Goal: Task Accomplishment & Management: Use online tool/utility

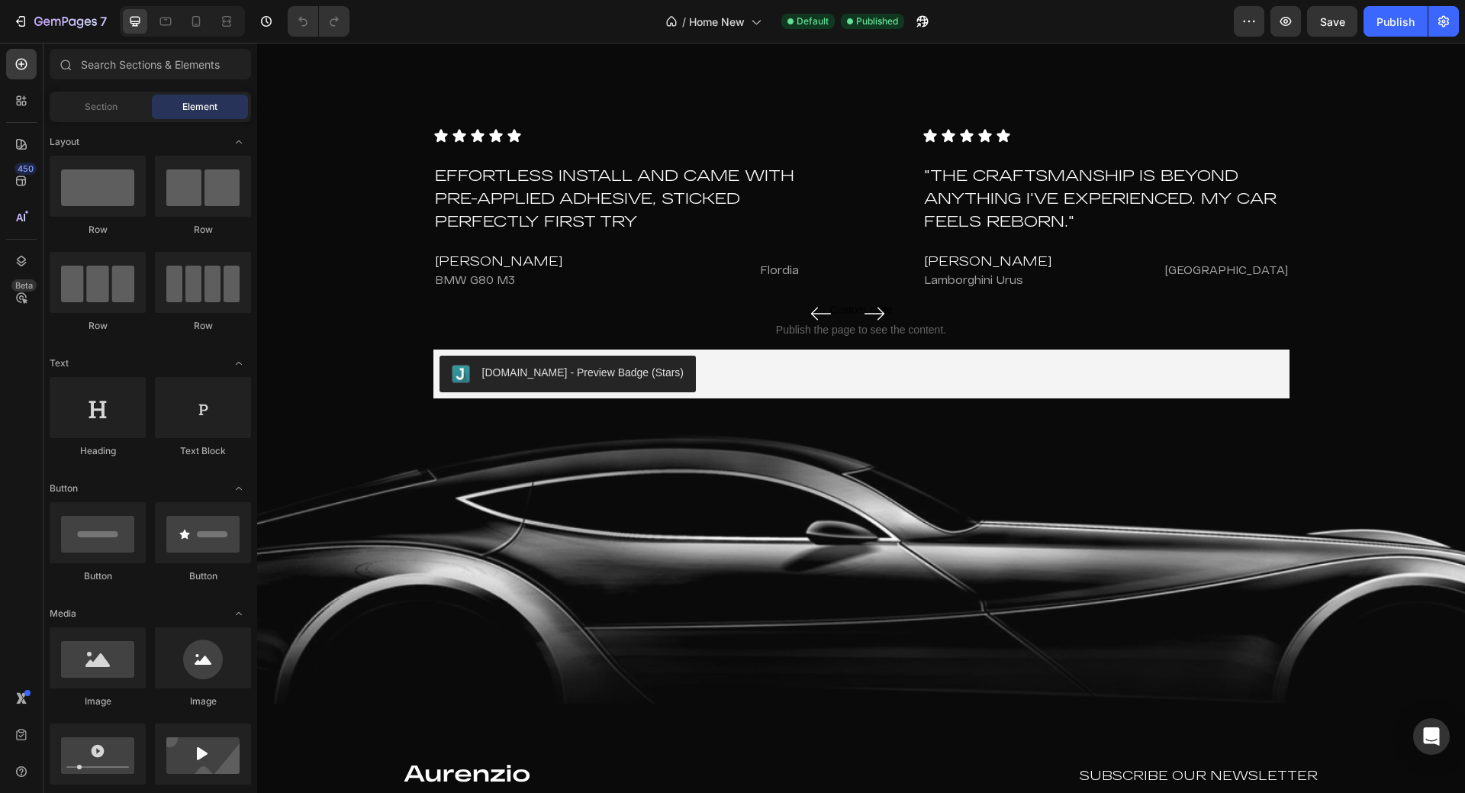
scroll to position [4478, 0]
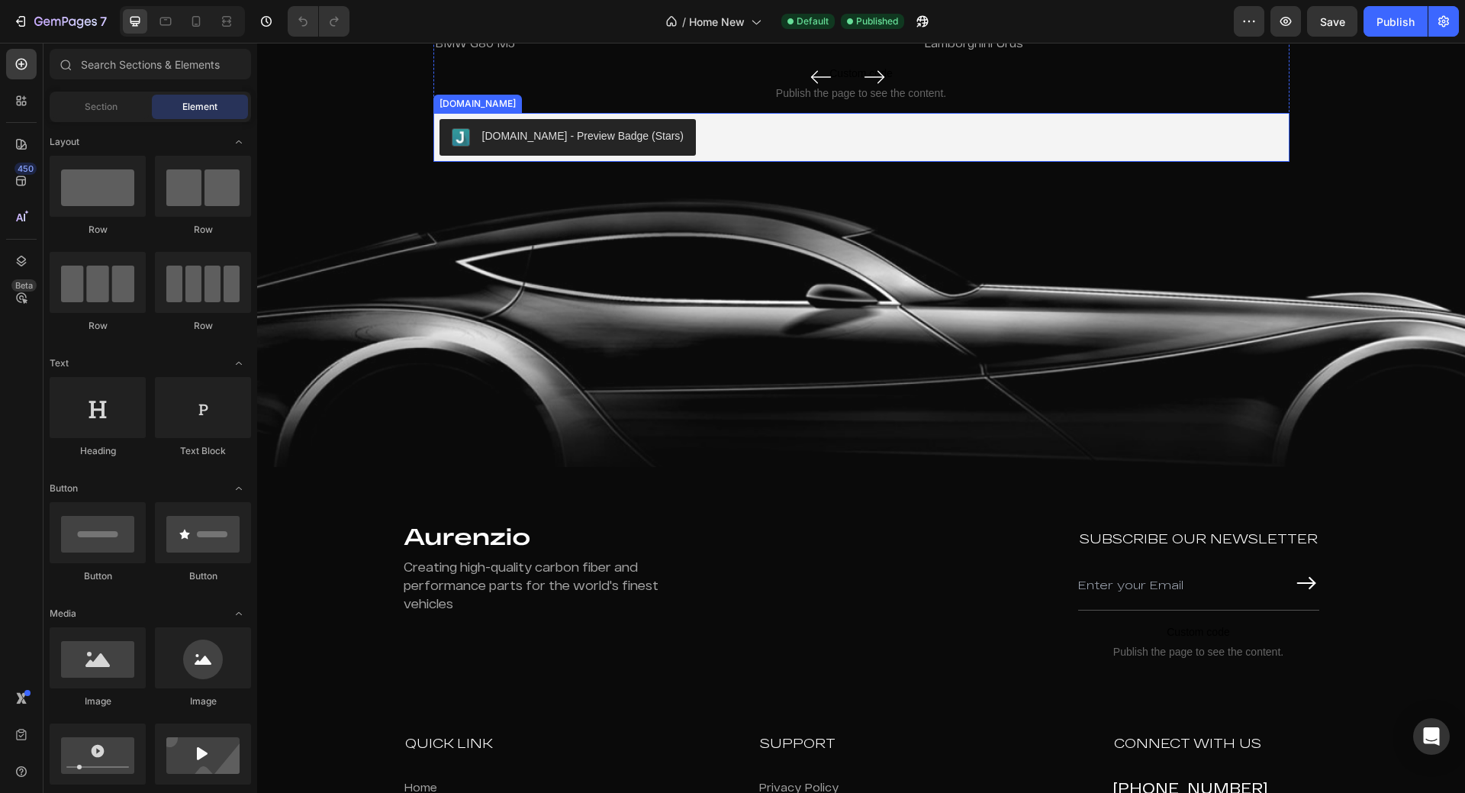
click at [736, 156] on div "Judge.me - Preview Badge (Stars)" at bounding box center [862, 137] width 844 height 37
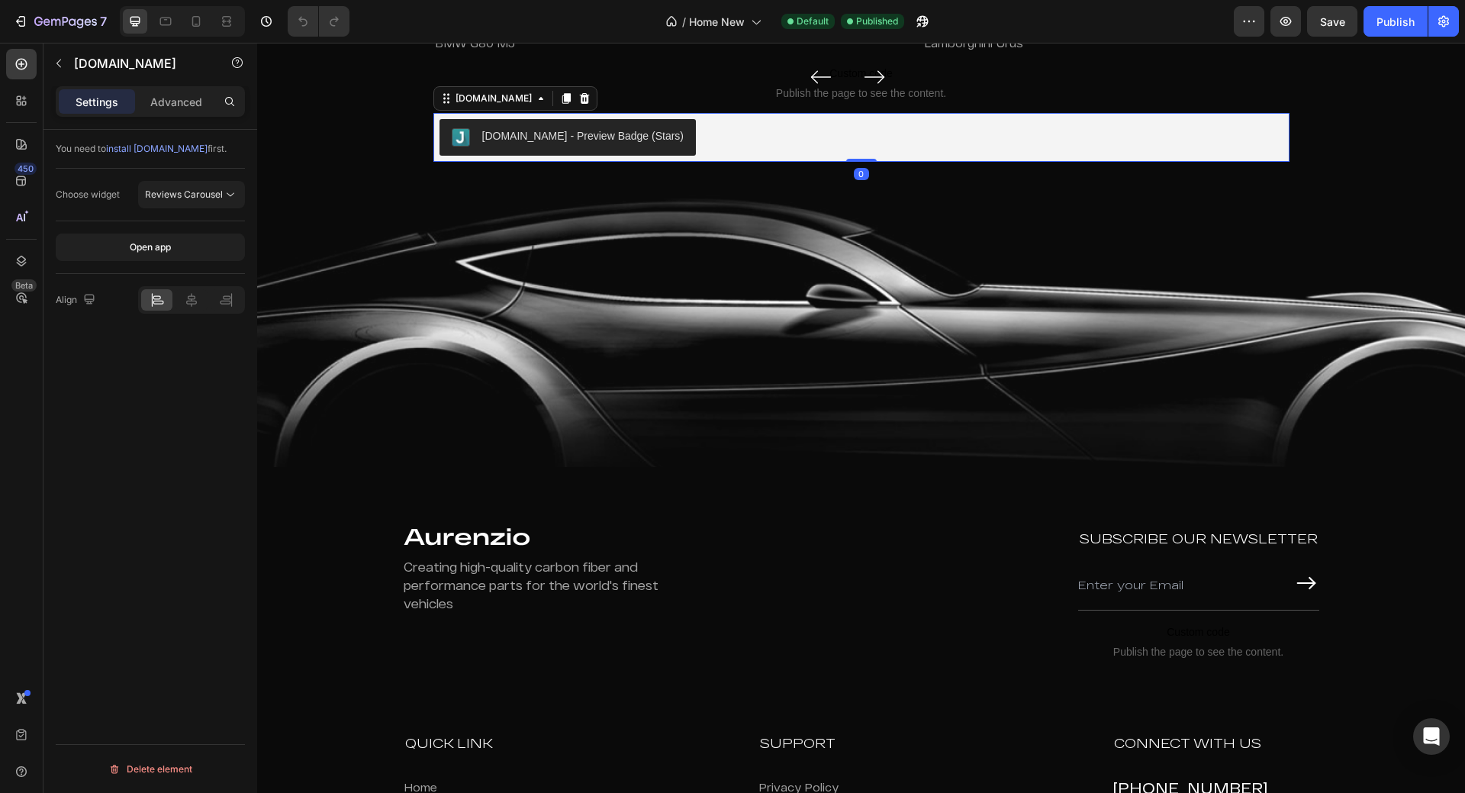
click at [540, 144] on div "Judge.me - Preview Badge (Stars)" at bounding box center [583, 136] width 202 height 16
click at [190, 195] on span "Reviews Carousel" at bounding box center [184, 194] width 78 height 11
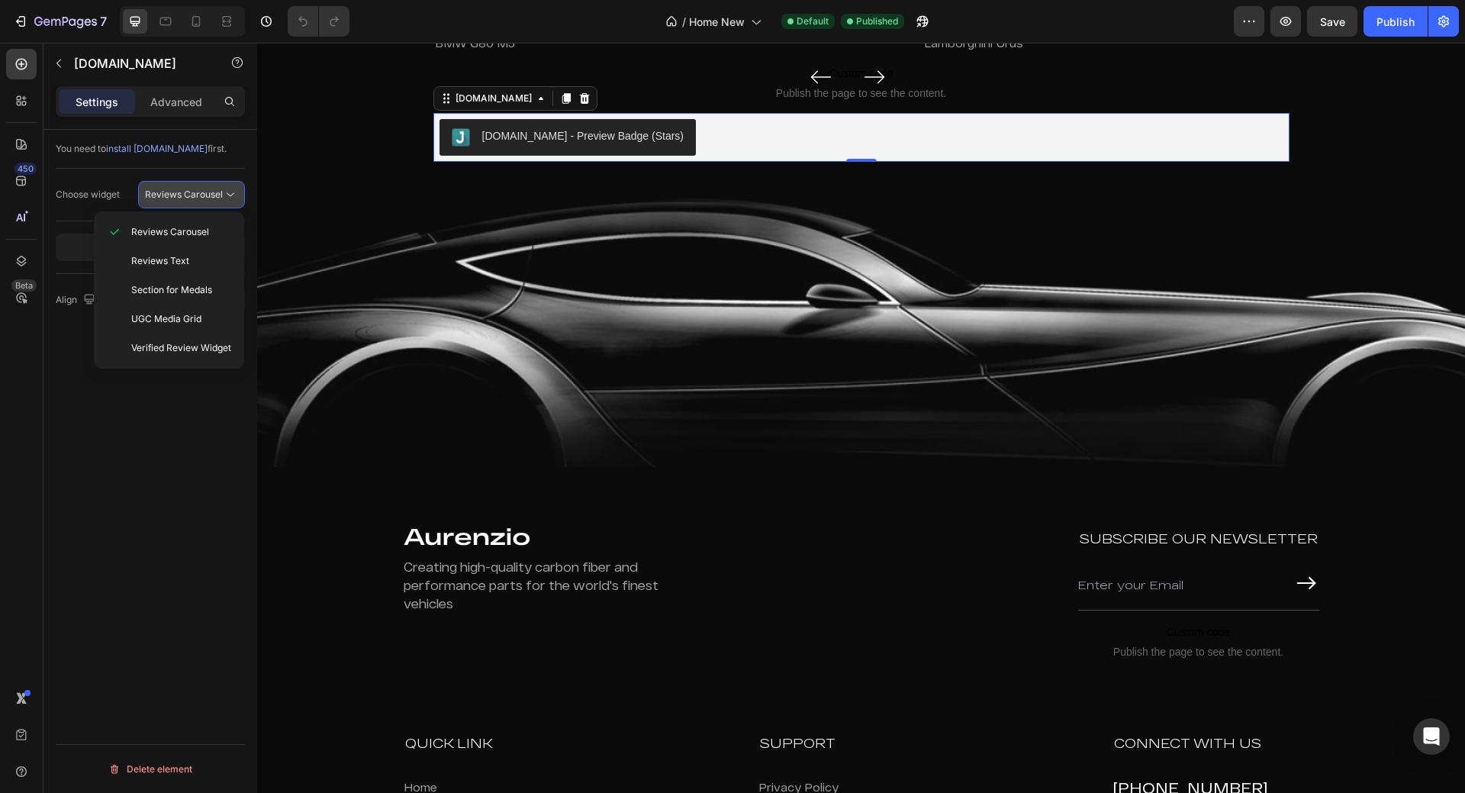
click at [190, 195] on span "Reviews Carousel" at bounding box center [184, 194] width 78 height 11
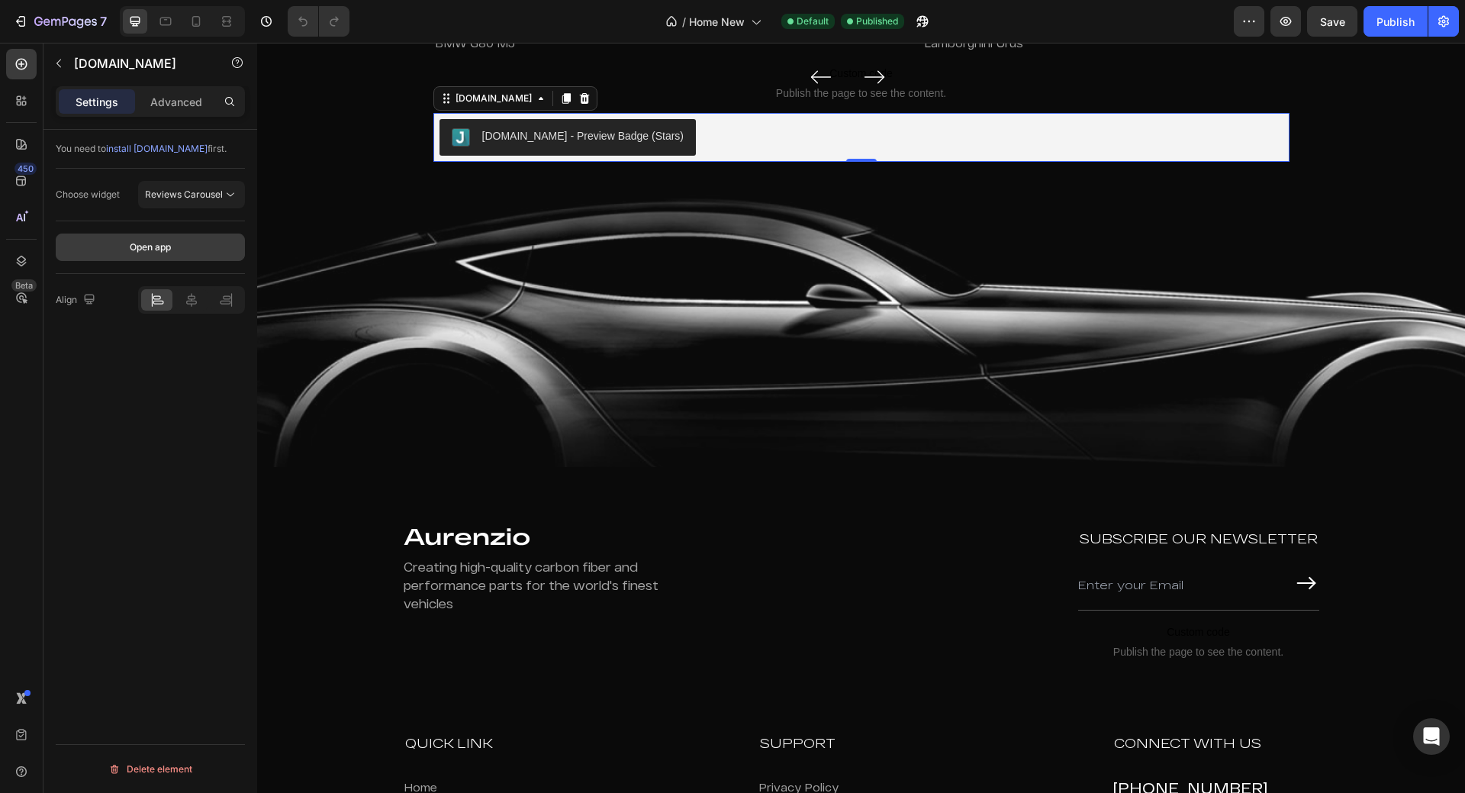
click at [143, 255] on button "Open app" at bounding box center [150, 247] width 189 height 27
click at [1417, 16] on button "Publish" at bounding box center [1396, 21] width 64 height 31
click at [921, 23] on icon "button" at bounding box center [919, 25] width 4 height 4
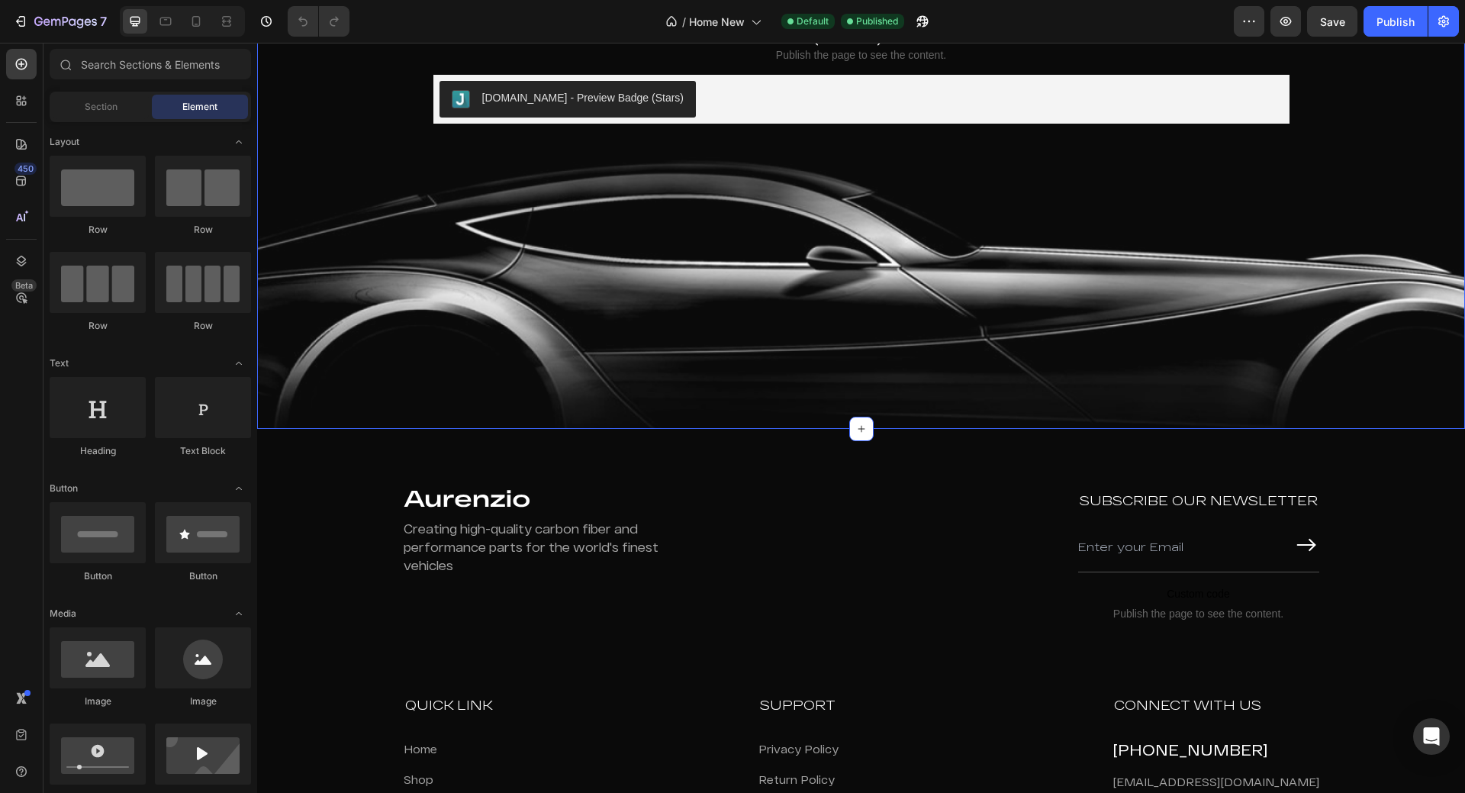
scroll to position [4579, 0]
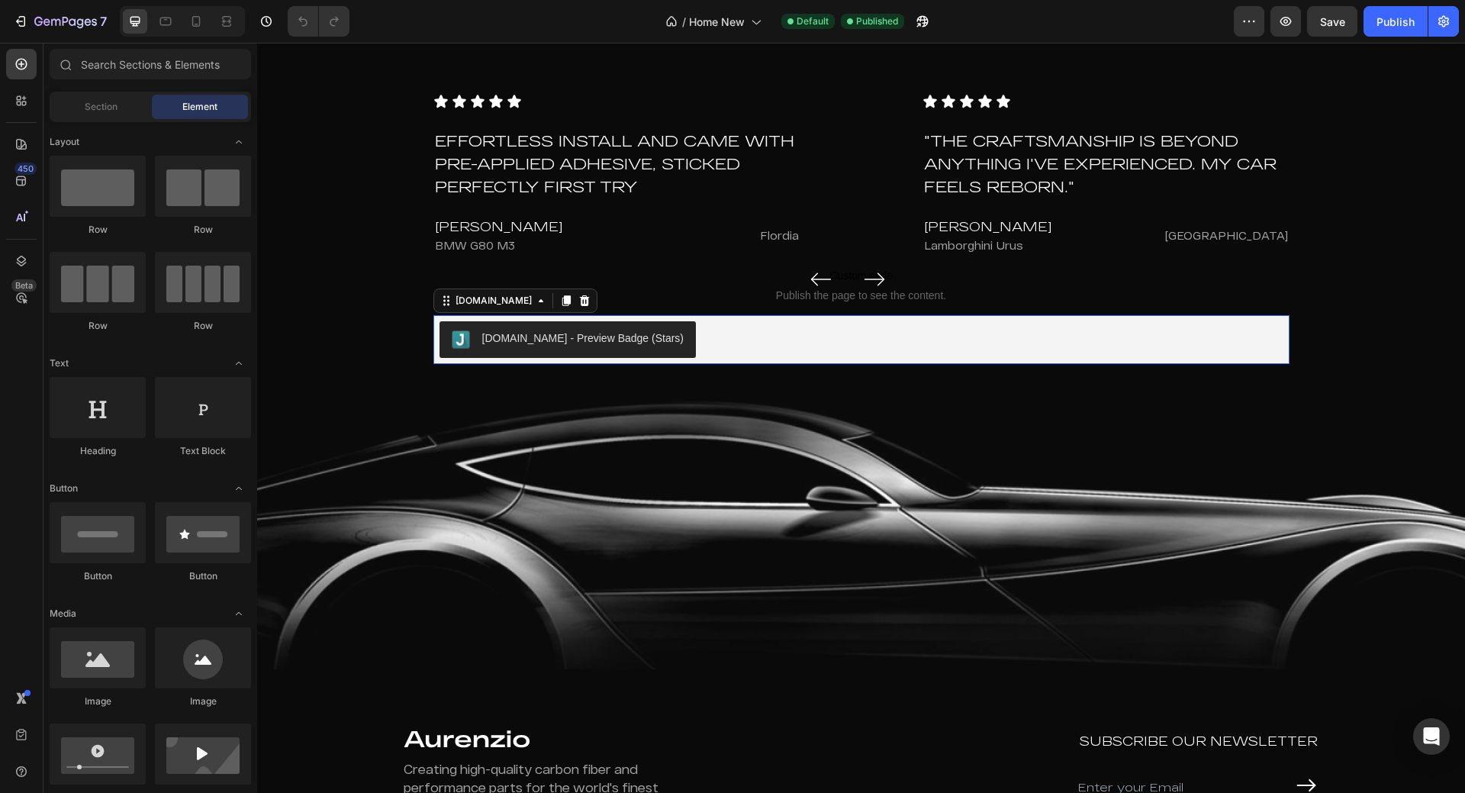
click at [707, 327] on div "Judge.me - Preview Badge (Stars)" at bounding box center [862, 339] width 844 height 37
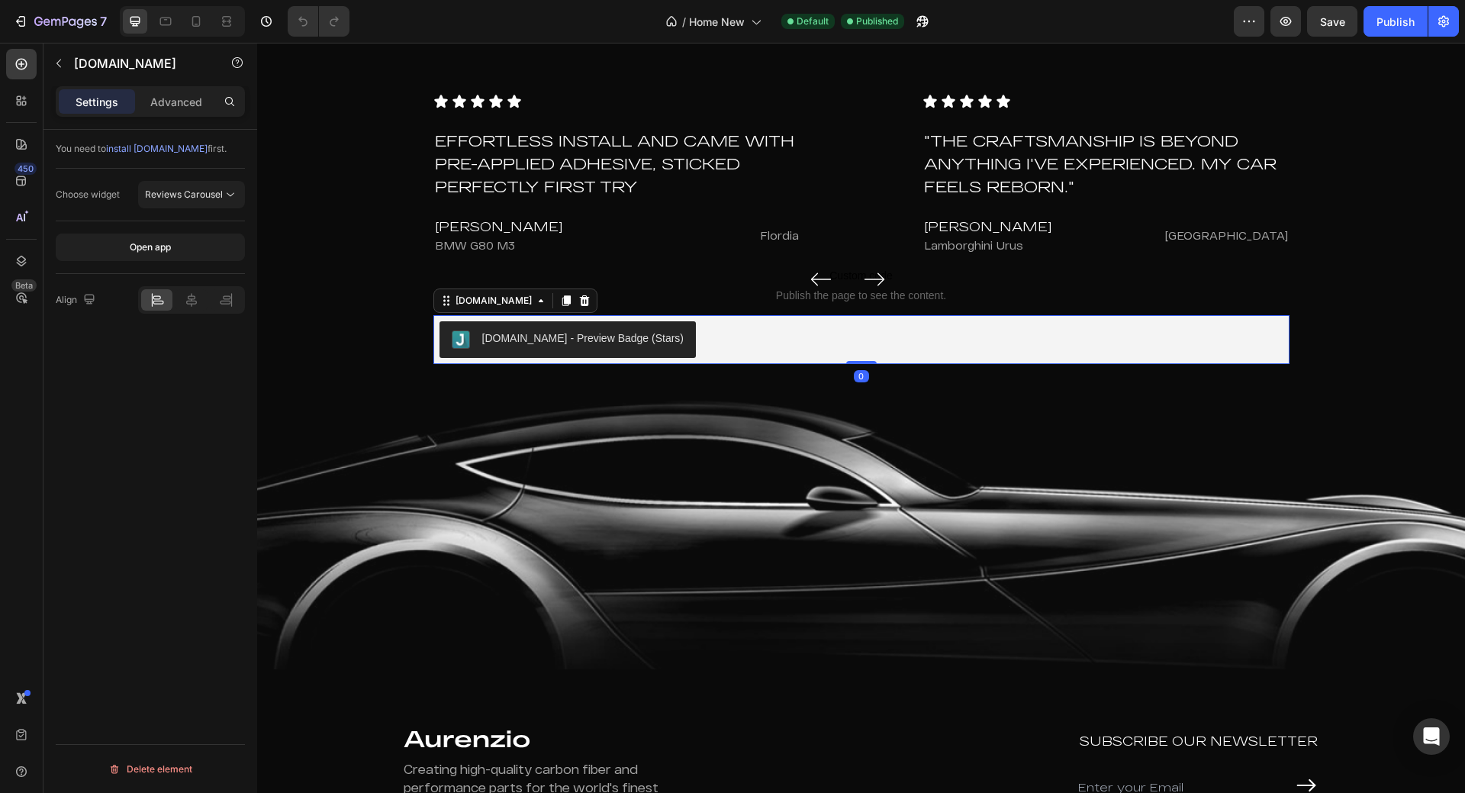
click at [492, 341] on div "Judge.me - Preview Badge (Stars)" at bounding box center [583, 338] width 202 height 16
click at [188, 99] on p "Advanced" at bounding box center [176, 102] width 52 height 16
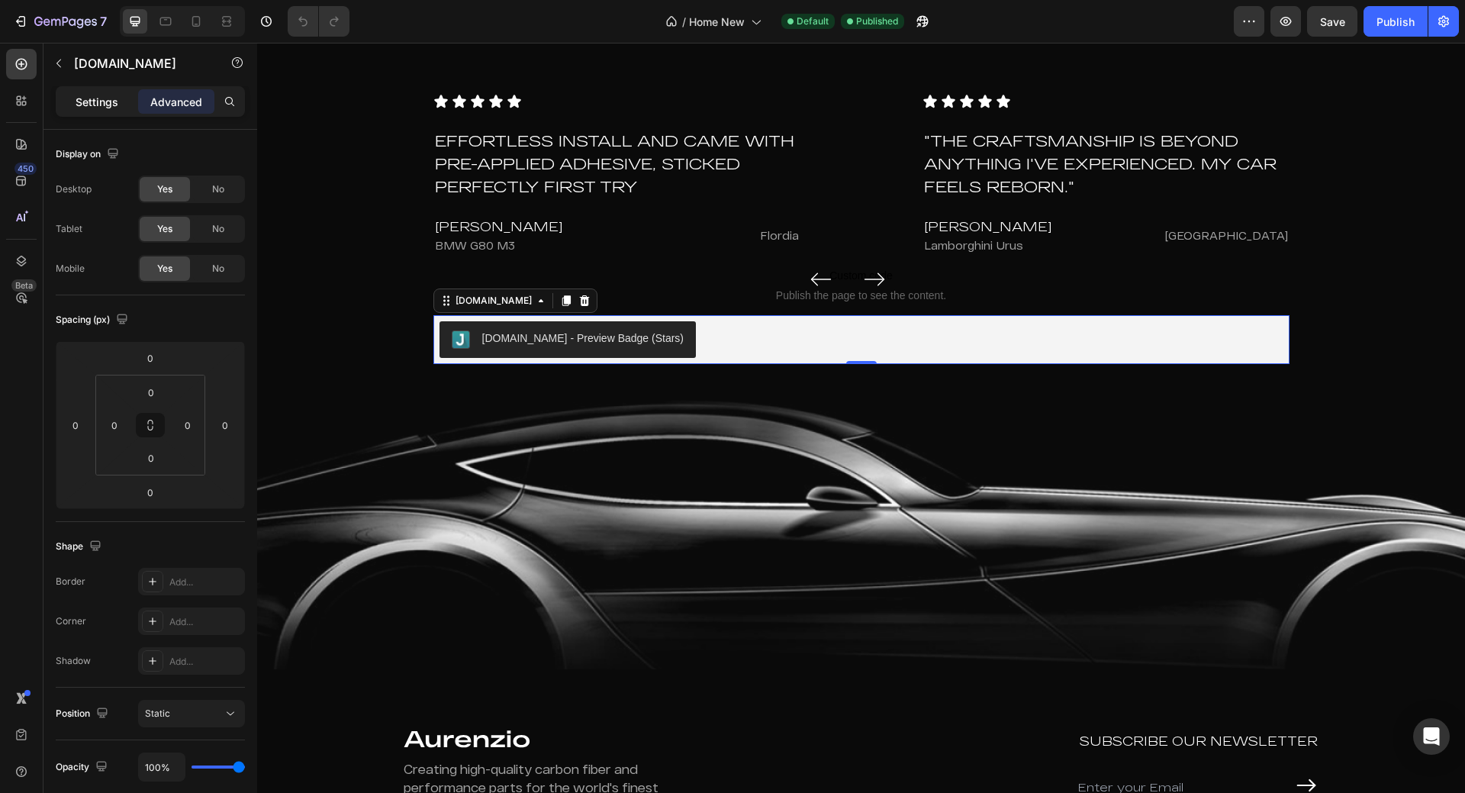
click at [112, 95] on p "Settings" at bounding box center [97, 102] width 43 height 16
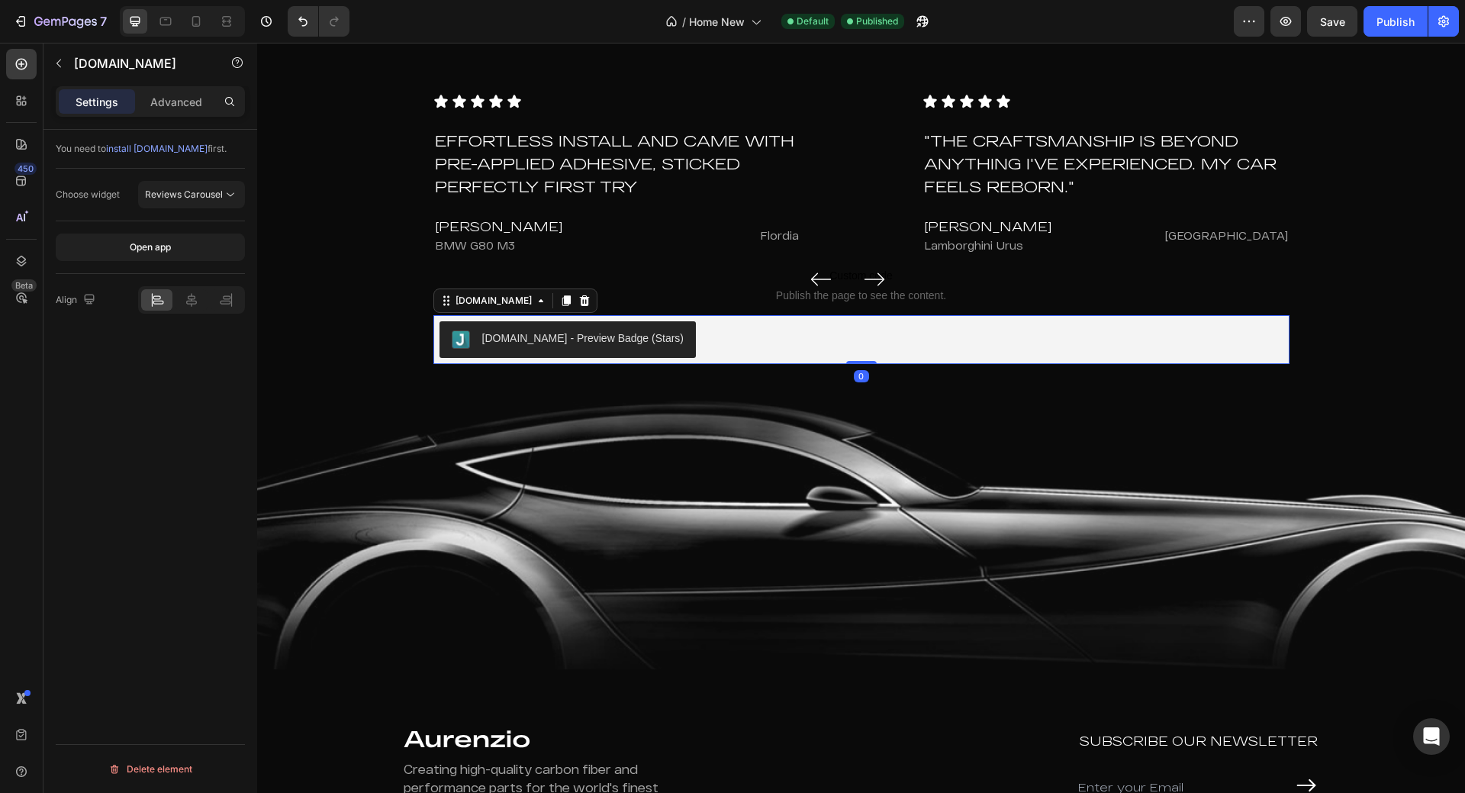
click at [590, 341] on div "Judge.me - Preview Badge (Stars)" at bounding box center [583, 338] width 202 height 16
click at [218, 201] on div "Reviews Carousel" at bounding box center [191, 194] width 93 height 15
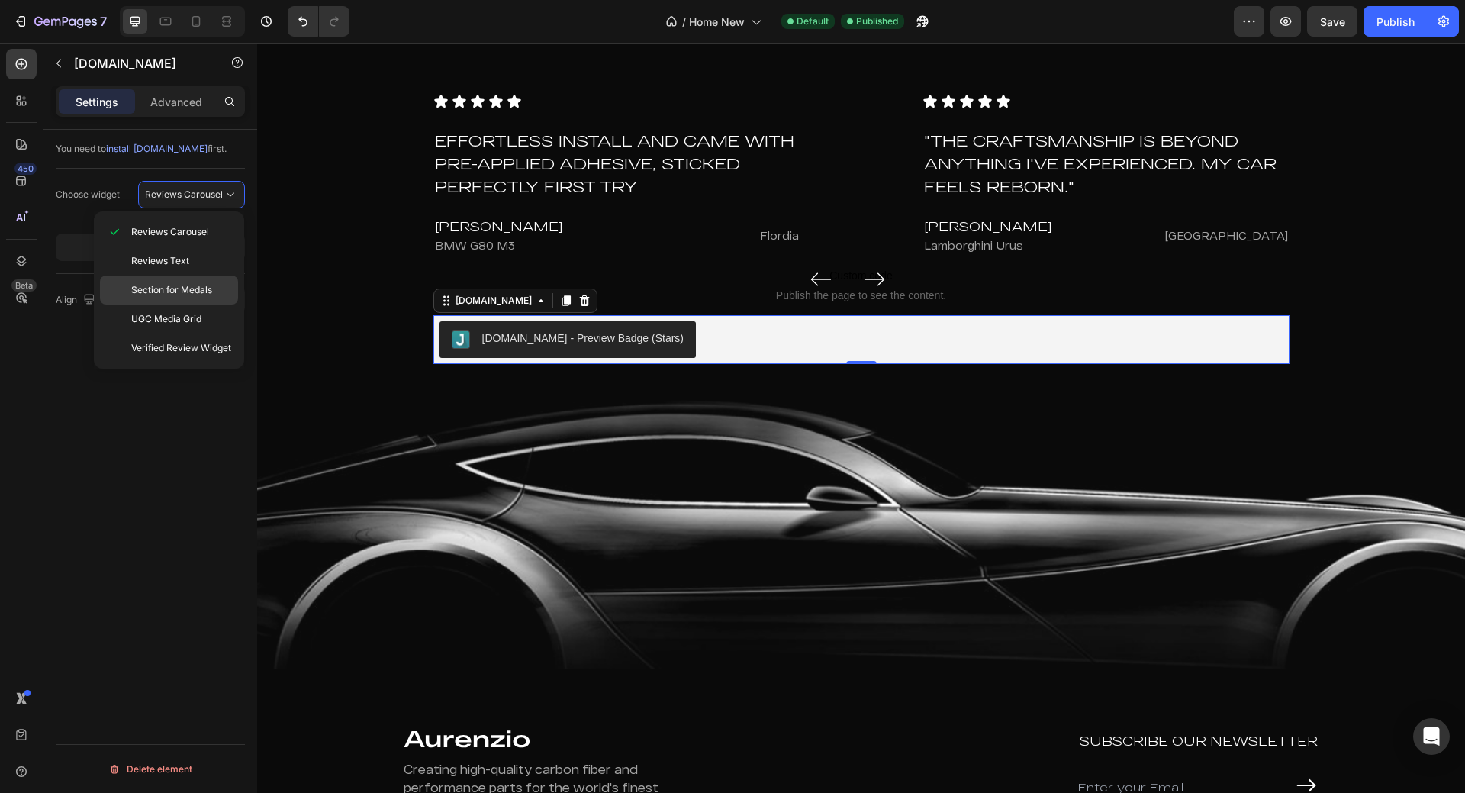
click at [193, 291] on span "Section for Medals" at bounding box center [171, 290] width 81 height 14
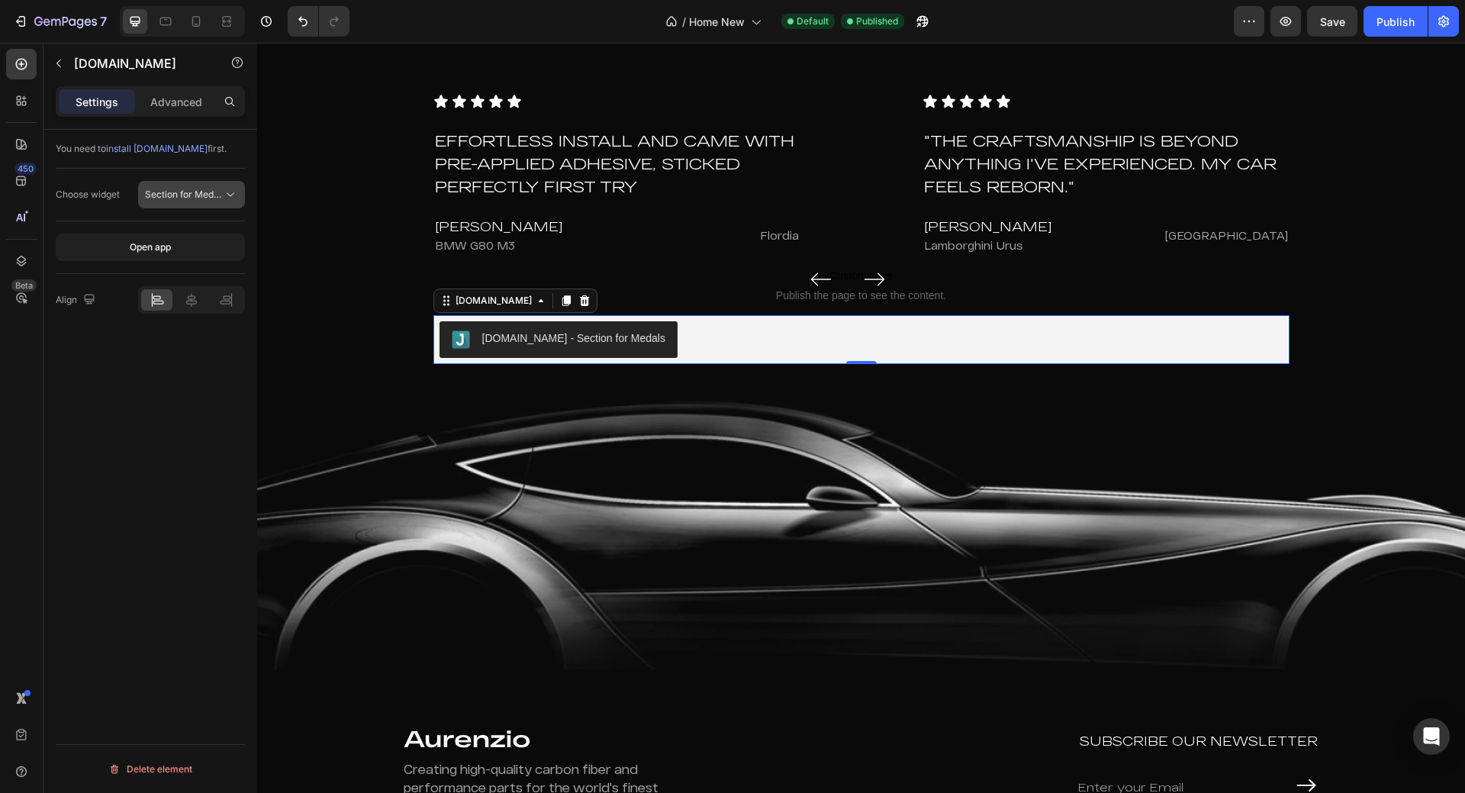
click at [193, 203] on button "Section for Medals" at bounding box center [191, 194] width 107 height 27
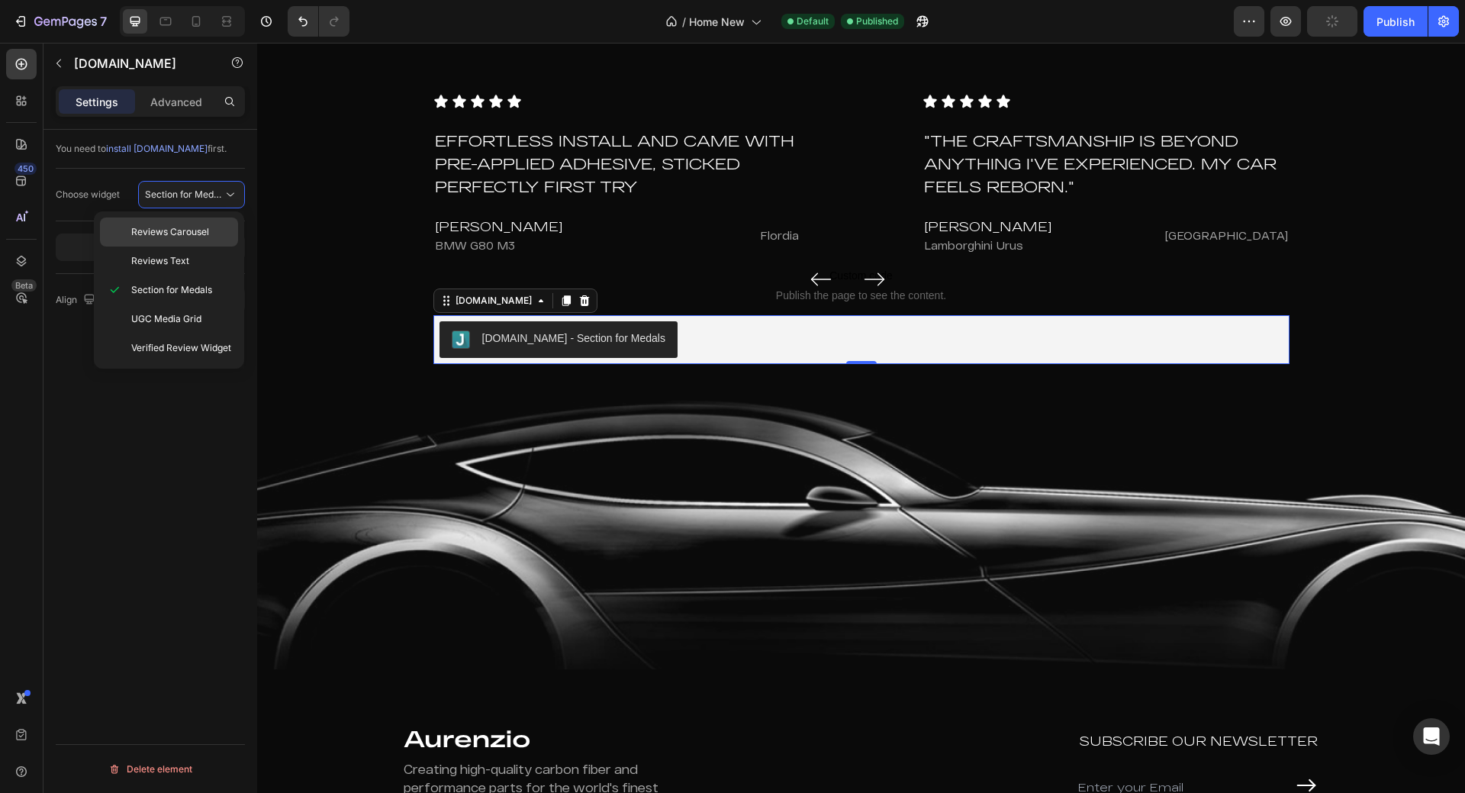
click at [185, 232] on span "Reviews Carousel" at bounding box center [170, 232] width 78 height 14
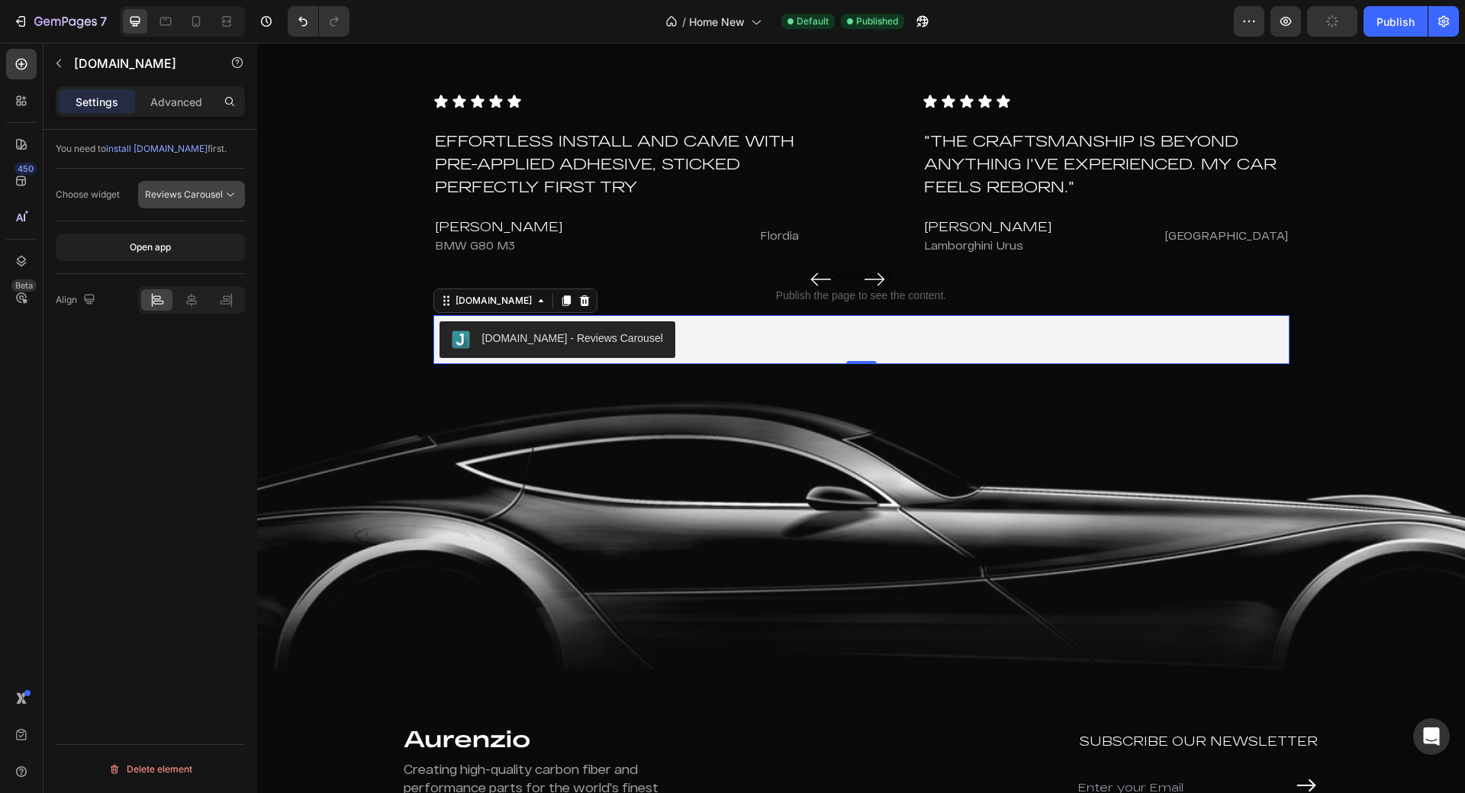
click at [191, 202] on button "Reviews Carousel" at bounding box center [191, 194] width 107 height 27
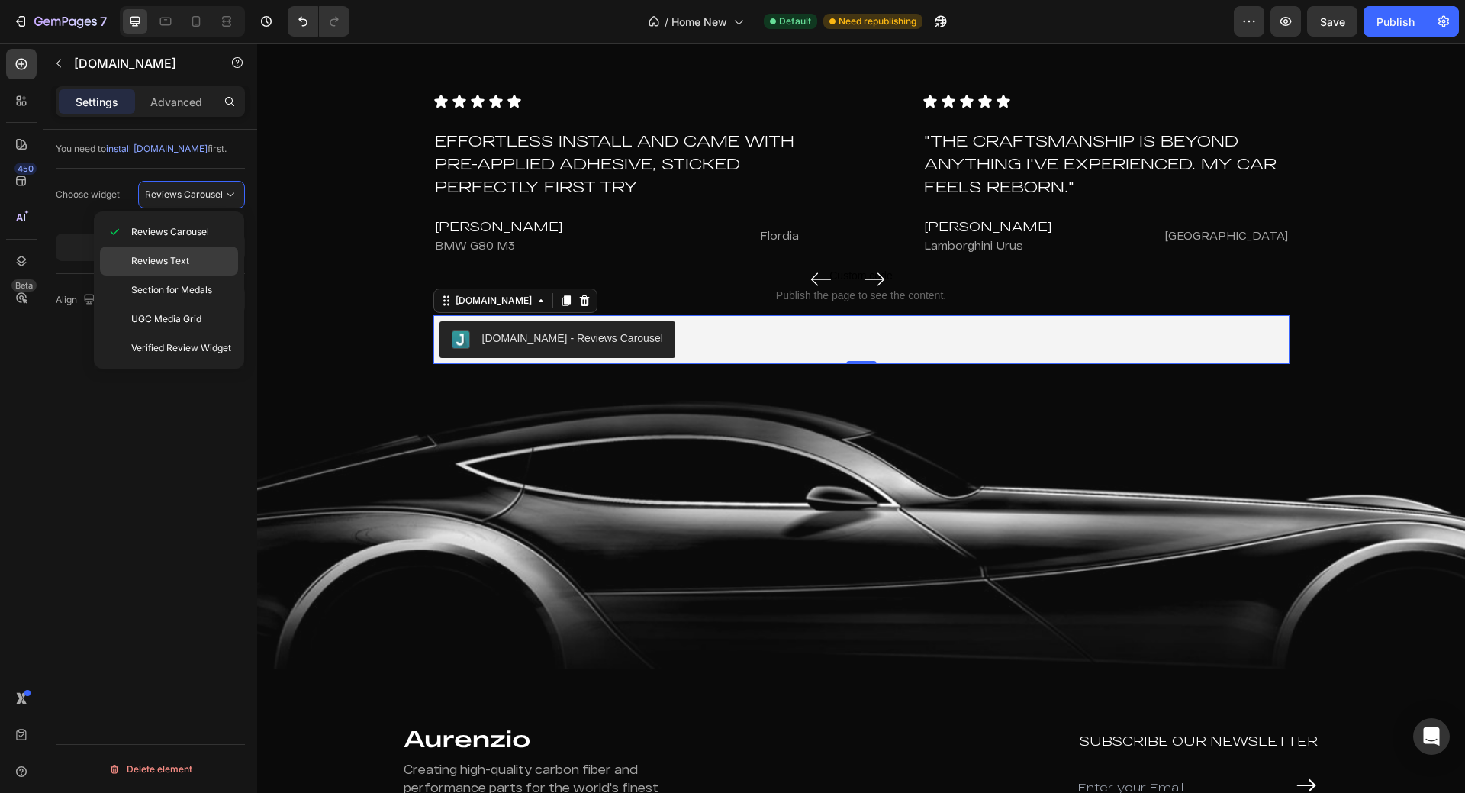
click at [178, 262] on span "Reviews Text" at bounding box center [160, 261] width 58 height 14
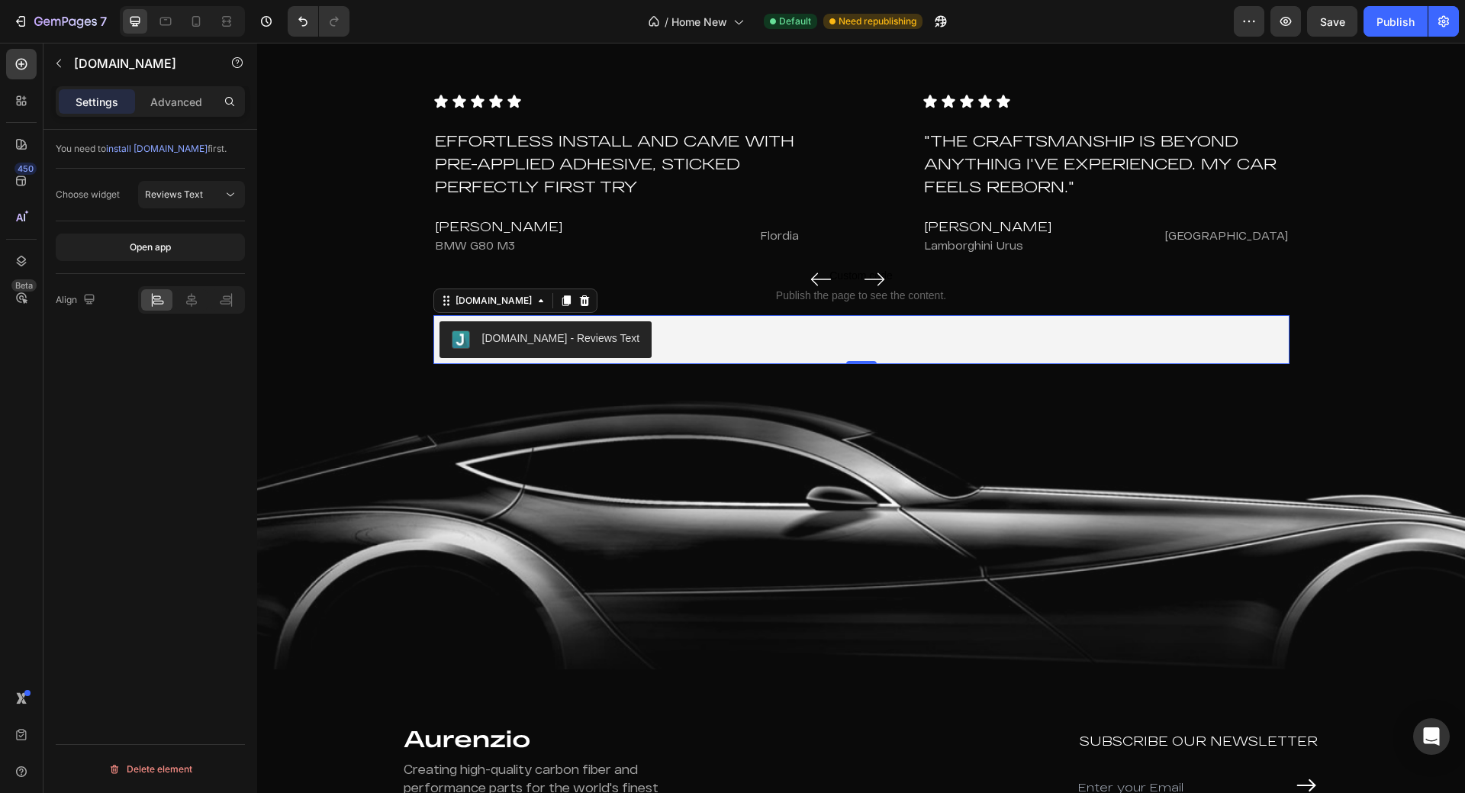
click at [186, 229] on div "Open app" at bounding box center [150, 247] width 189 height 53
click at [189, 208] on button "Reviews Text" at bounding box center [191, 194] width 107 height 27
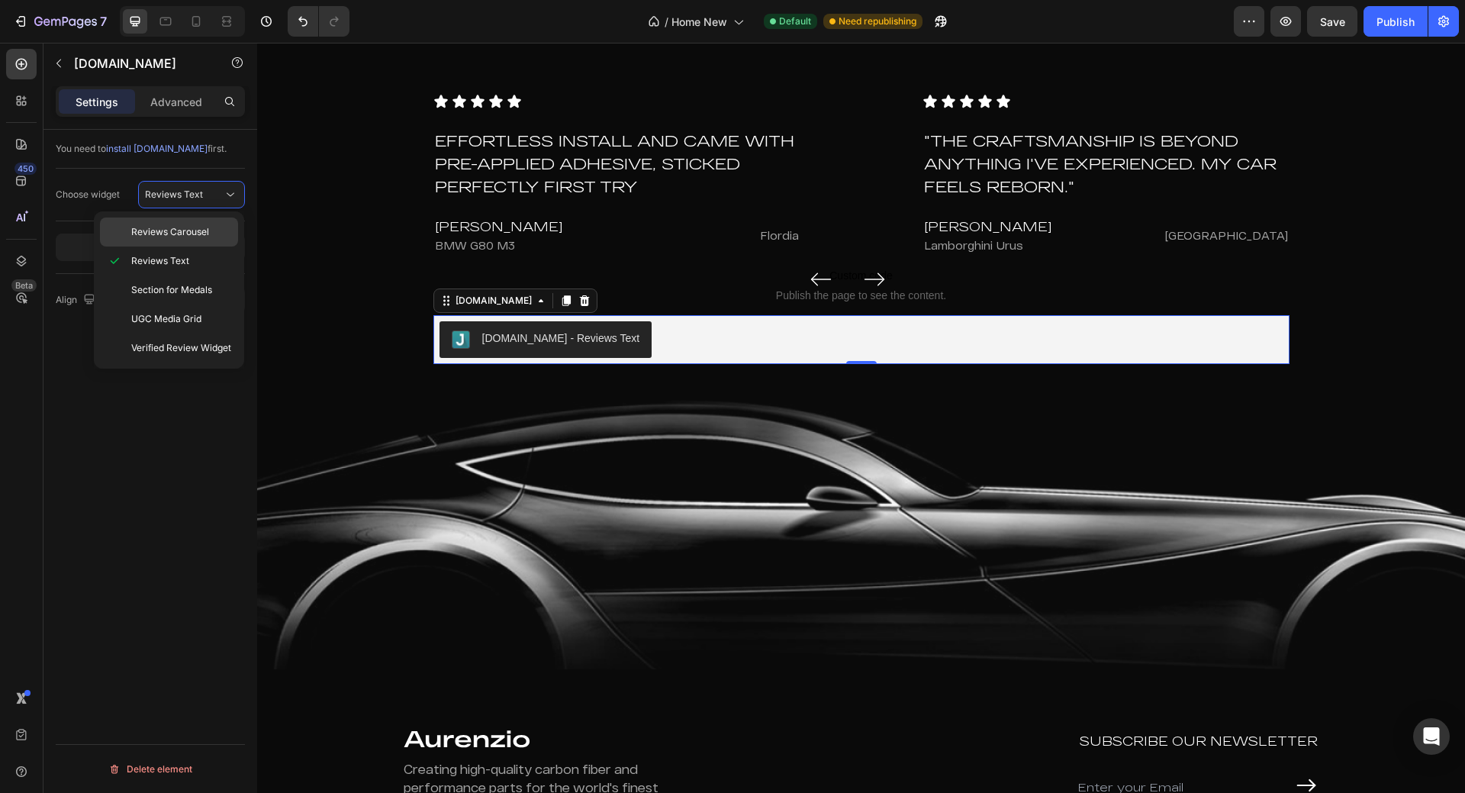
click at [196, 222] on div "Reviews Carousel" at bounding box center [169, 232] width 138 height 29
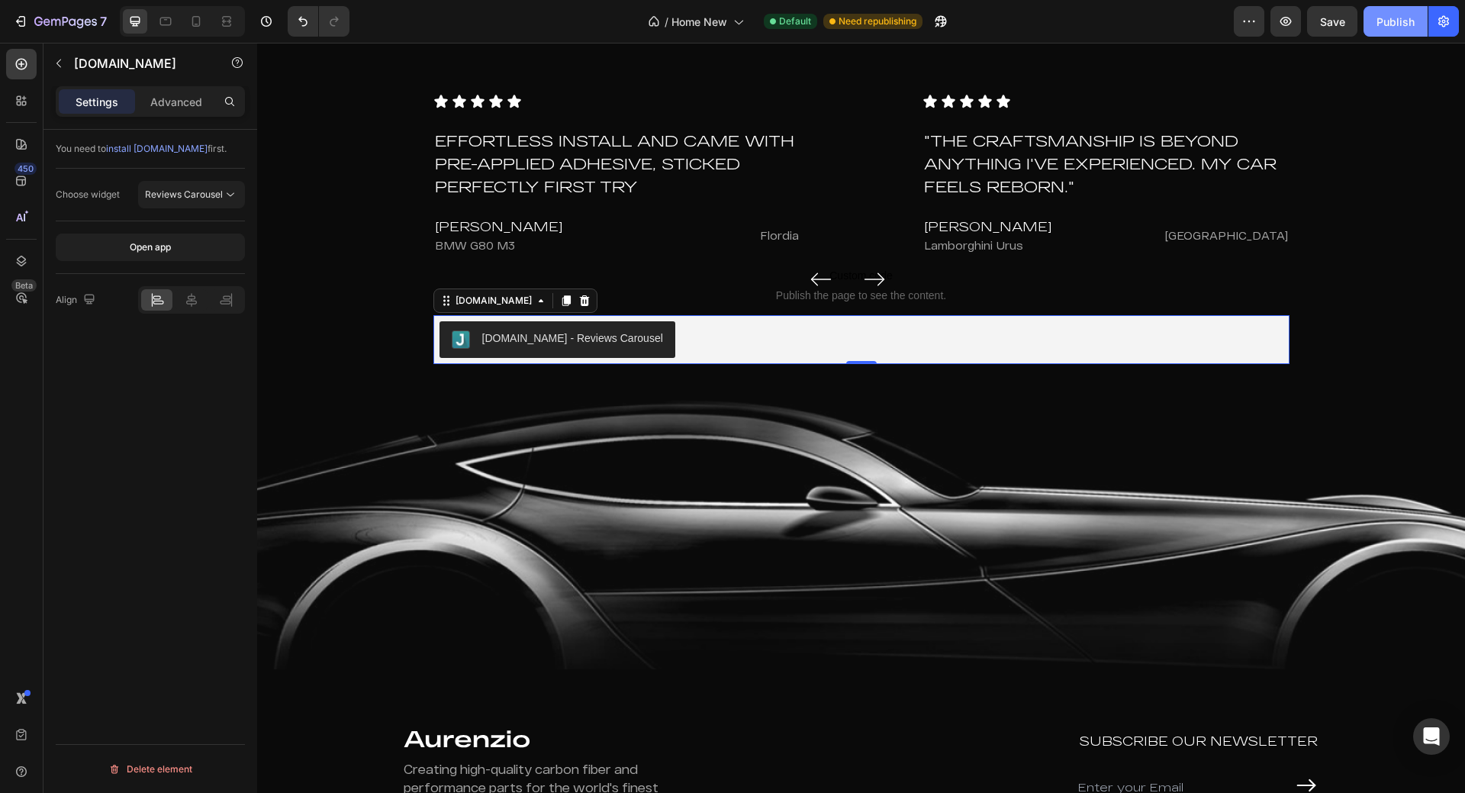
click at [1378, 15] on div "Publish" at bounding box center [1396, 22] width 38 height 16
click at [1294, 27] on button "button" at bounding box center [1286, 21] width 31 height 31
click at [1289, 21] on icon "button" at bounding box center [1285, 21] width 15 height 15
click at [17, 60] on icon at bounding box center [21, 63] width 15 height 15
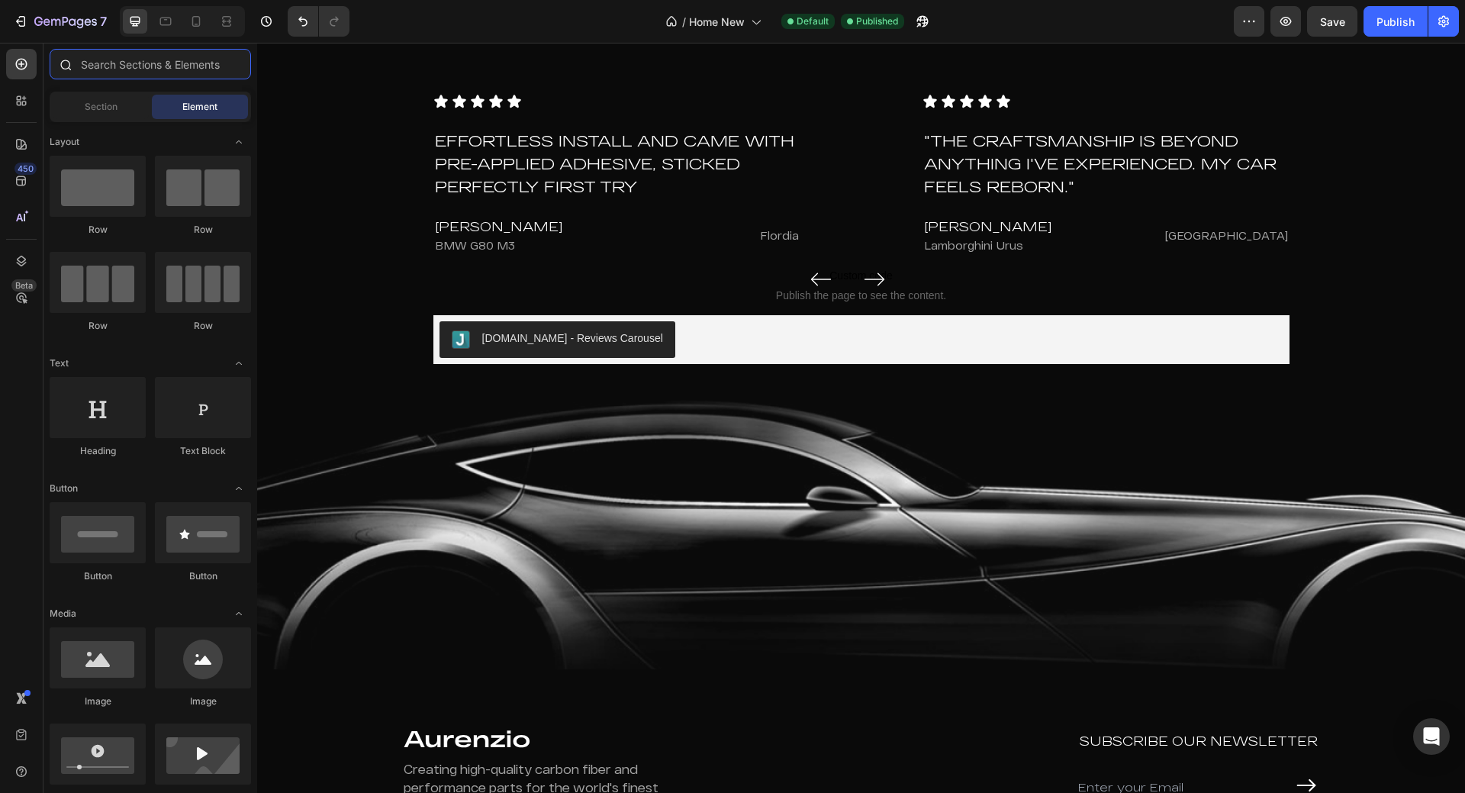
click at [153, 69] on input "text" at bounding box center [150, 64] width 201 height 31
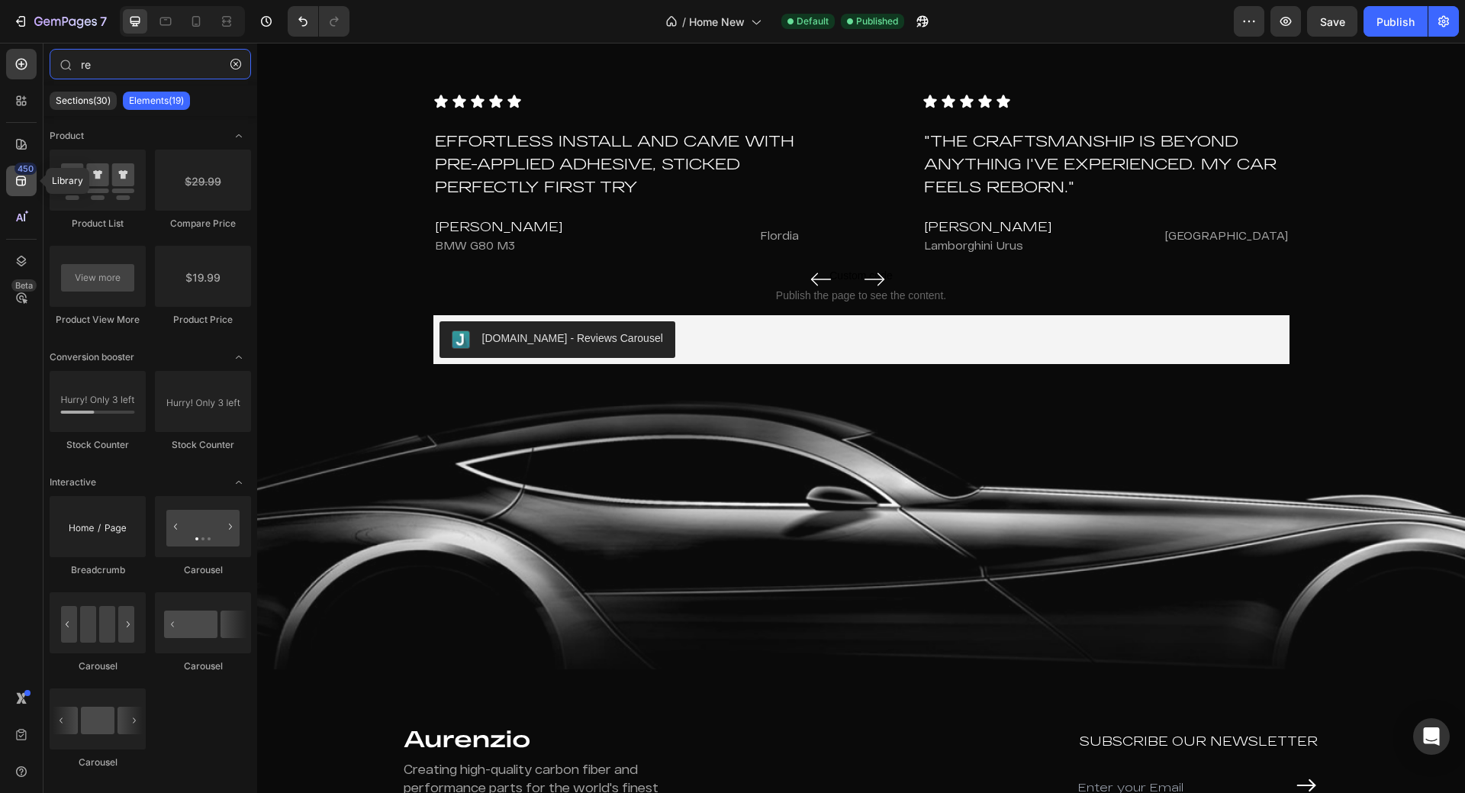
type input "re"
click at [27, 182] on icon at bounding box center [21, 180] width 15 height 15
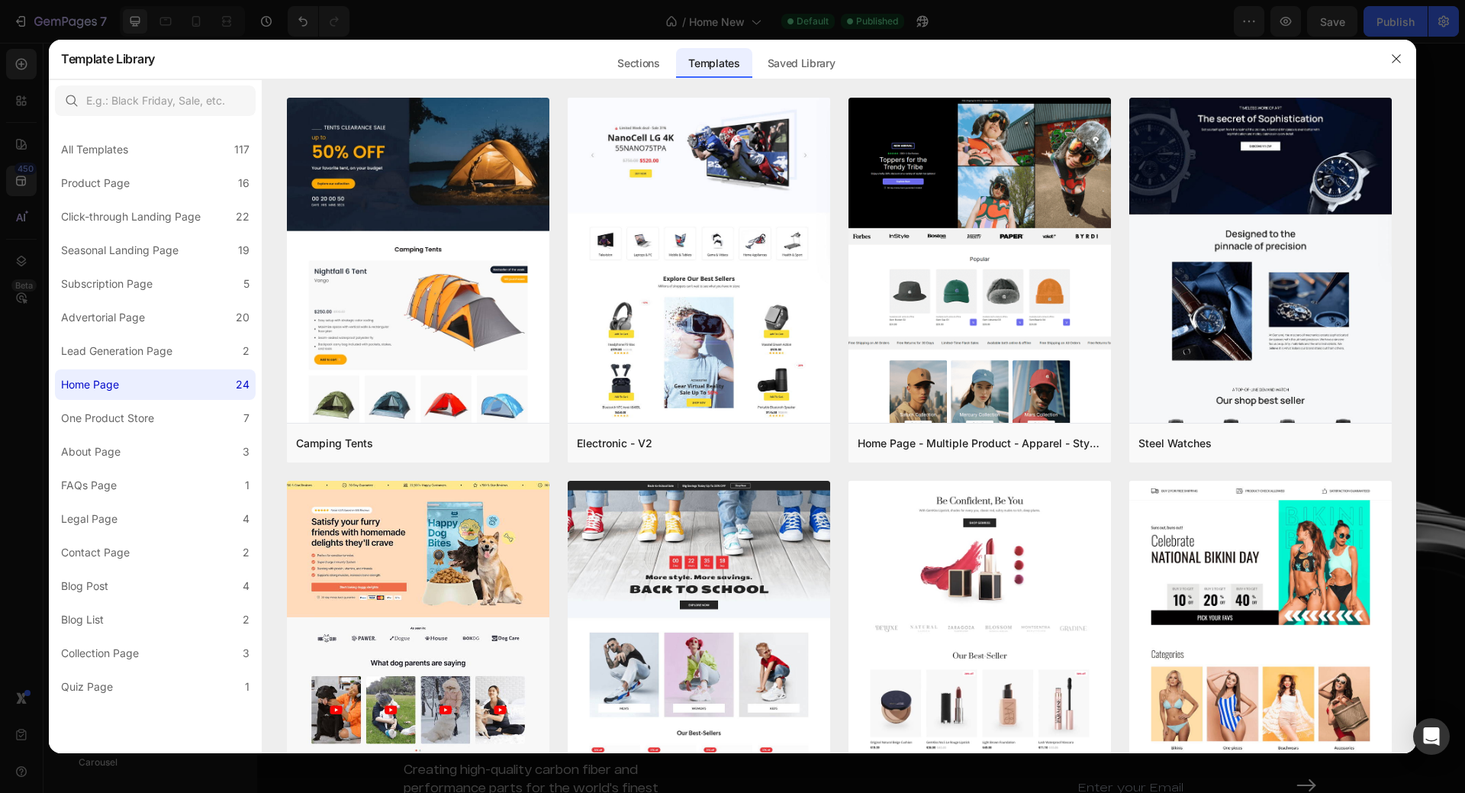
click at [31, 118] on div at bounding box center [732, 396] width 1465 height 793
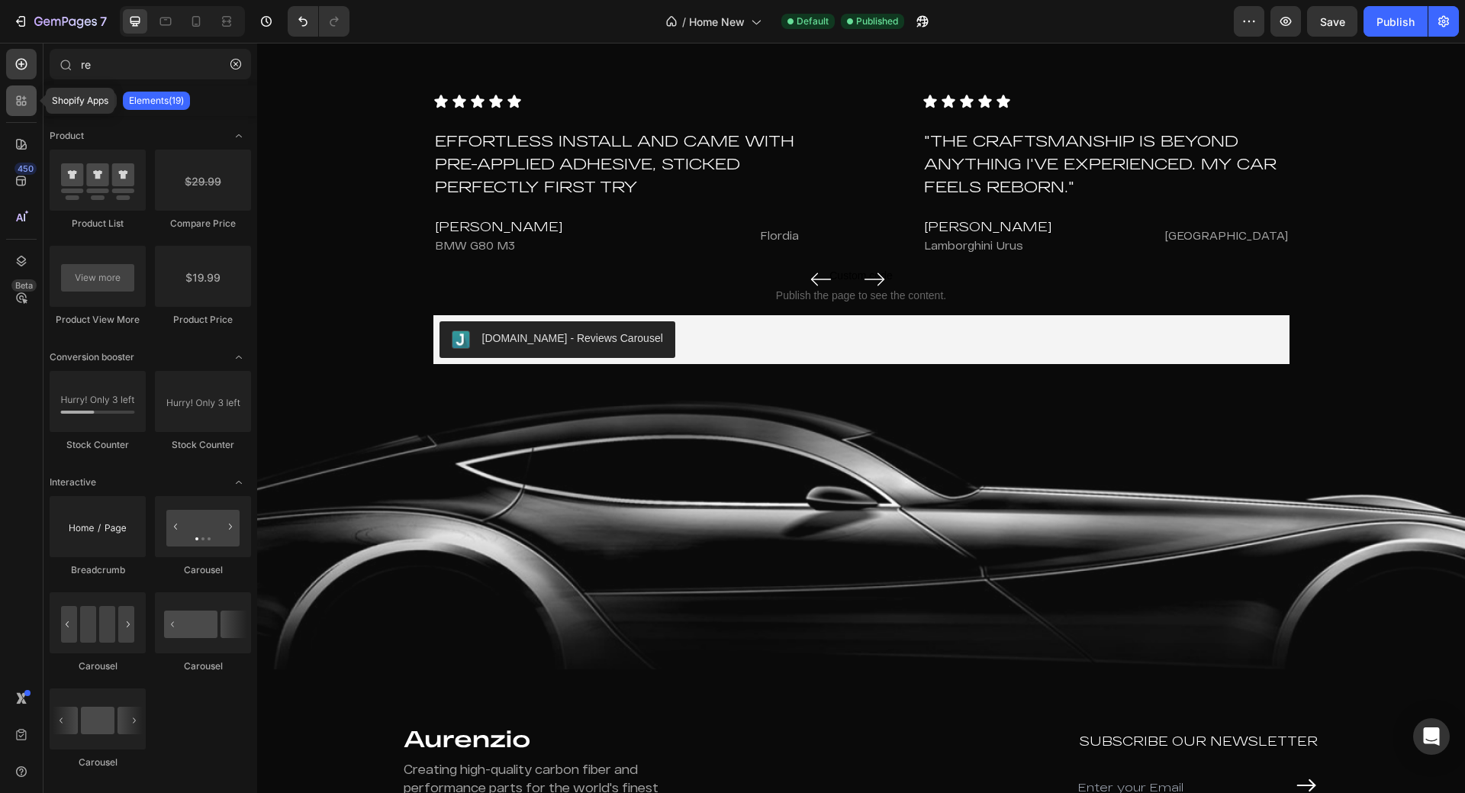
click at [24, 110] on div at bounding box center [21, 100] width 31 height 31
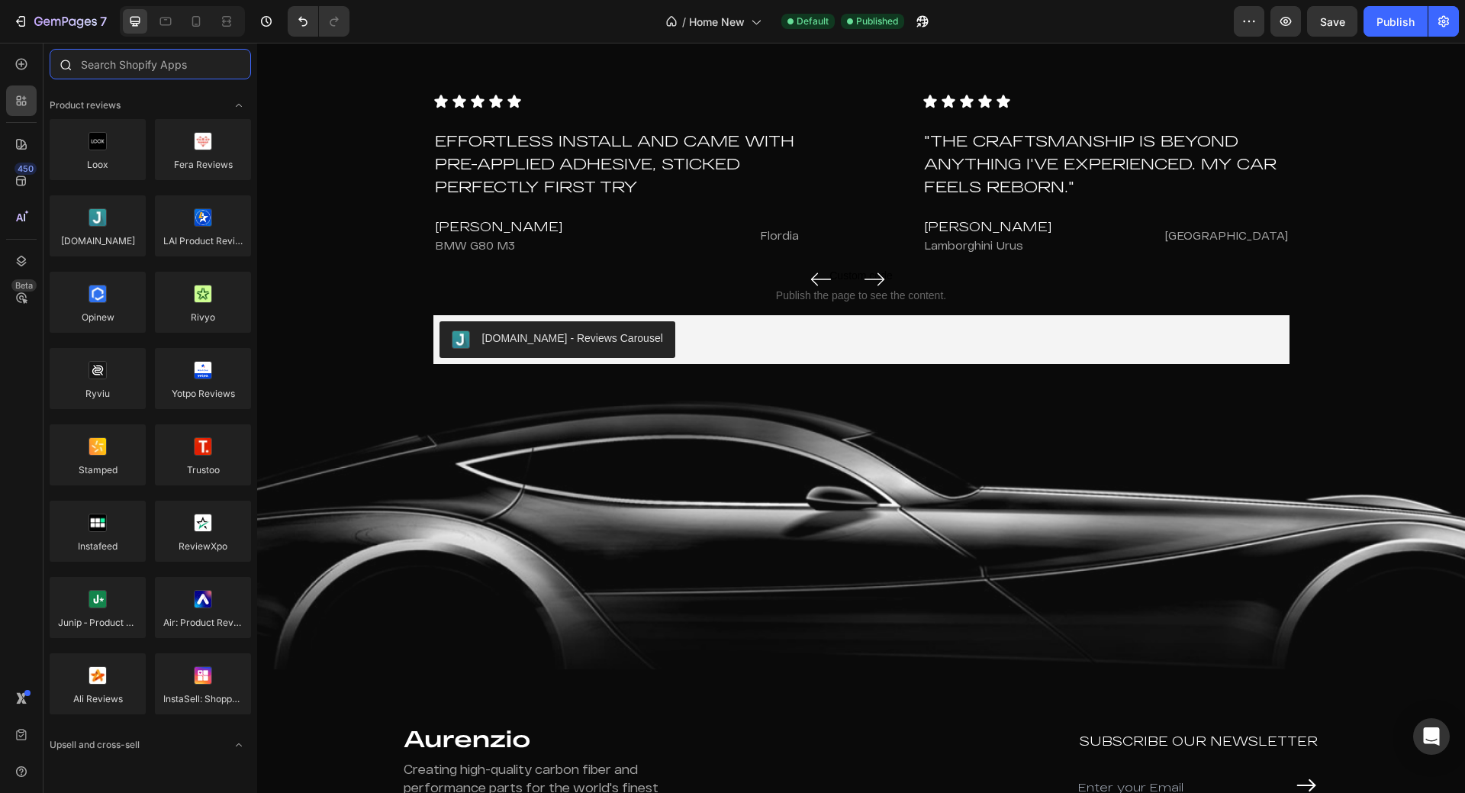
click at [105, 70] on input "text" at bounding box center [150, 64] width 201 height 31
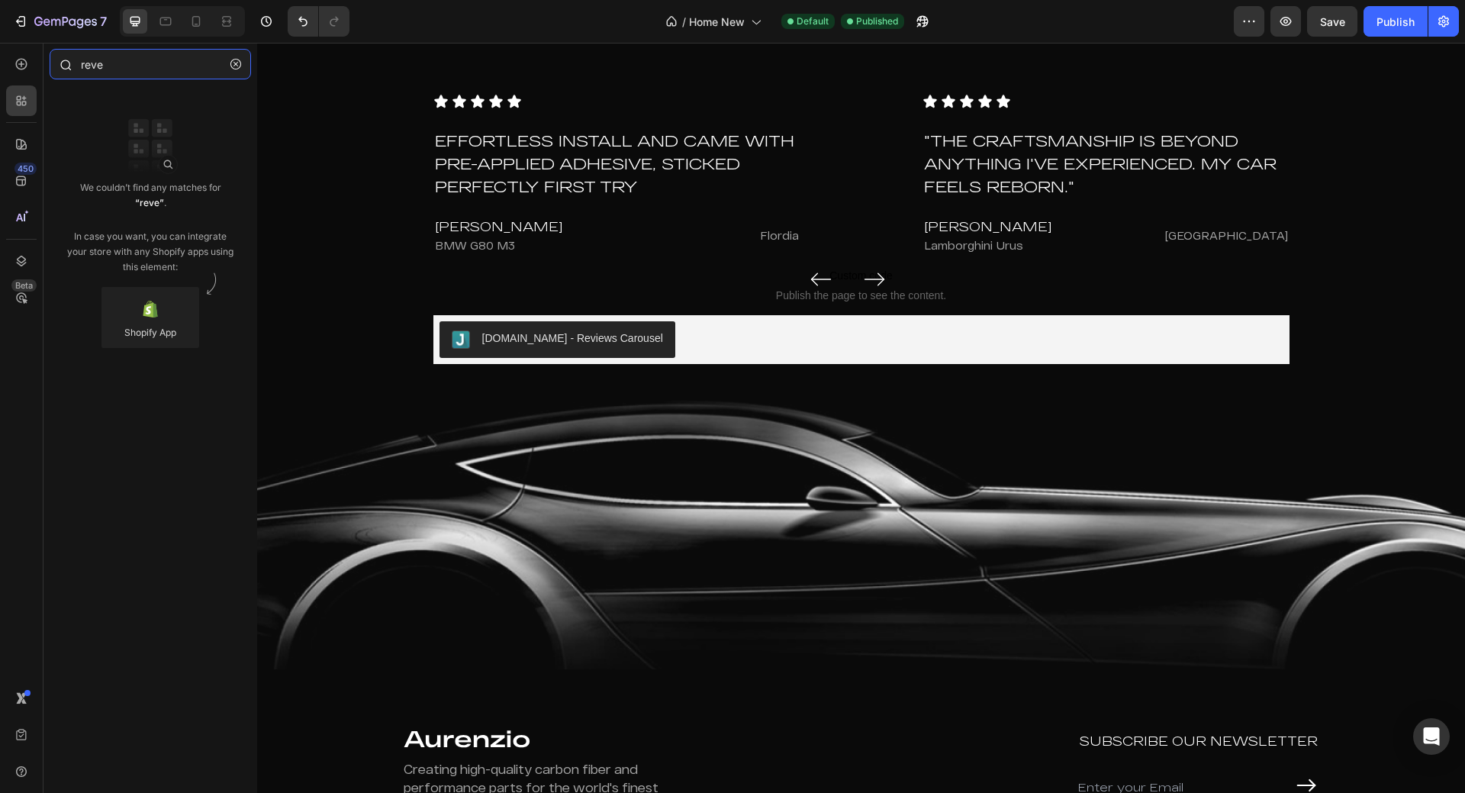
type input "revew"
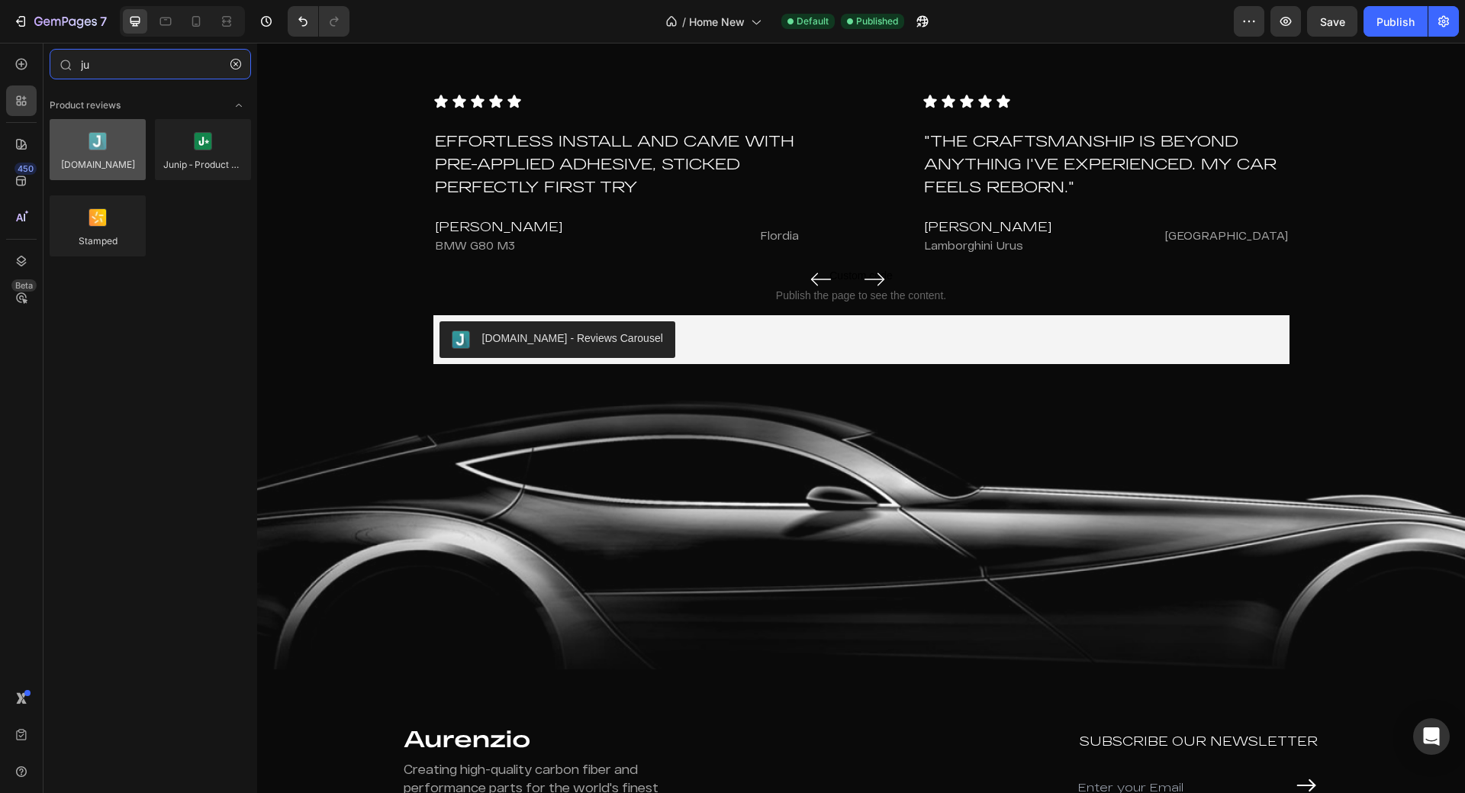
type input "ju"
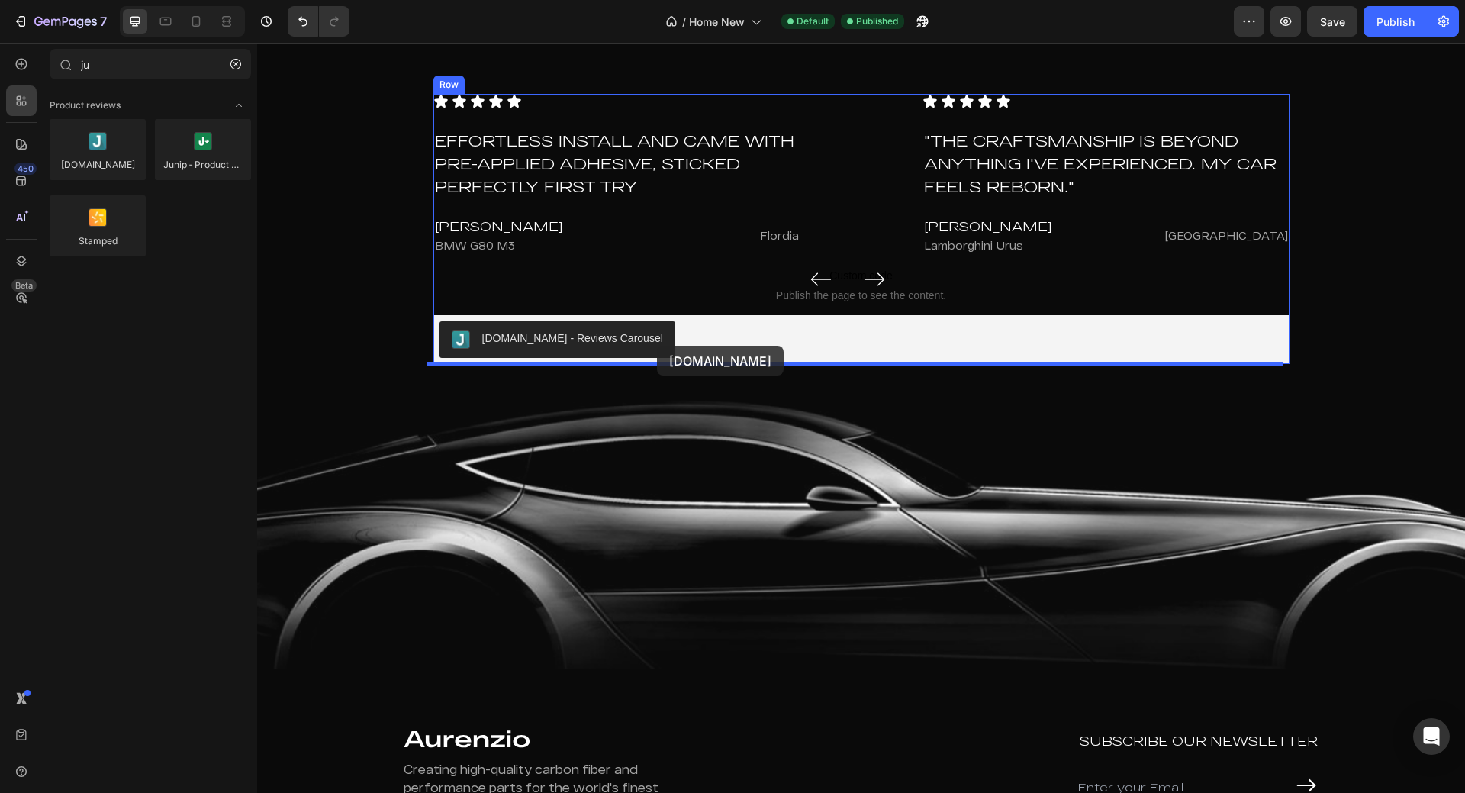
drag, startPoint x: 382, startPoint y: 208, endPoint x: 657, endPoint y: 346, distance: 307.2
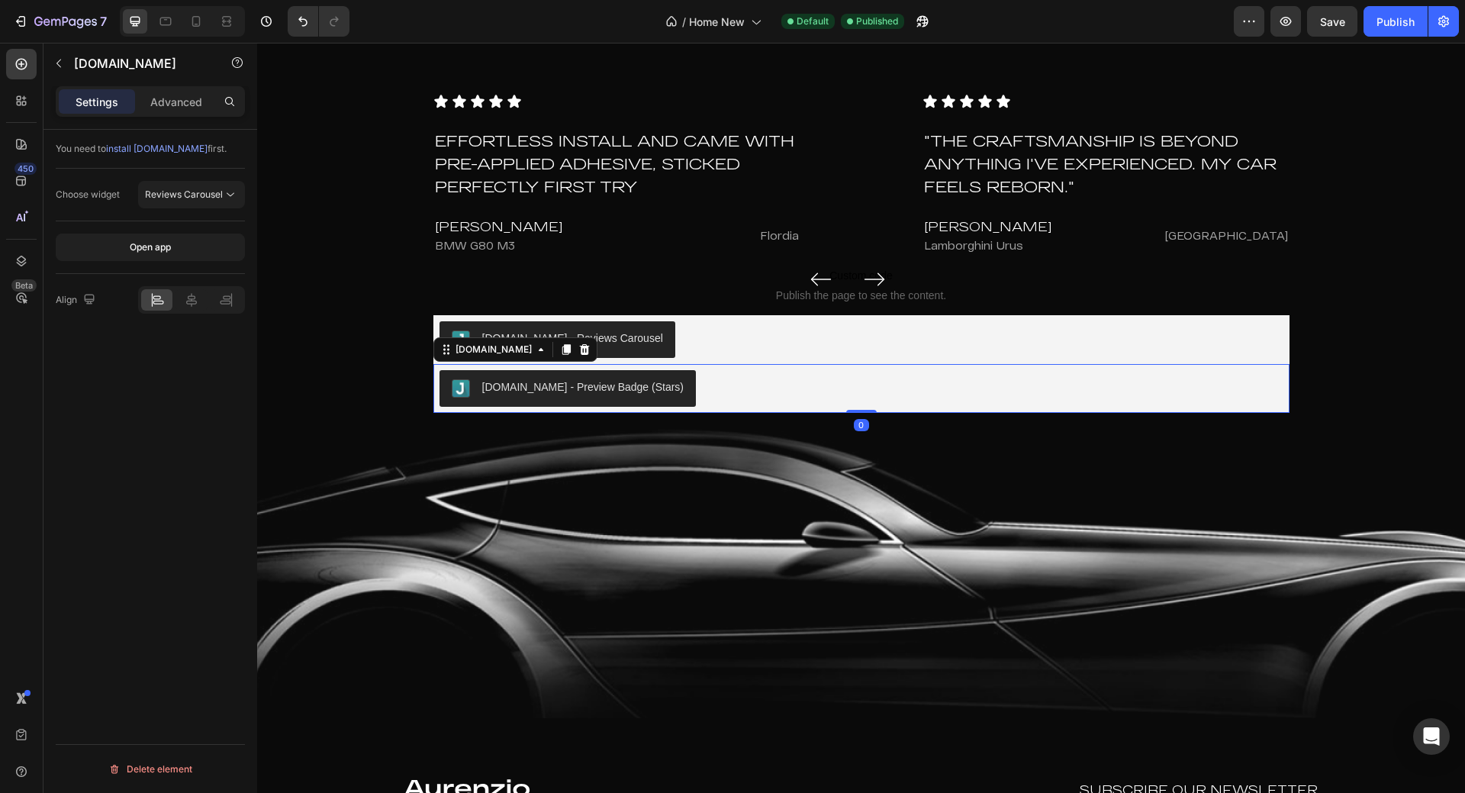
click at [538, 388] on div "Judge.me - Preview Badge (Stars)" at bounding box center [583, 387] width 202 height 16
click at [198, 191] on span "Reviews Carousel" at bounding box center [184, 194] width 78 height 11
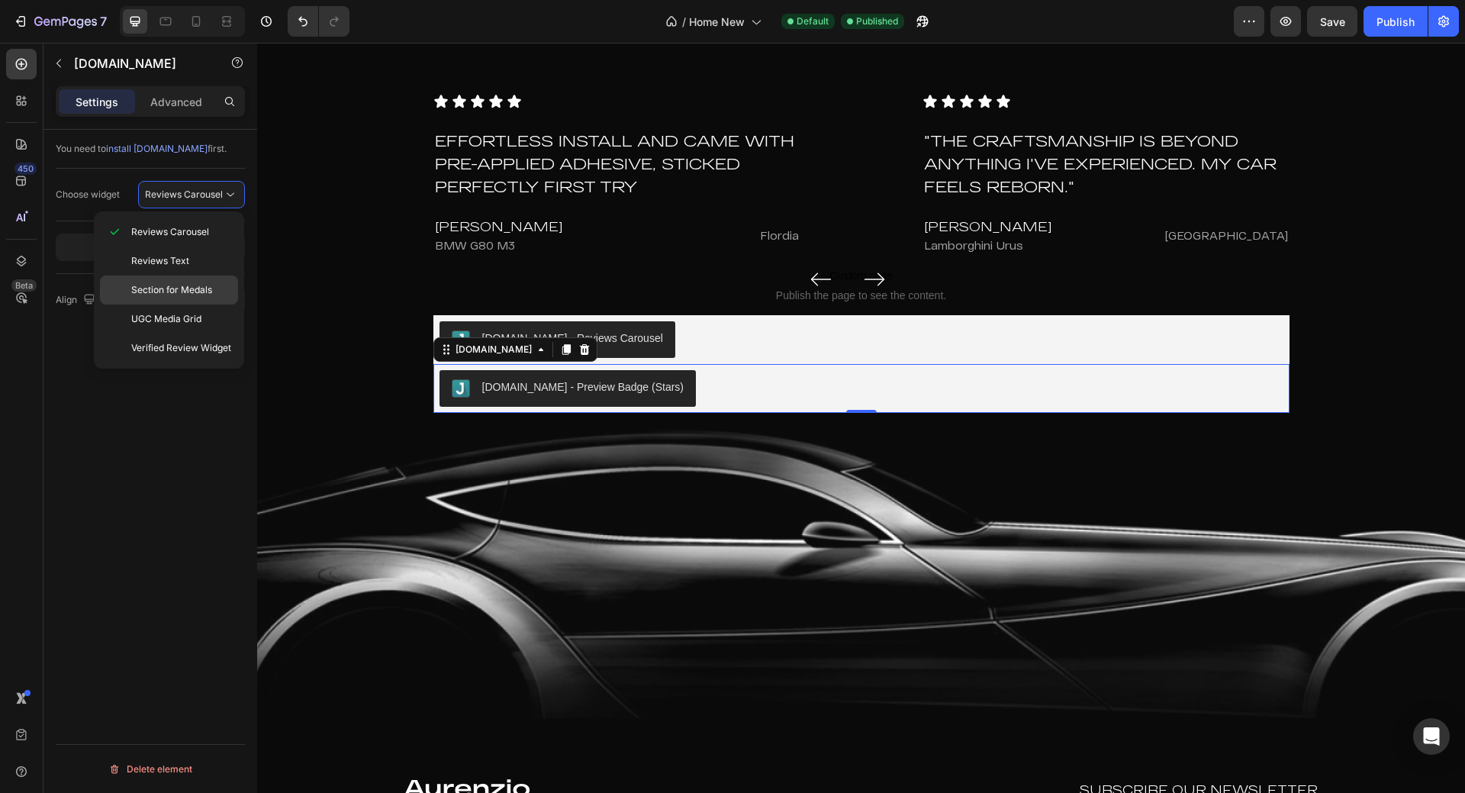
click at [172, 291] on span "Section for Medals" at bounding box center [171, 290] width 81 height 14
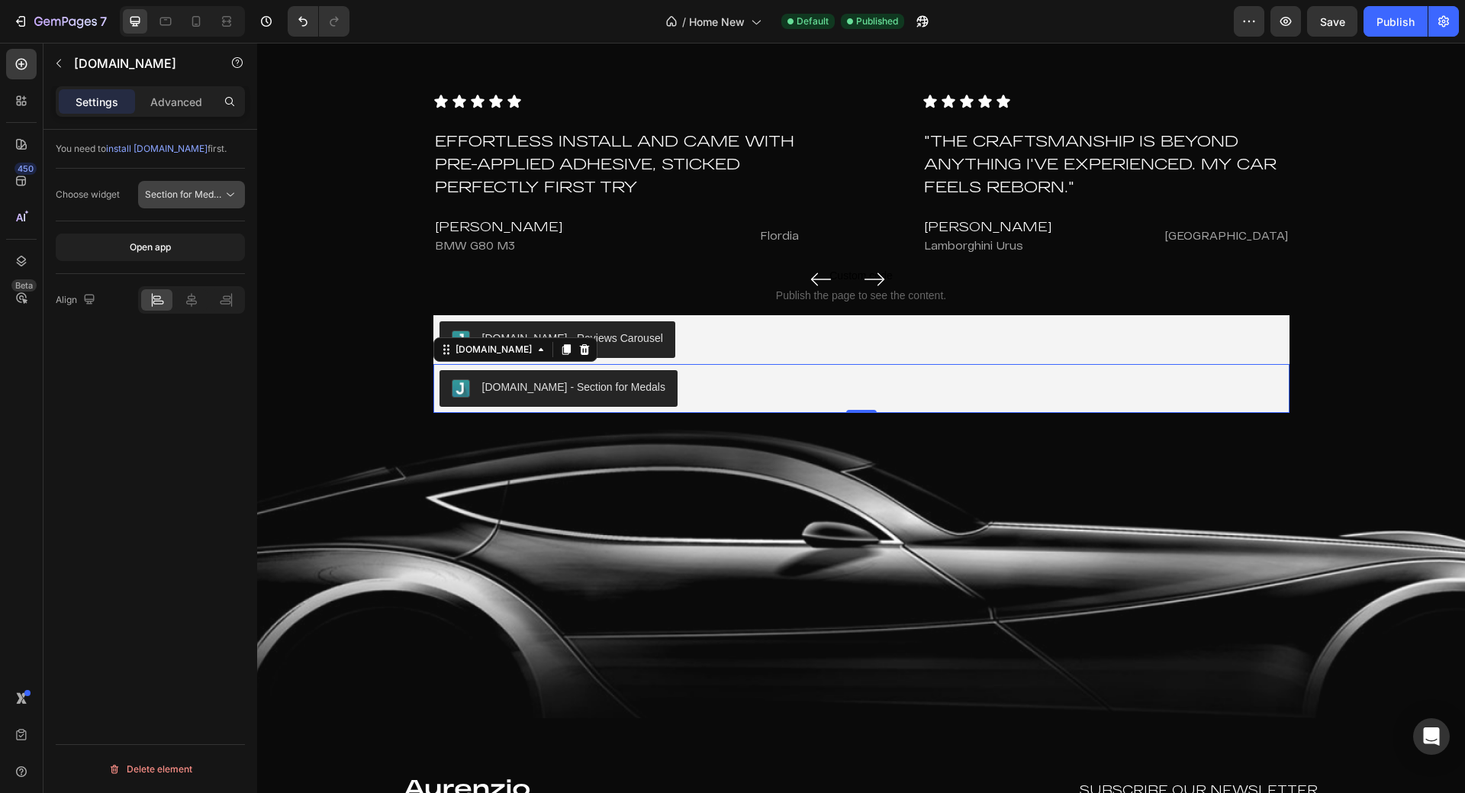
click at [205, 194] on span "Section for Medals" at bounding box center [185, 194] width 81 height 11
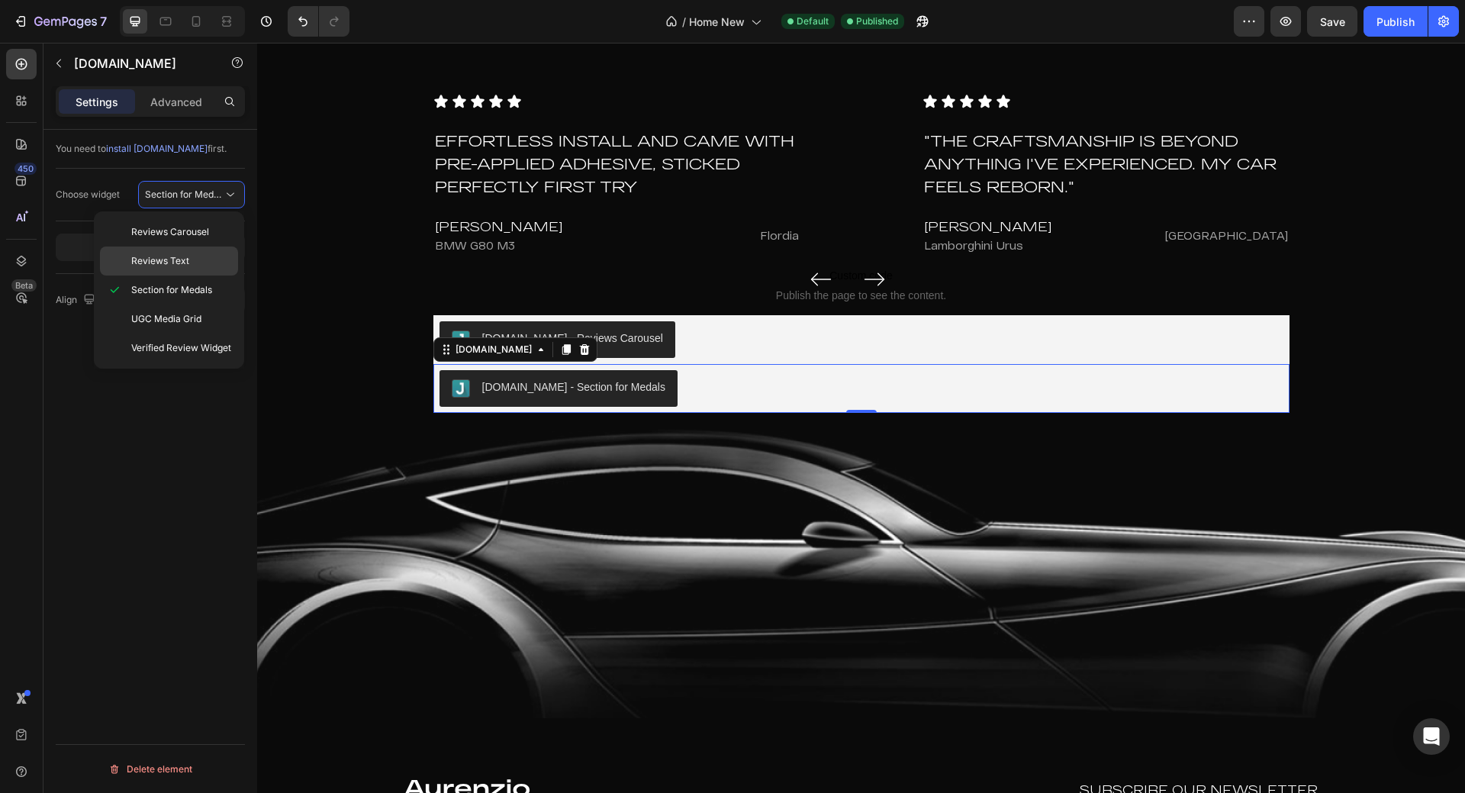
click at [194, 266] on p "Reviews Text" at bounding box center [181, 261] width 100 height 14
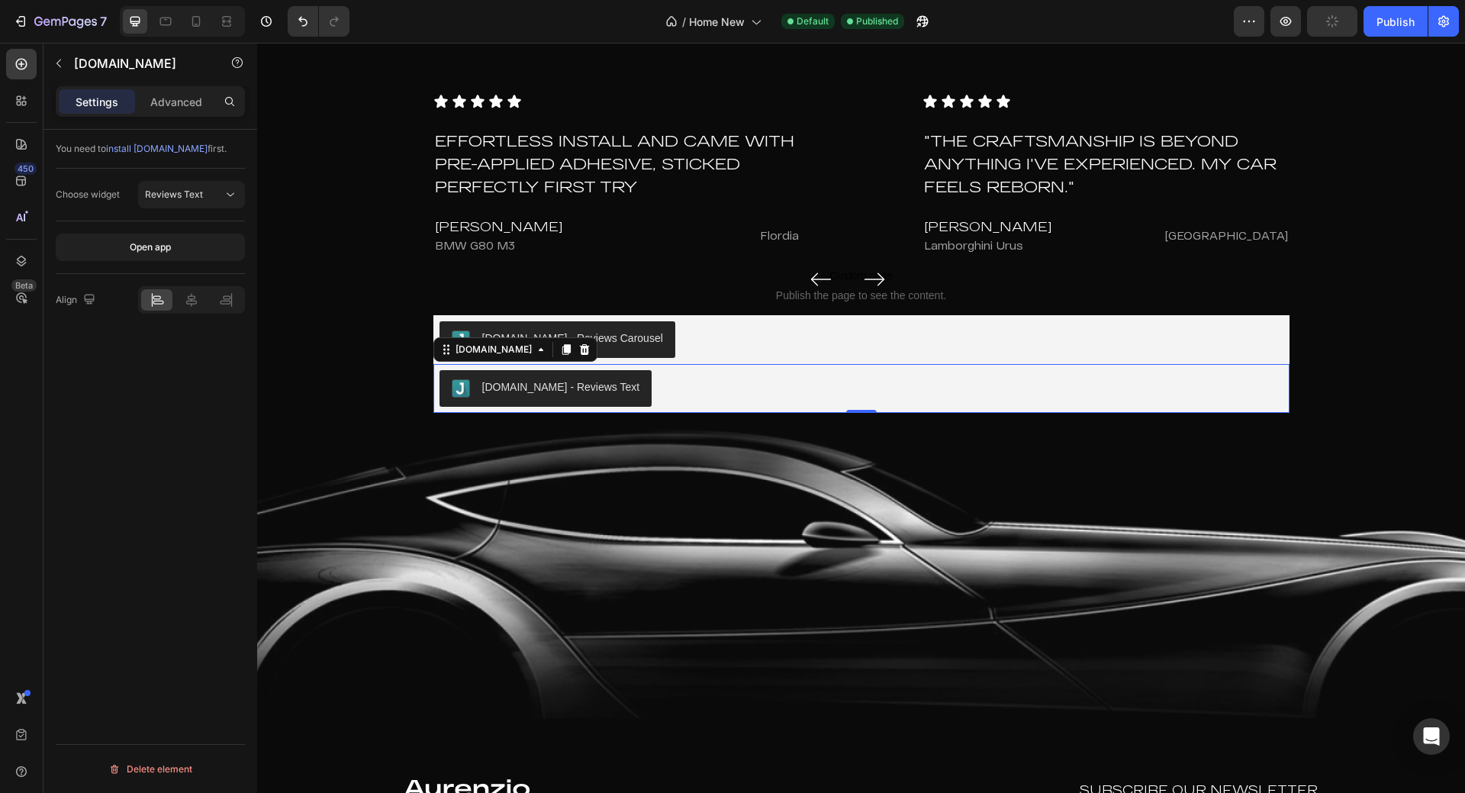
drag, startPoint x: 1389, startPoint y: 41, endPoint x: 1131, endPoint y: 3, distance: 260.8
click at [1389, 41] on div "7 / Home New Default Published Preview Publish" at bounding box center [732, 22] width 1465 height 44
click at [1391, 35] on button "Publish" at bounding box center [1396, 21] width 64 height 31
click at [1287, 25] on icon "button" at bounding box center [1286, 21] width 11 height 9
click at [189, 149] on div "You need to install Judge.me first." at bounding box center [150, 149] width 189 height 14
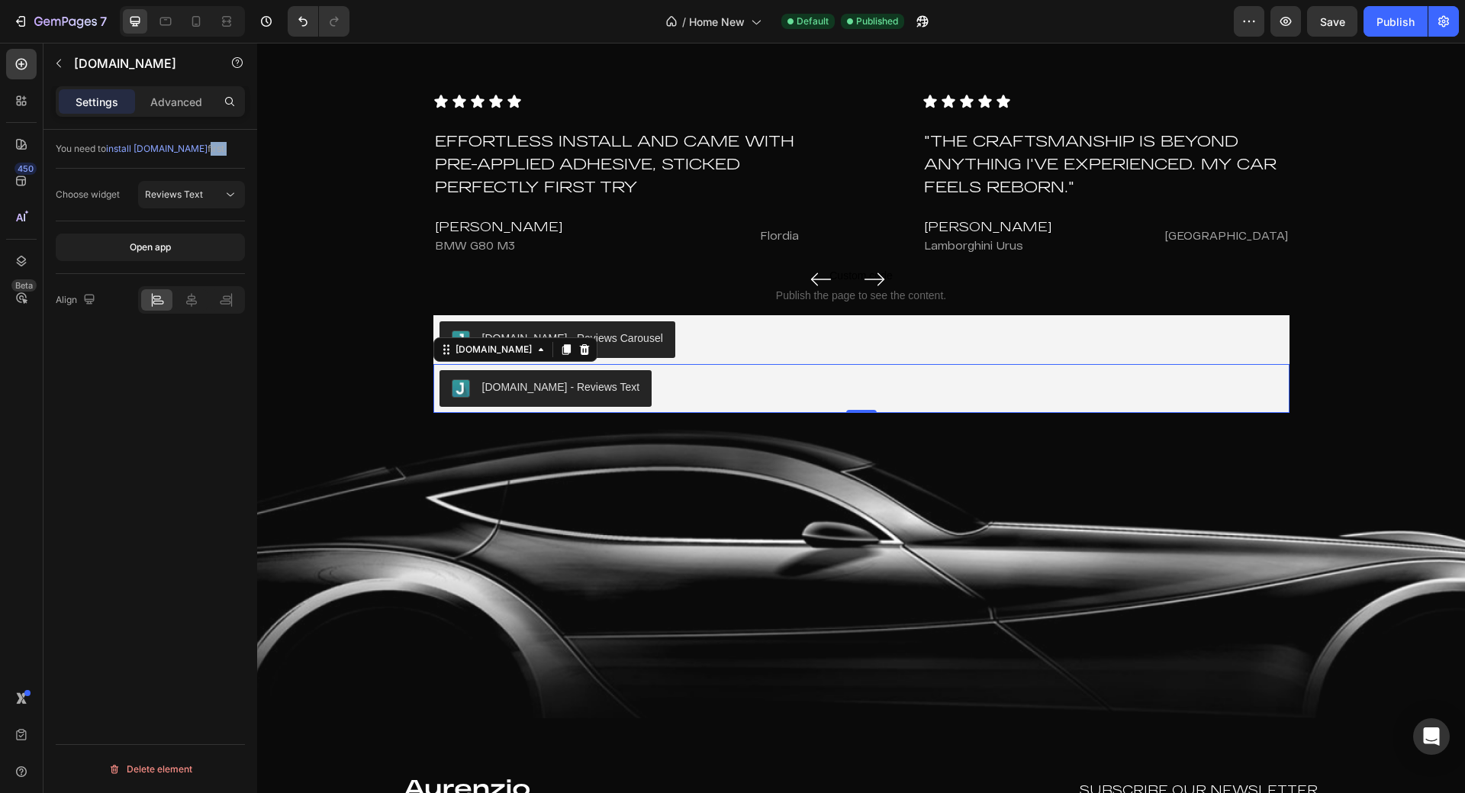
click at [189, 149] on div "You need to install Judge.me first." at bounding box center [150, 149] width 189 height 14
drag, startPoint x: 189, startPoint y: 149, endPoint x: 88, endPoint y: 153, distance: 101.6
click at [88, 153] on div "You need to install Judge.me first." at bounding box center [150, 149] width 189 height 14
click at [86, 153] on div "You need to install Judge.me first." at bounding box center [150, 149] width 189 height 14
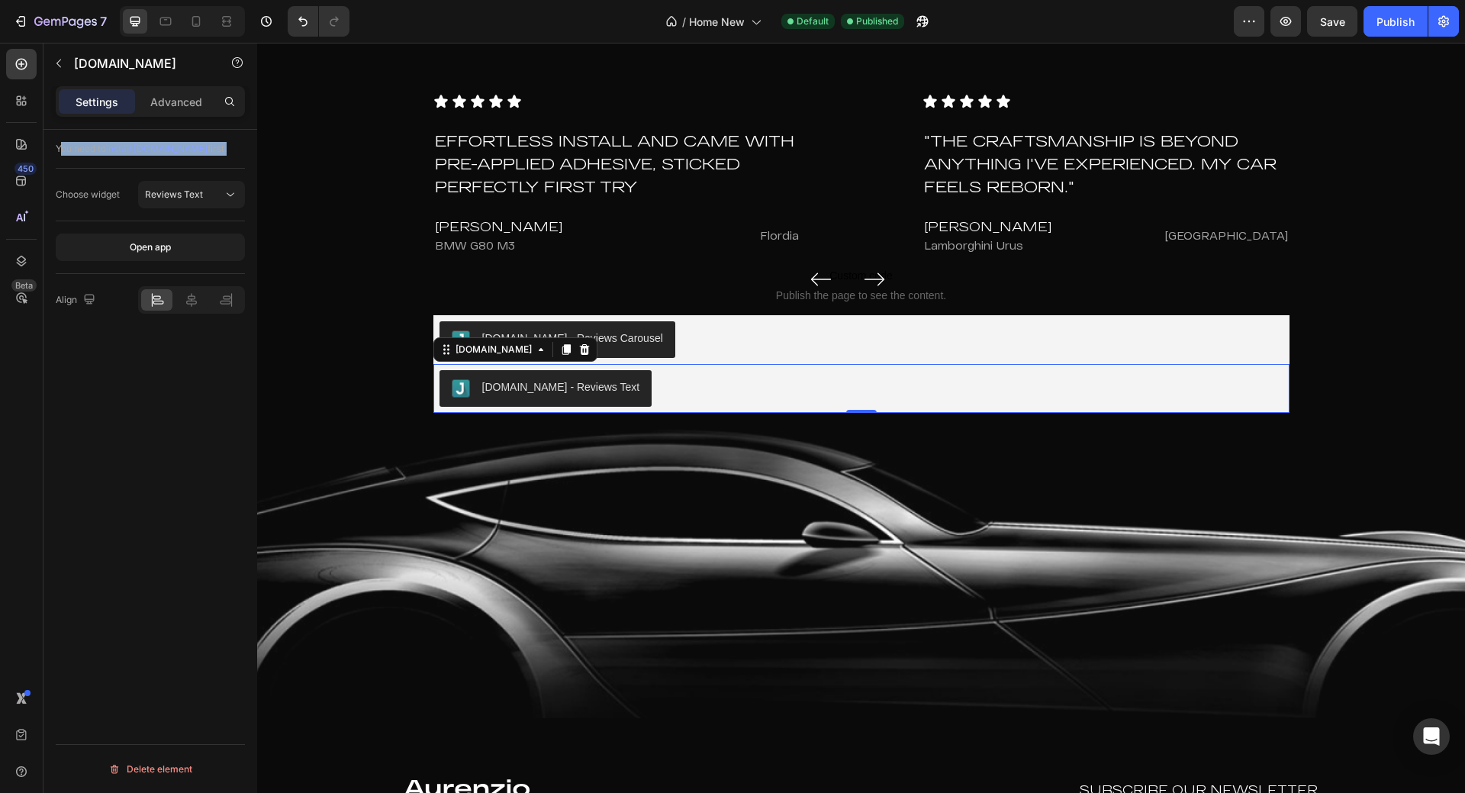
click at [86, 153] on div "You need to install Judge.me first." at bounding box center [150, 149] width 189 height 14
click at [82, 146] on div "You need to install Judge.me first." at bounding box center [150, 149] width 189 height 14
click at [207, 195] on div "Reviews Text" at bounding box center [184, 195] width 78 height 14
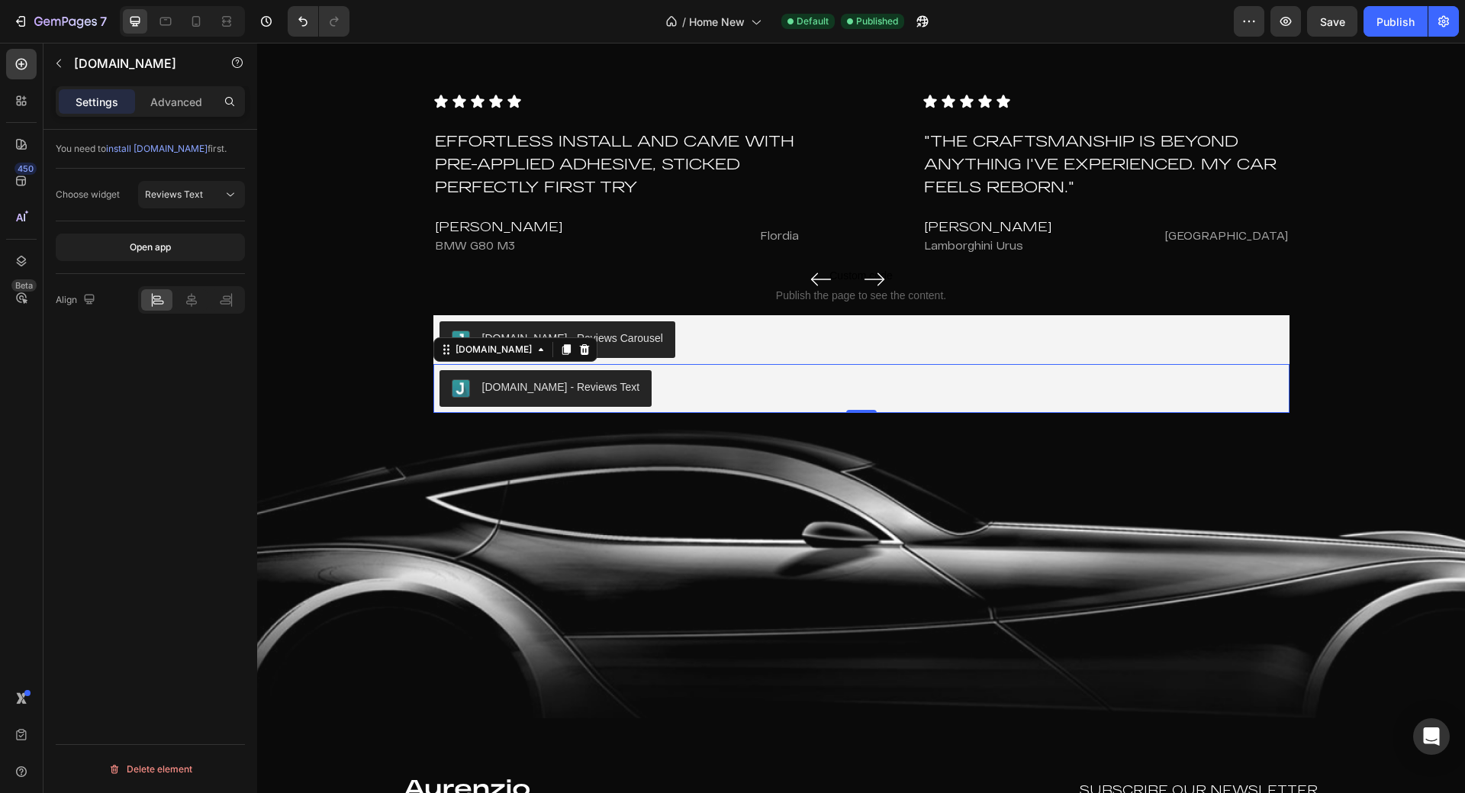
click at [176, 117] on div "Settings Advanced" at bounding box center [151, 108] width 214 height 44
click at [180, 104] on p "Advanced" at bounding box center [176, 102] width 52 height 16
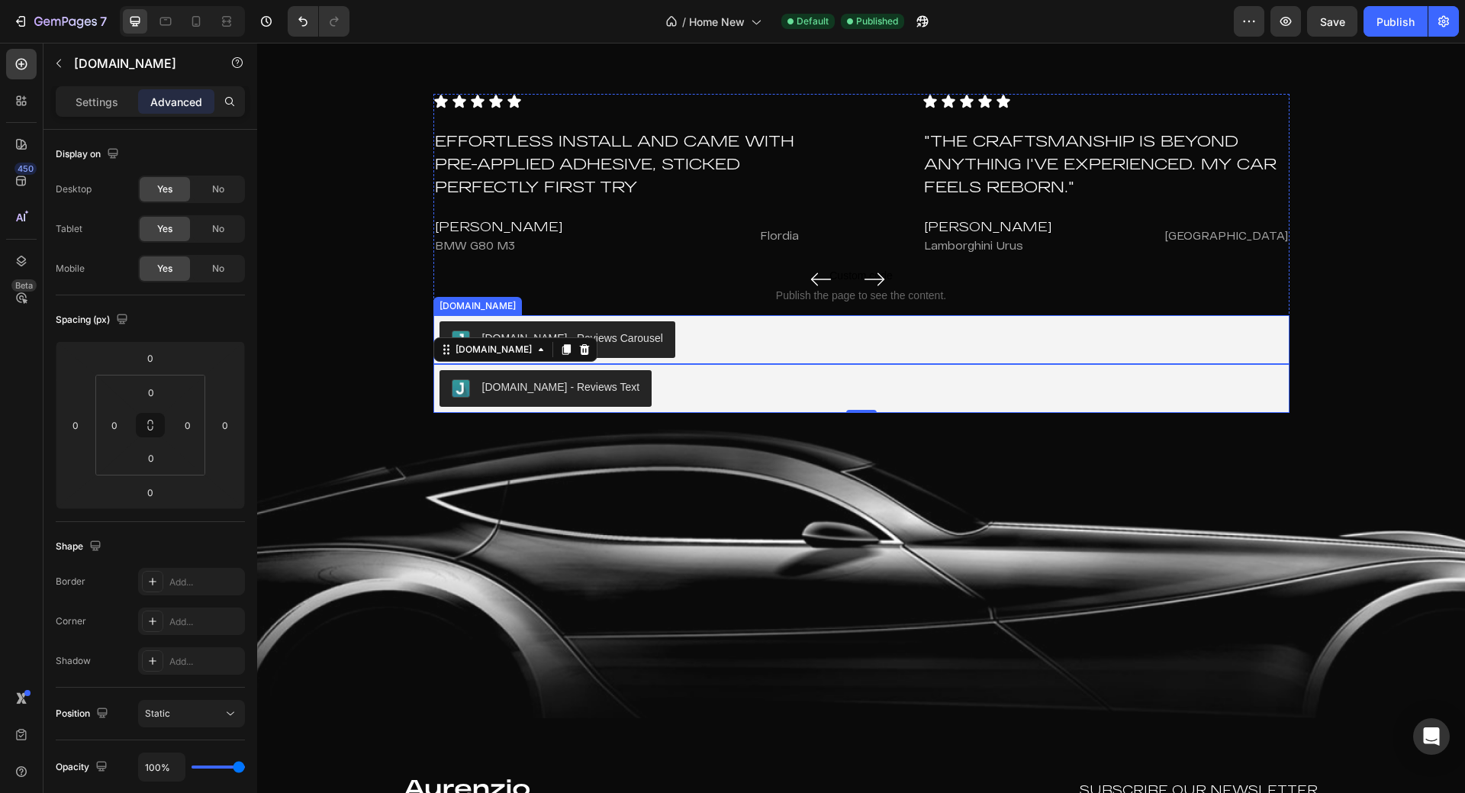
click at [742, 348] on div "[DOMAIN_NAME] - Reviews Carousel" at bounding box center [862, 339] width 844 height 37
click at [721, 391] on div "[DOMAIN_NAME] - Reviews Text" at bounding box center [862, 388] width 844 height 37
click at [1382, 15] on div "Publish" at bounding box center [1396, 22] width 38 height 16
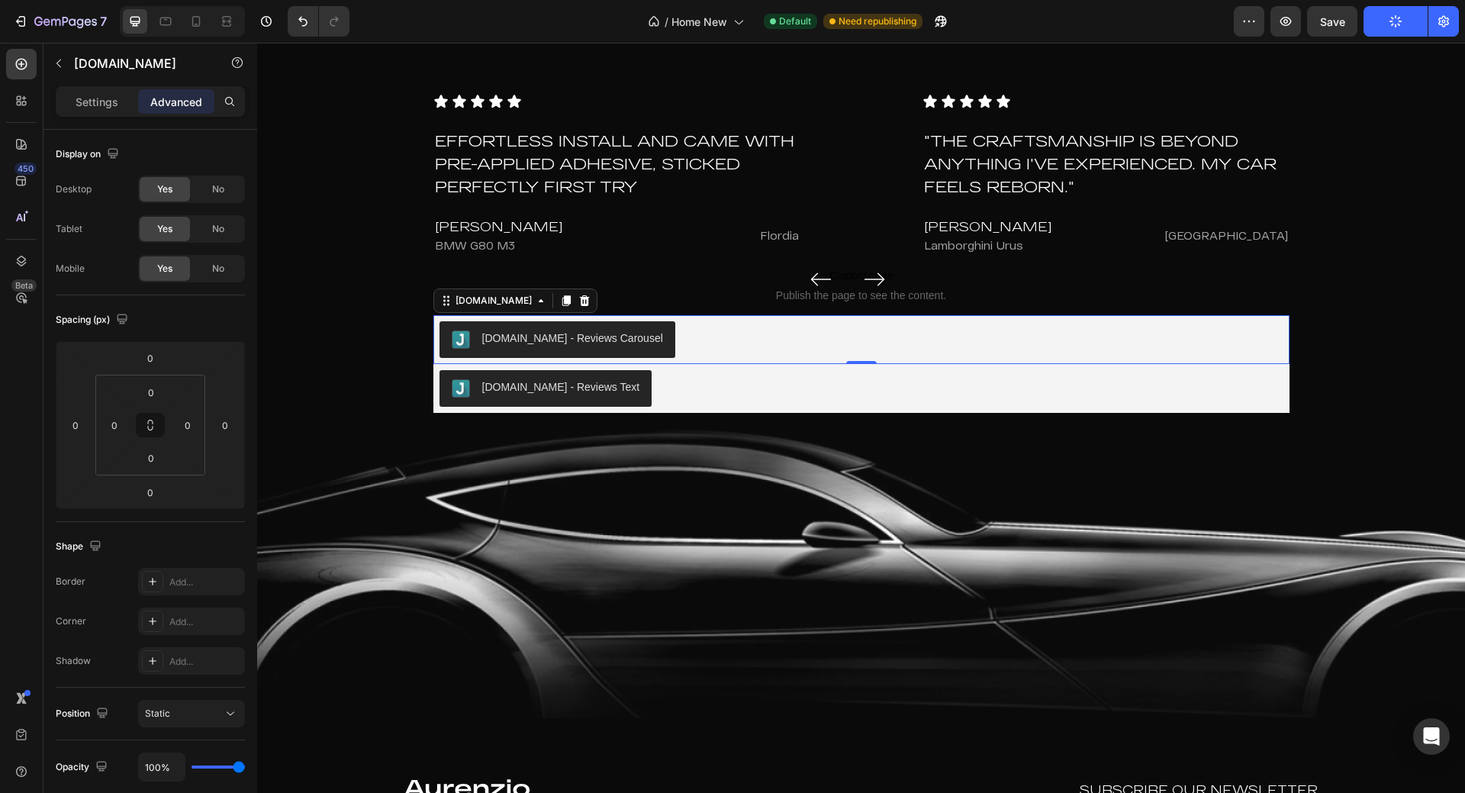
click at [736, 350] on div "[DOMAIN_NAME] - Reviews Carousel" at bounding box center [862, 339] width 844 height 37
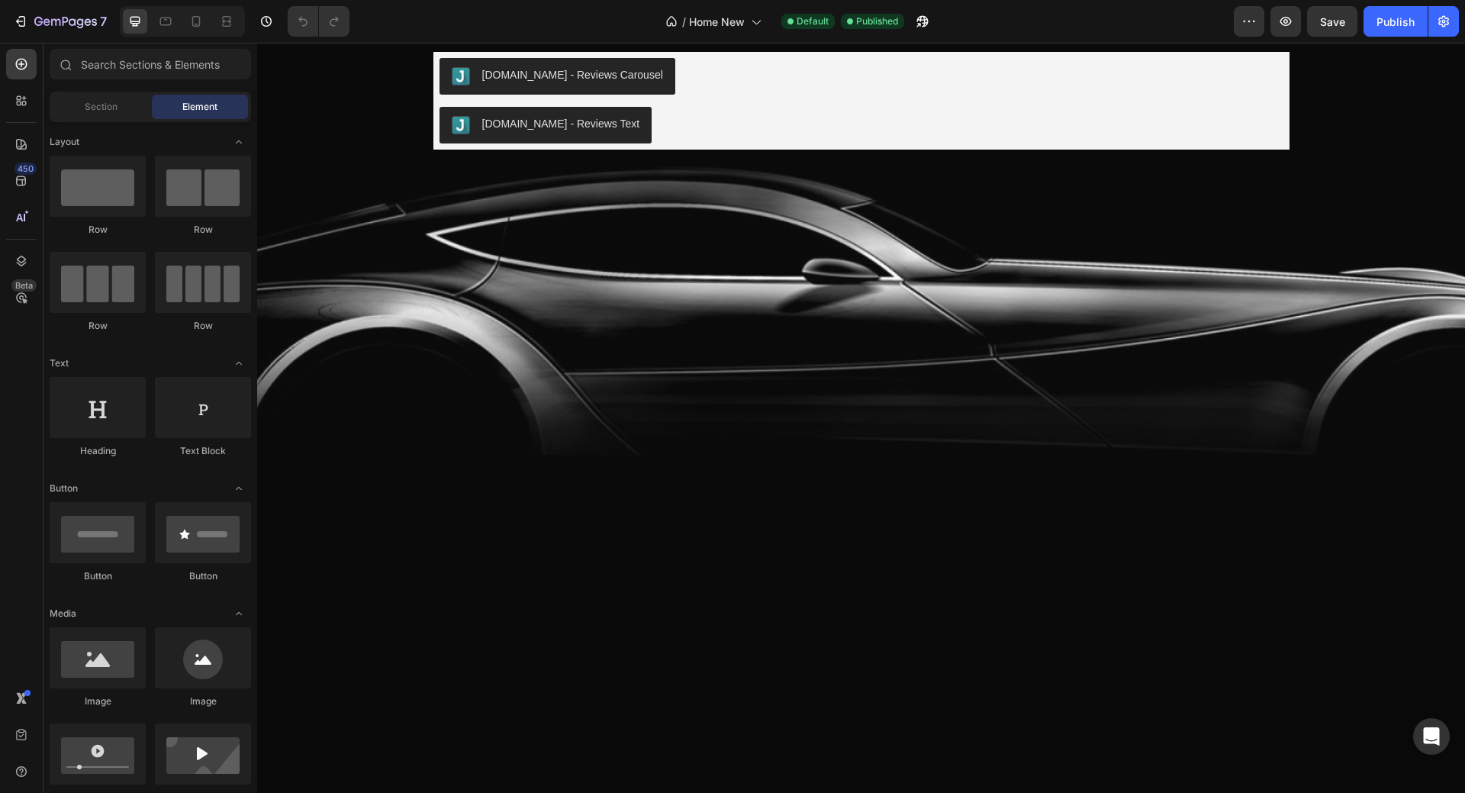
scroll to position [4579, 0]
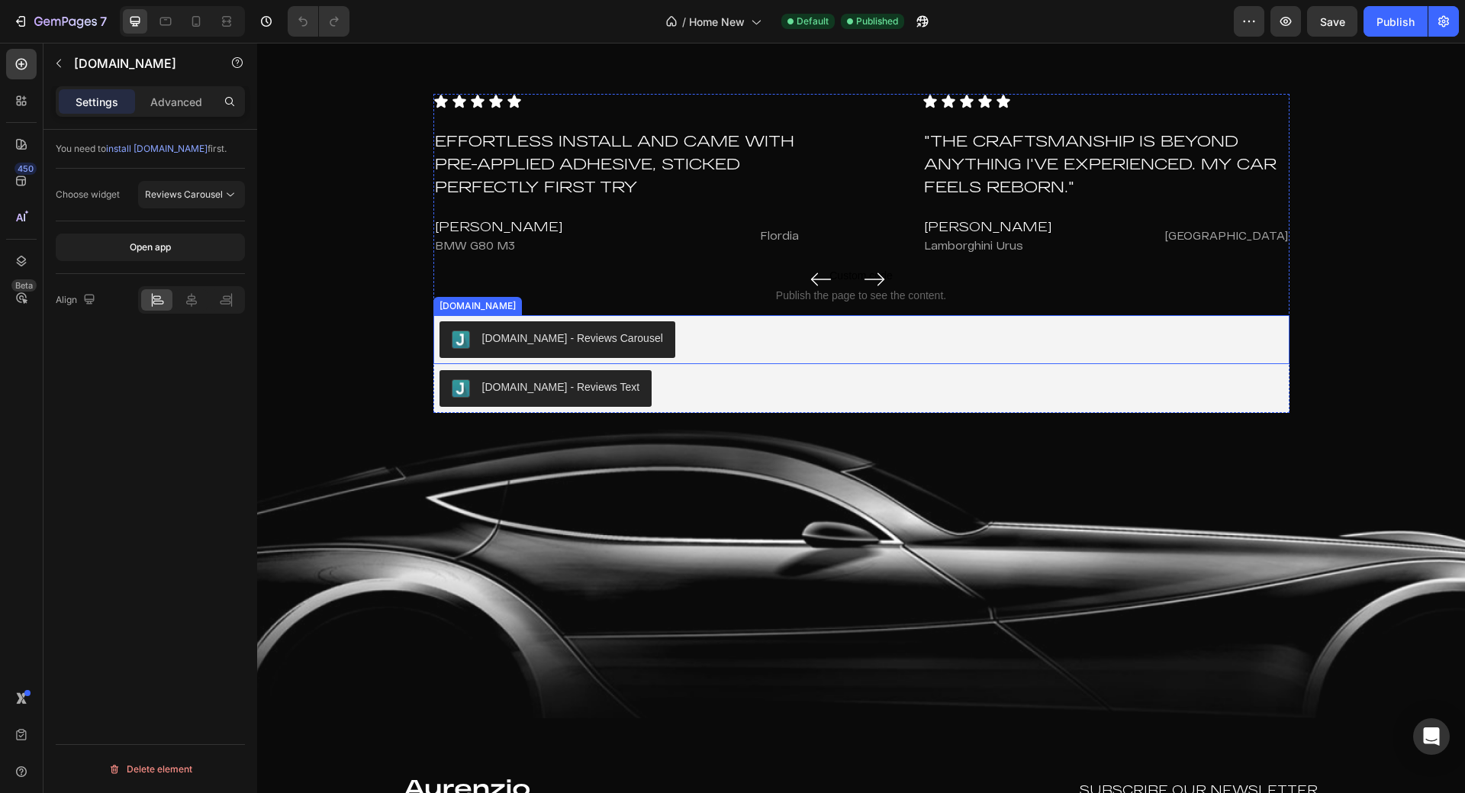
click at [790, 320] on div "[DOMAIN_NAME] - Reviews Carousel" at bounding box center [862, 339] width 856 height 49
click at [652, 390] on div "[DOMAIN_NAME] - Reviews Text" at bounding box center [862, 388] width 844 height 37
click at [672, 342] on div "[DOMAIN_NAME] - Reviews Carousel" at bounding box center [862, 339] width 844 height 37
click at [210, 191] on span "Reviews Carousel" at bounding box center [184, 194] width 78 height 11
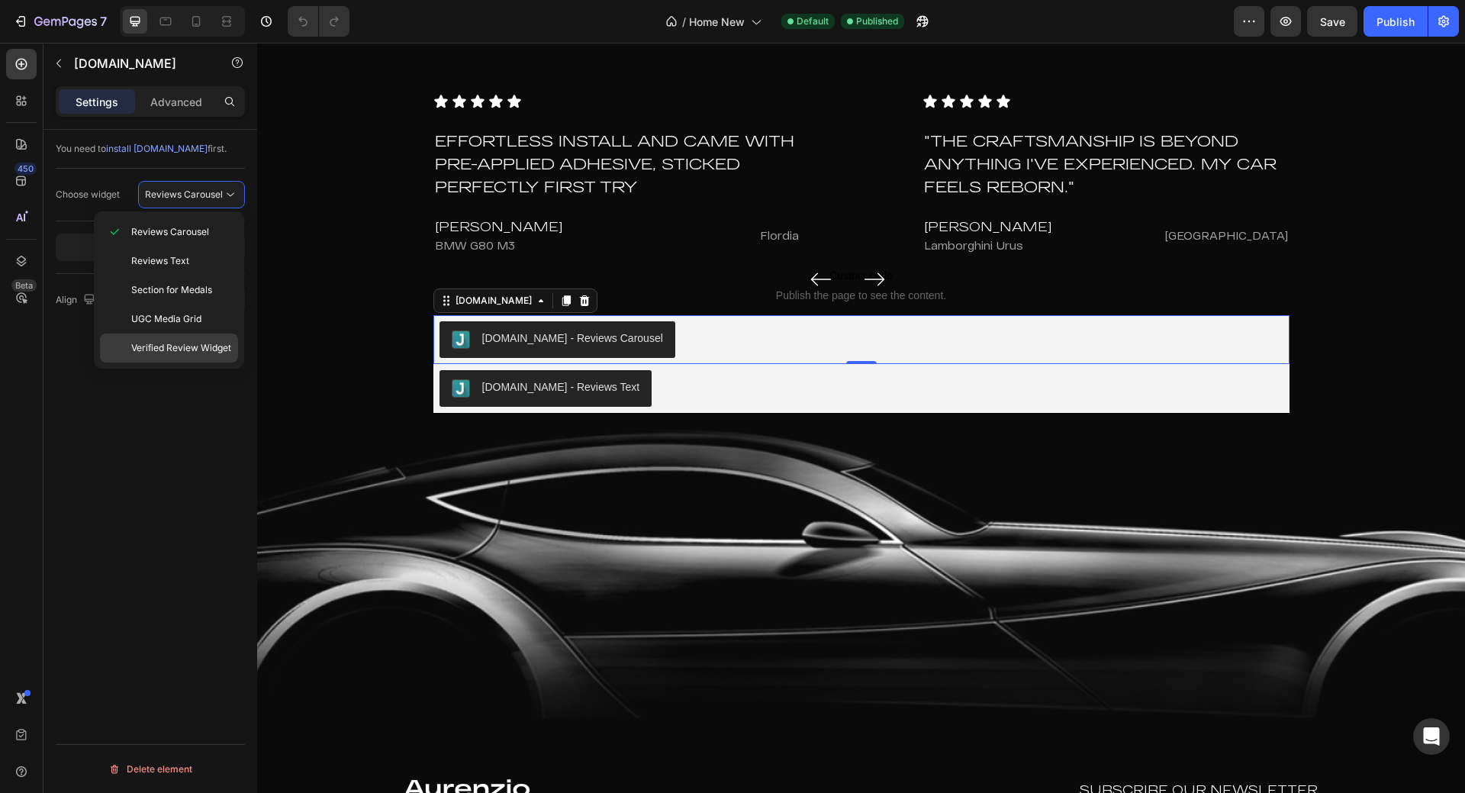
click at [174, 350] on span "Verified Review Widget" at bounding box center [181, 348] width 100 height 14
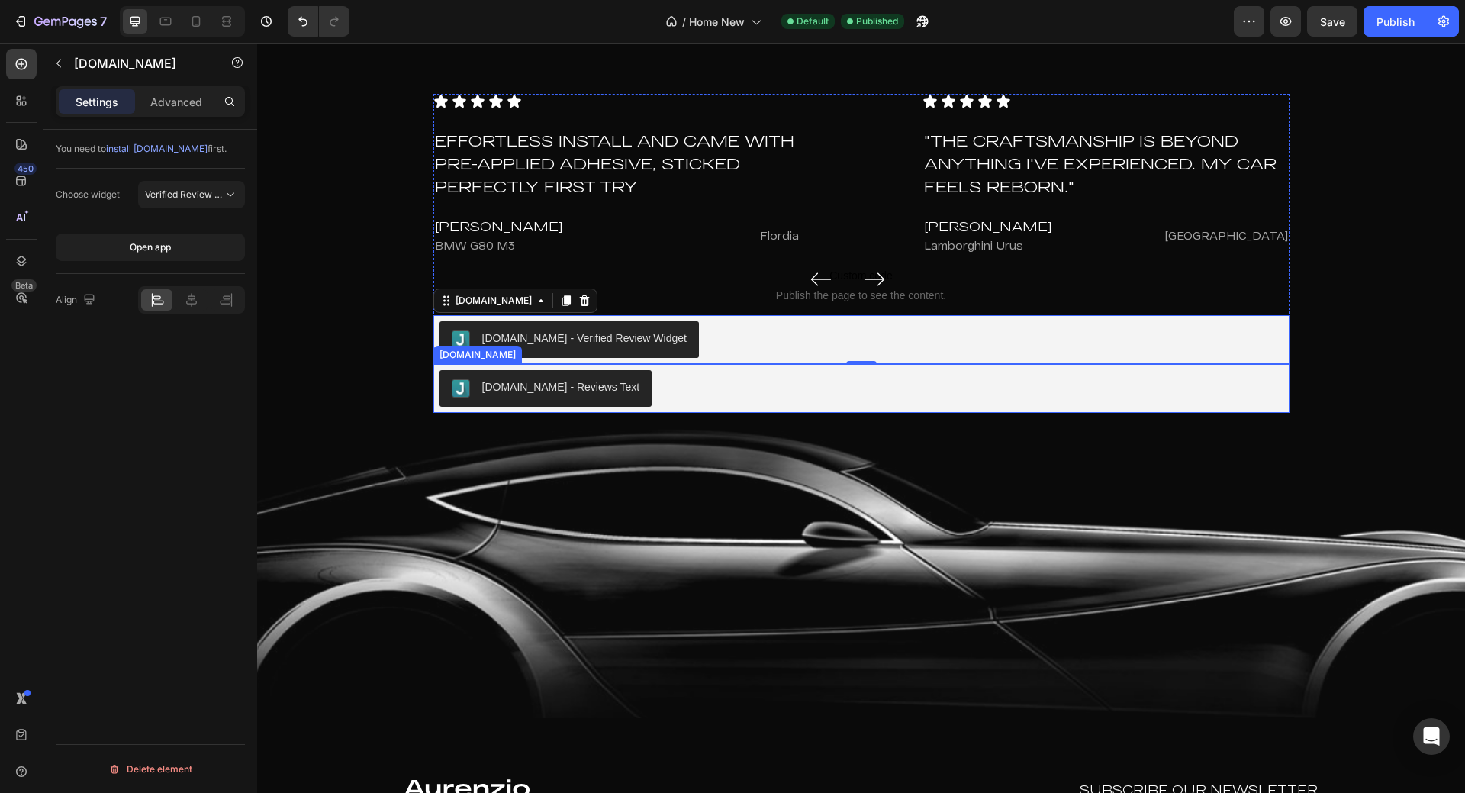
click at [746, 397] on div "[DOMAIN_NAME] - Reviews Text" at bounding box center [862, 388] width 844 height 37
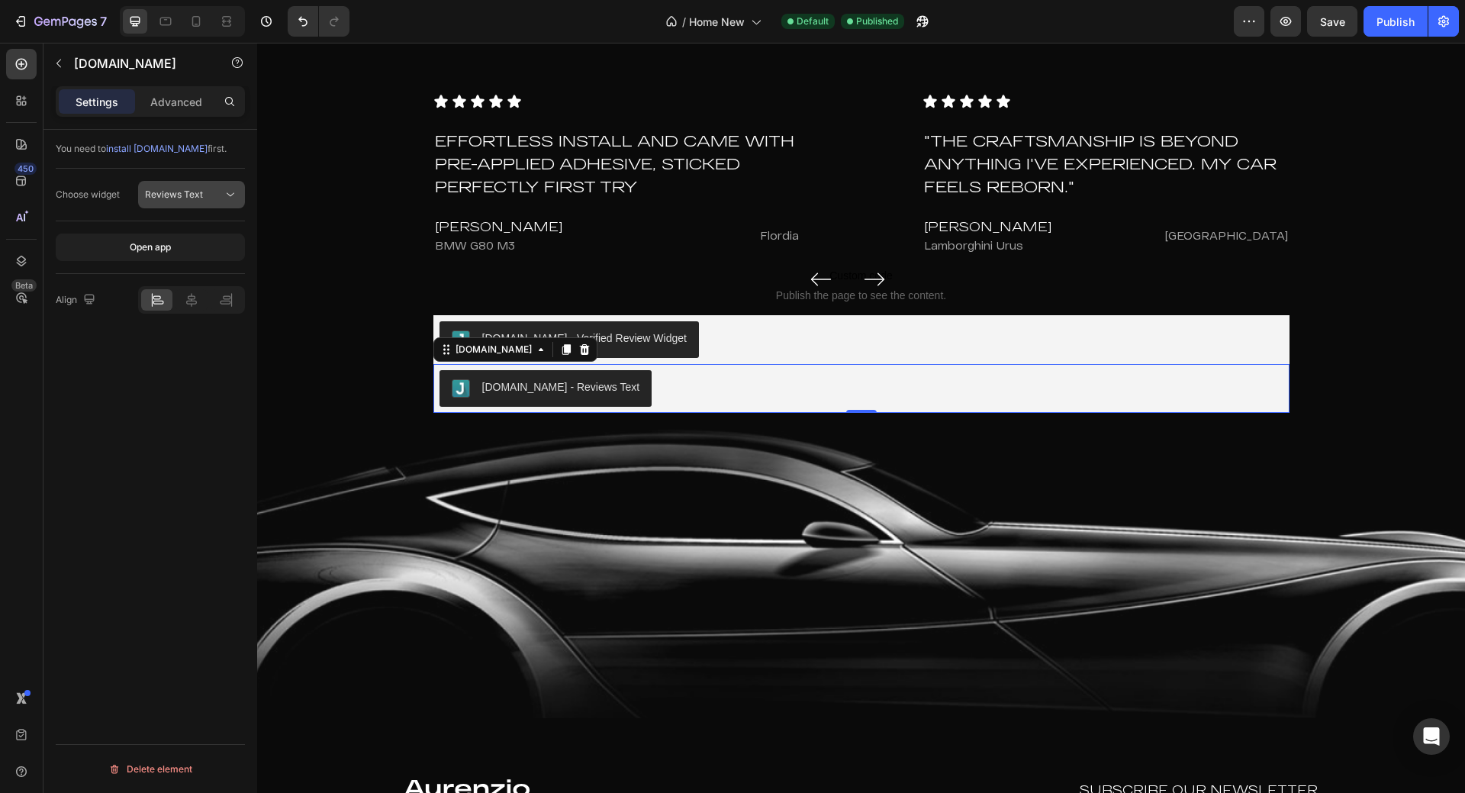
click at [202, 195] on div "Reviews Text" at bounding box center [184, 195] width 78 height 14
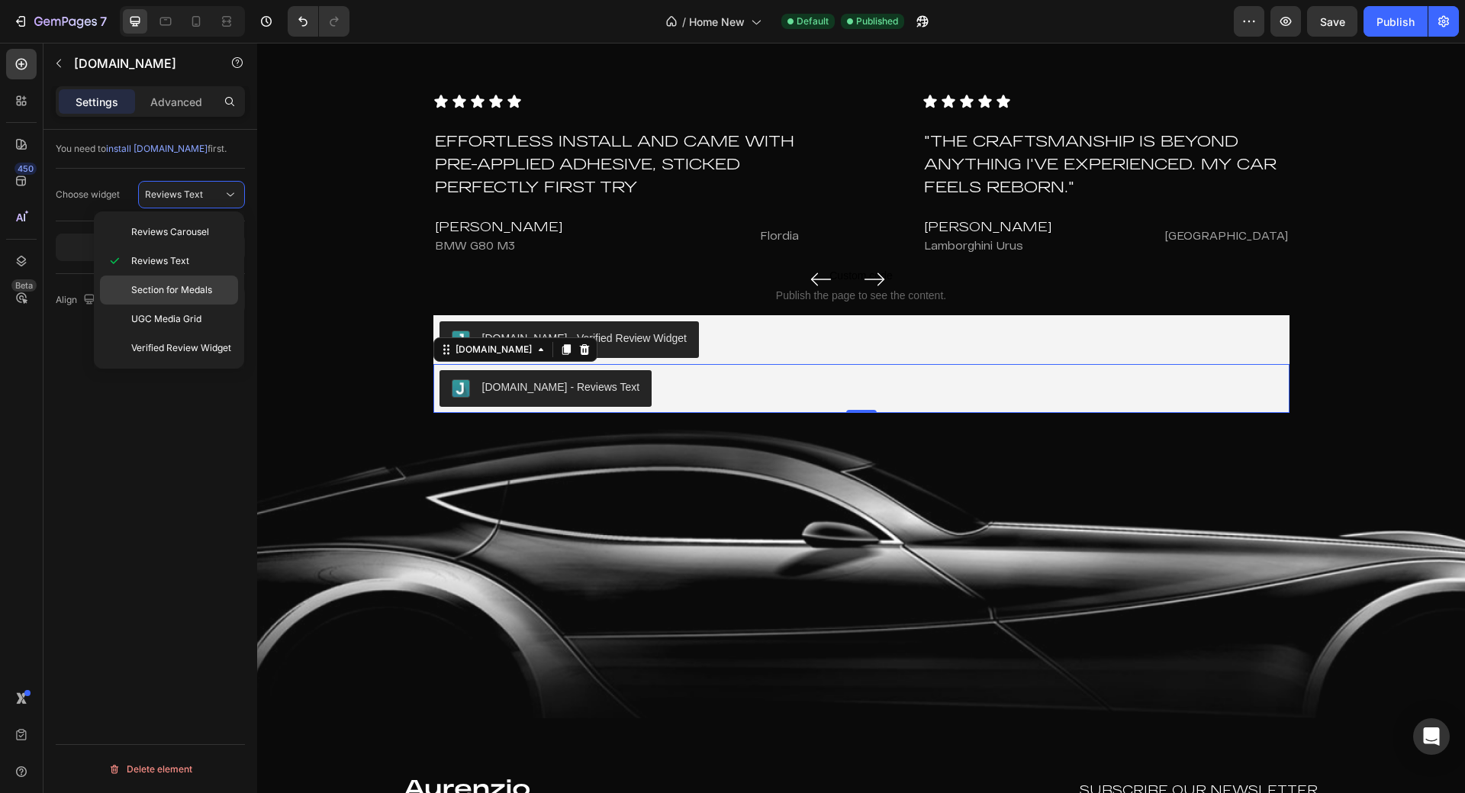
click at [200, 285] on span "Section for Medals" at bounding box center [171, 290] width 81 height 14
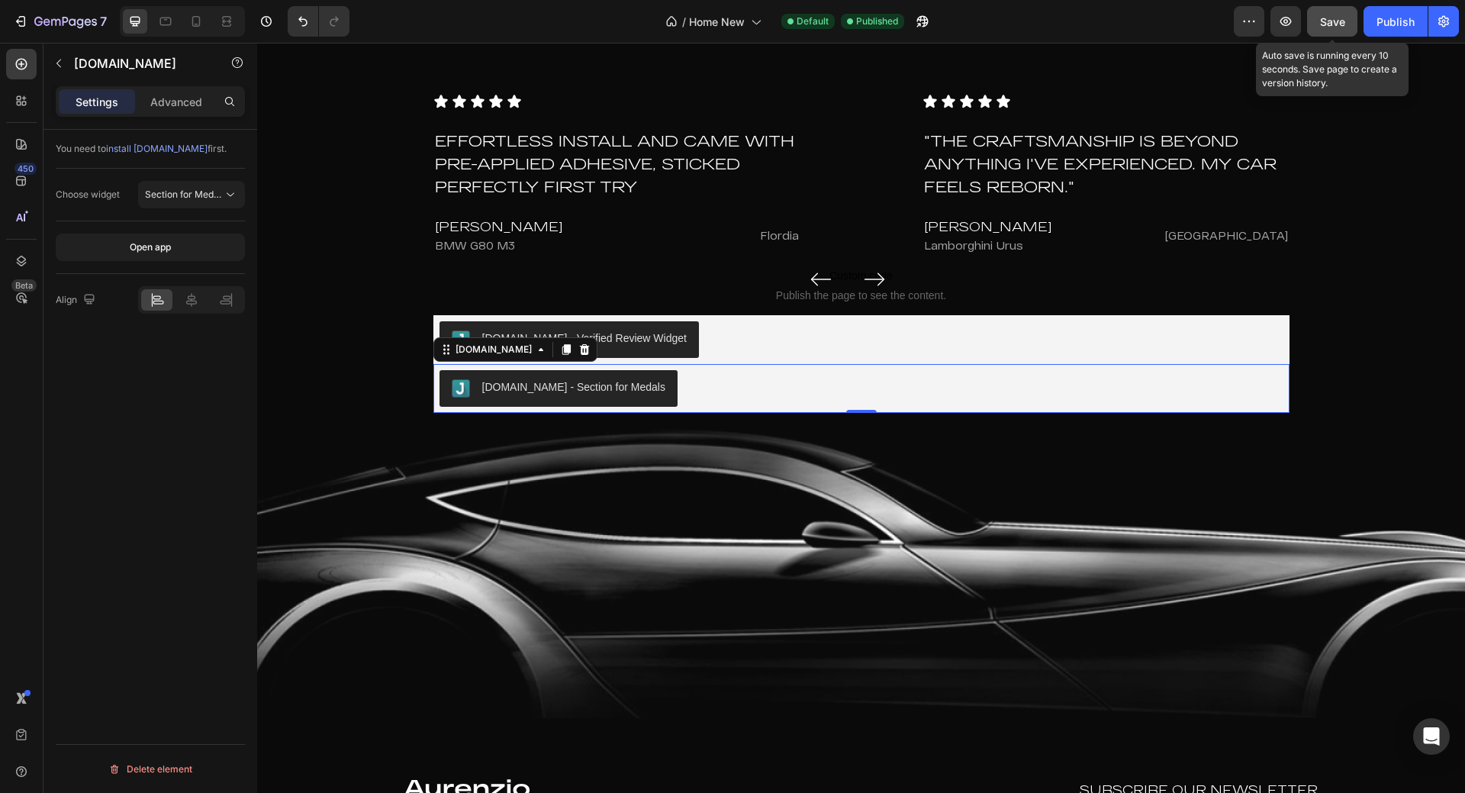
click at [1329, 23] on span "Save" at bounding box center [1332, 21] width 25 height 13
click at [1423, 22] on button "Publish" at bounding box center [1396, 21] width 64 height 31
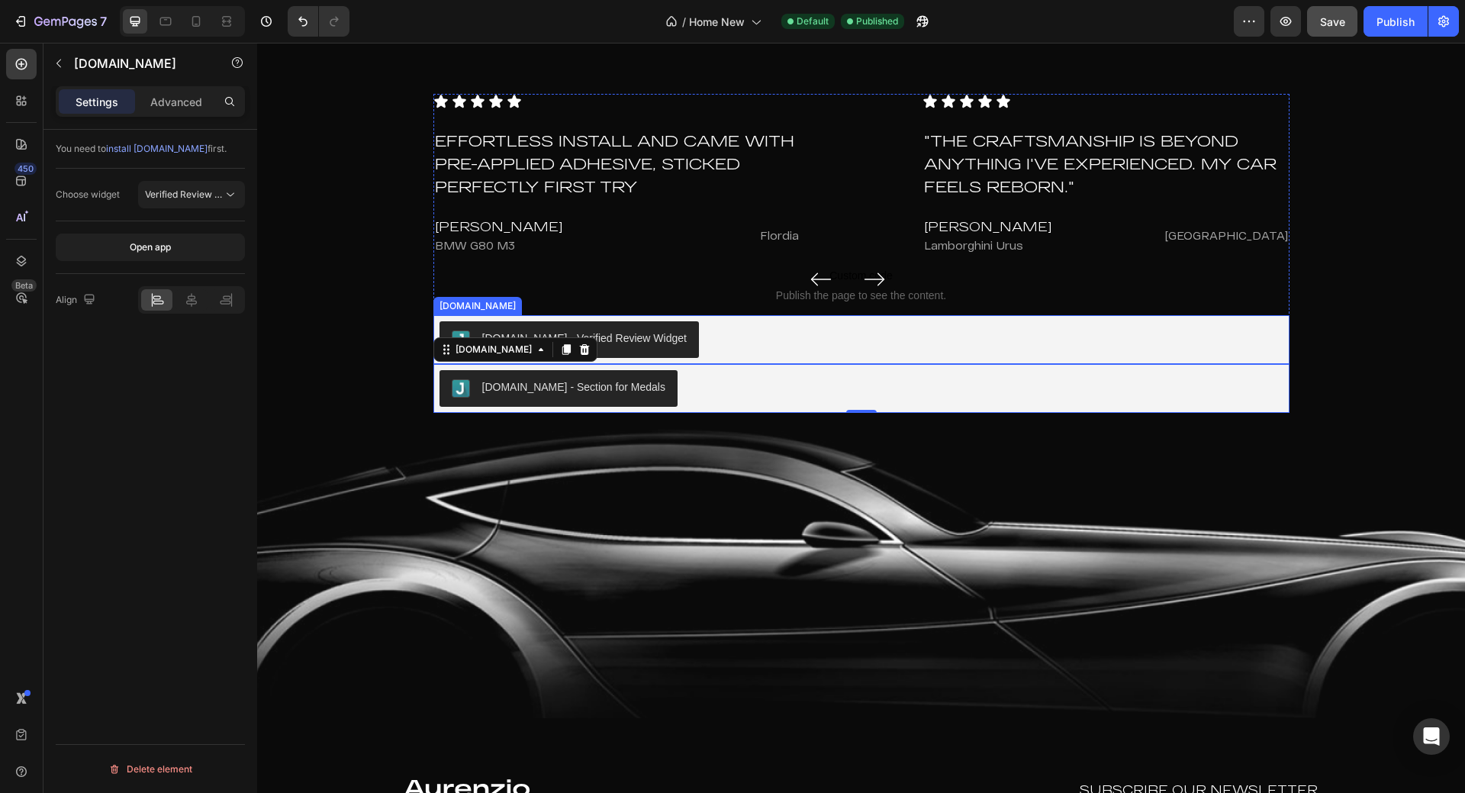
click at [782, 341] on div "[DOMAIN_NAME] - Verified Review Widget" at bounding box center [862, 339] width 844 height 37
click at [711, 318] on div "[DOMAIN_NAME] - Verified Review Widget" at bounding box center [862, 339] width 856 height 49
click at [579, 304] on icon at bounding box center [584, 300] width 10 height 11
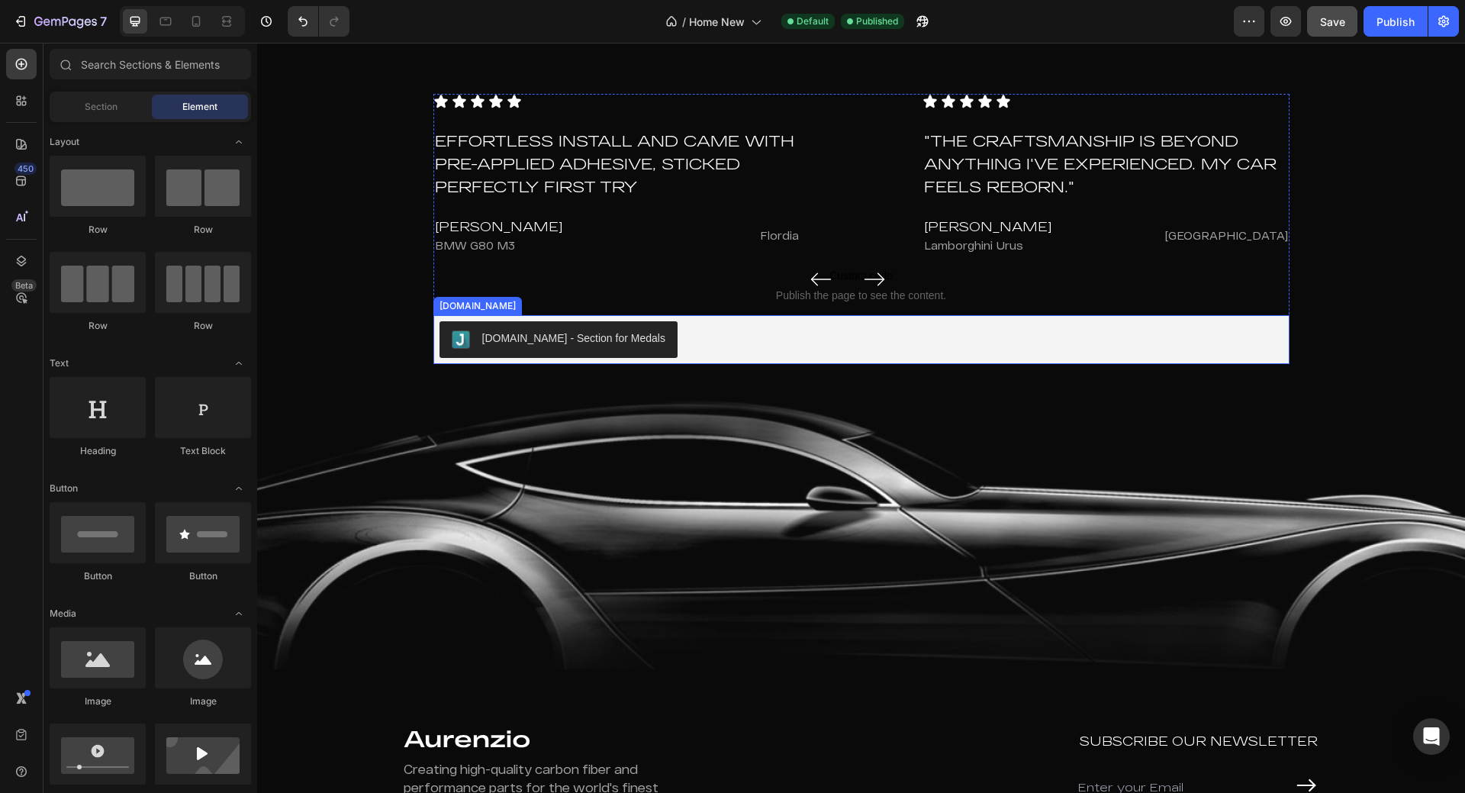
click at [582, 324] on button "[DOMAIN_NAME] - Section for Medals" at bounding box center [559, 339] width 238 height 37
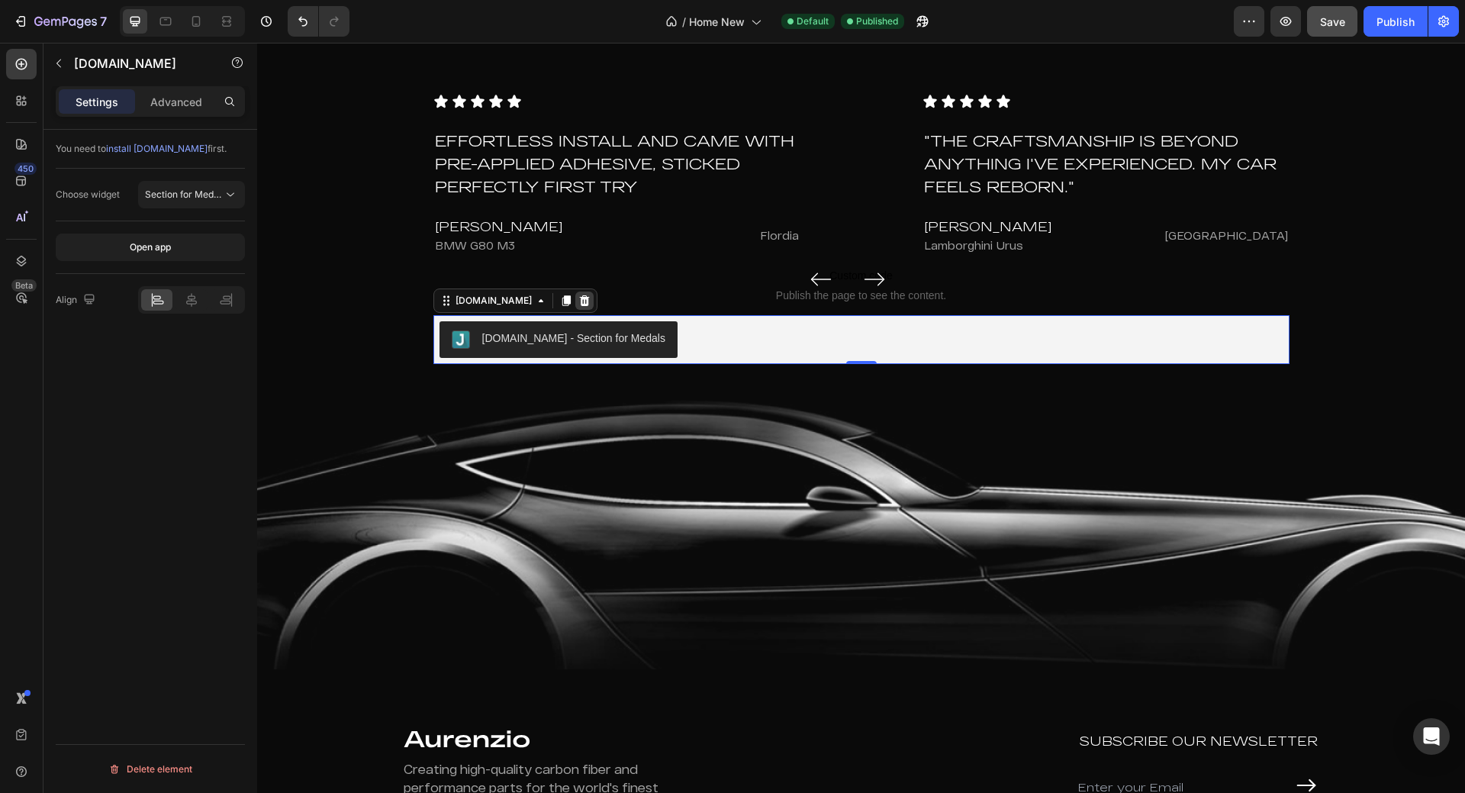
click at [579, 301] on icon at bounding box center [584, 300] width 10 height 11
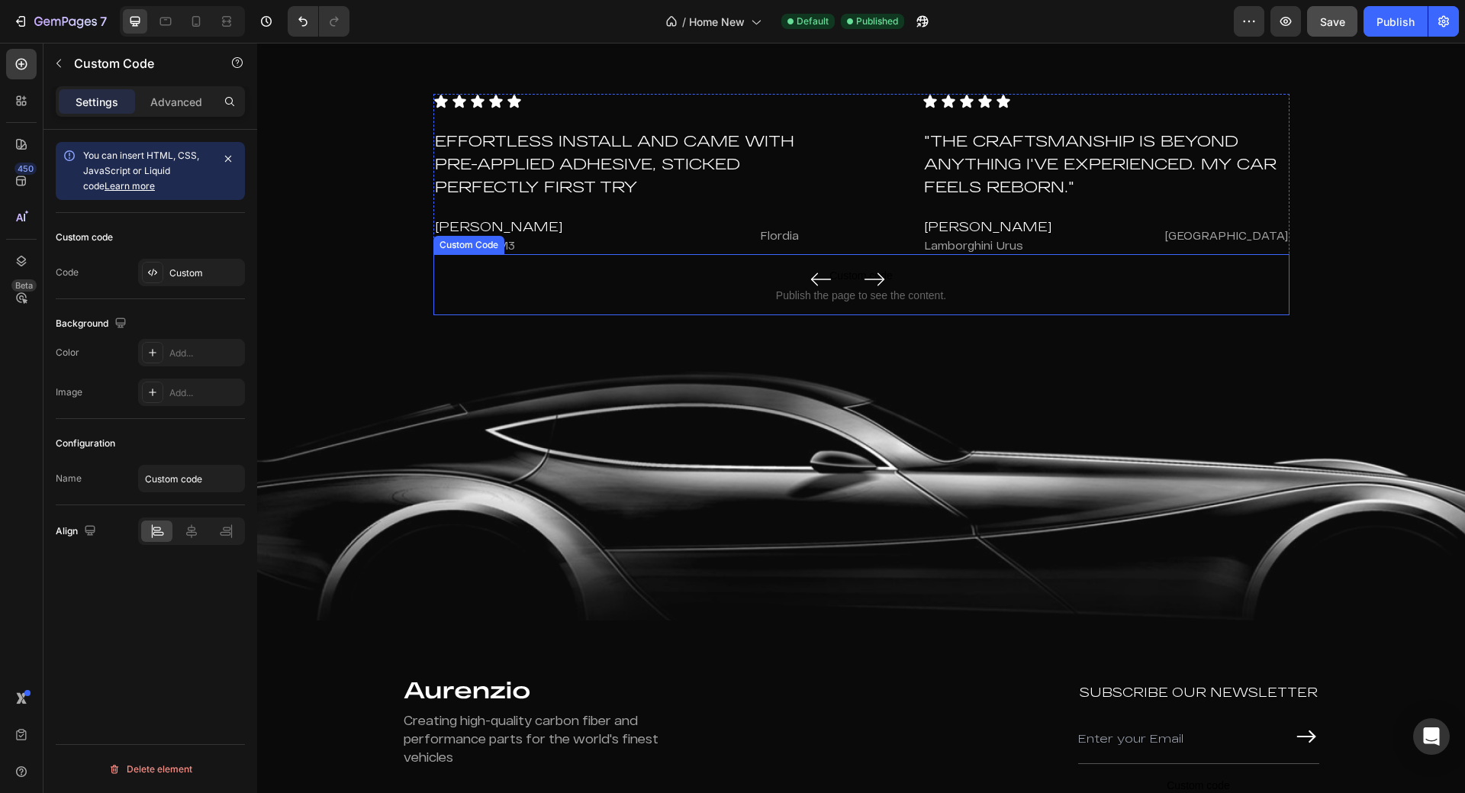
click at [699, 307] on p "Custom code Publish the page to see the content." at bounding box center [862, 284] width 856 height 61
click at [547, 245] on icon at bounding box center [549, 240] width 12 height 12
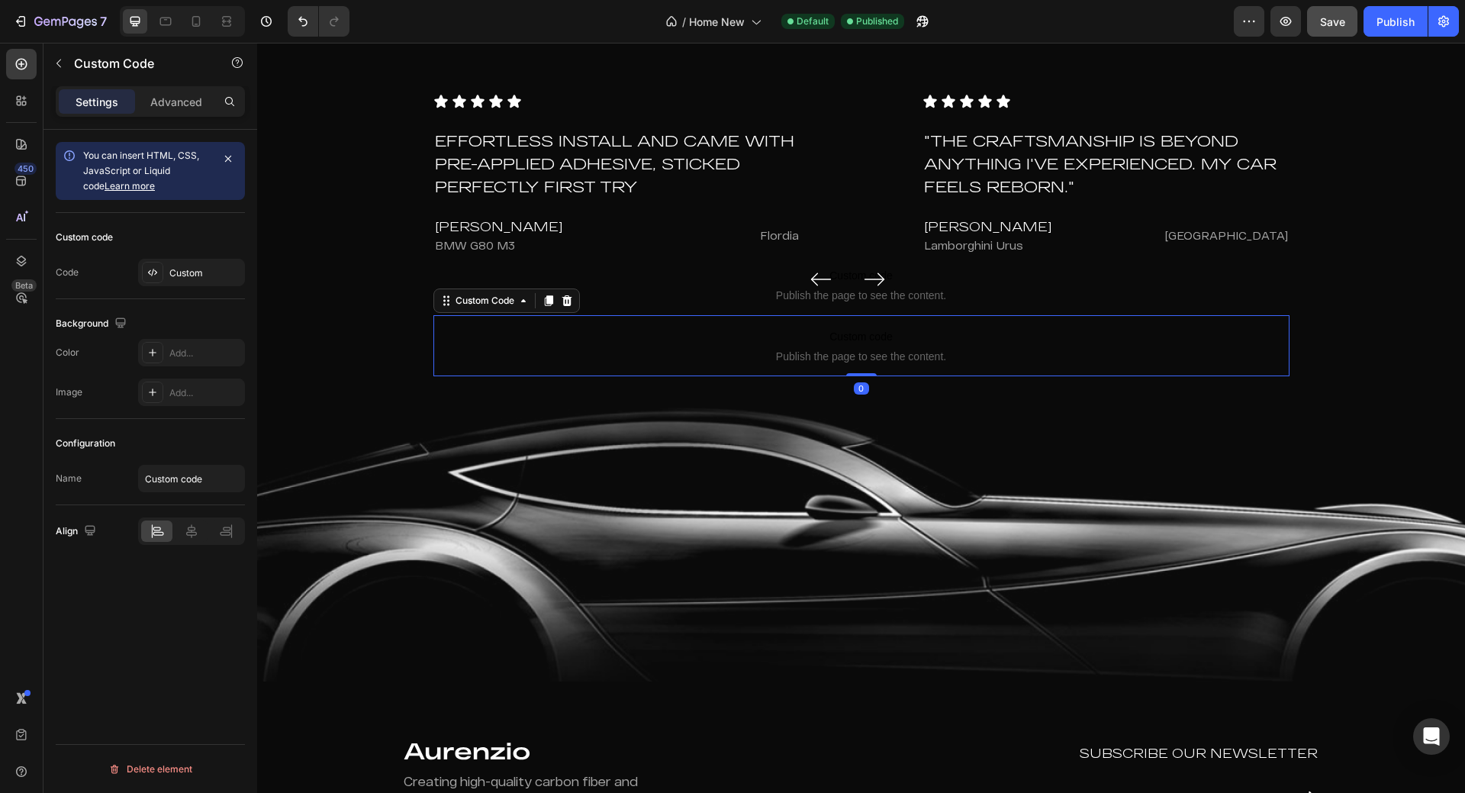
click at [546, 350] on span "Publish the page to see the content." at bounding box center [862, 356] width 856 height 15
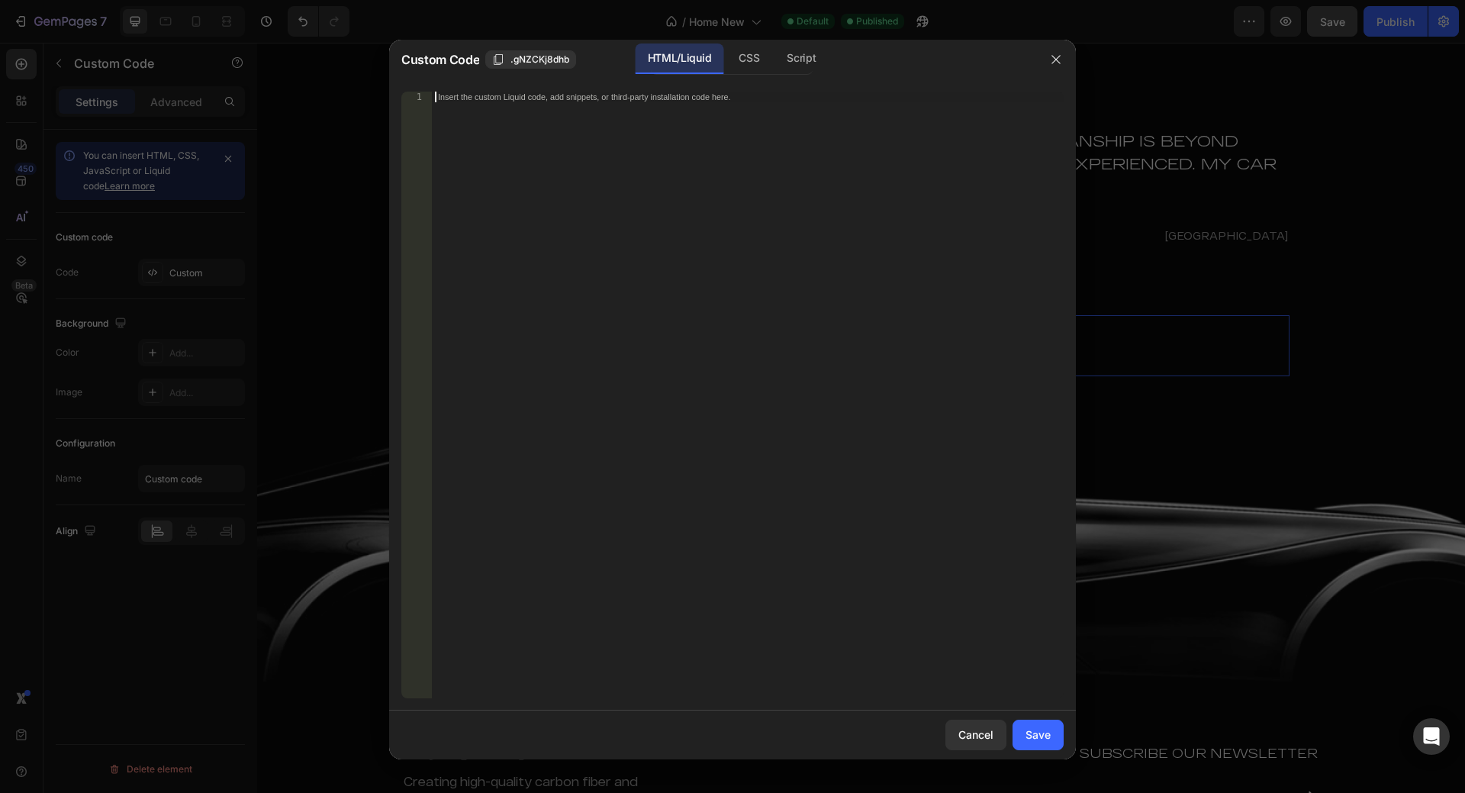
click at [546, 350] on div "Insert the custom Liquid code, add snippets, or third-party installation code h…" at bounding box center [748, 406] width 632 height 628
click at [775, 69] on div "CSS" at bounding box center [801, 59] width 53 height 31
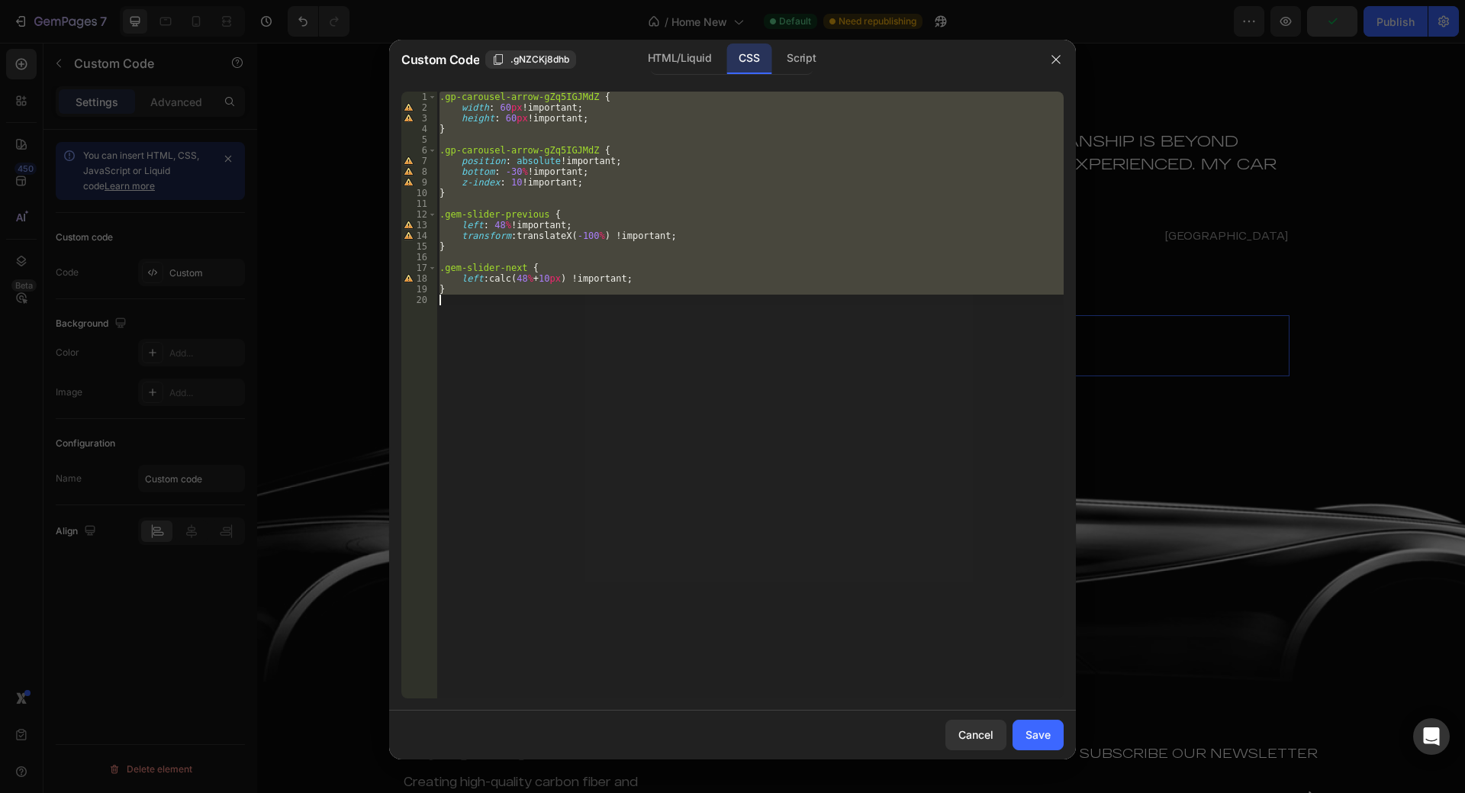
click at [743, 176] on div ".gp-carousel-arrow-gZq5IGJMdZ { width : 60 px !important ; height : 60 px !impo…" at bounding box center [750, 395] width 627 height 607
type textarea "}"
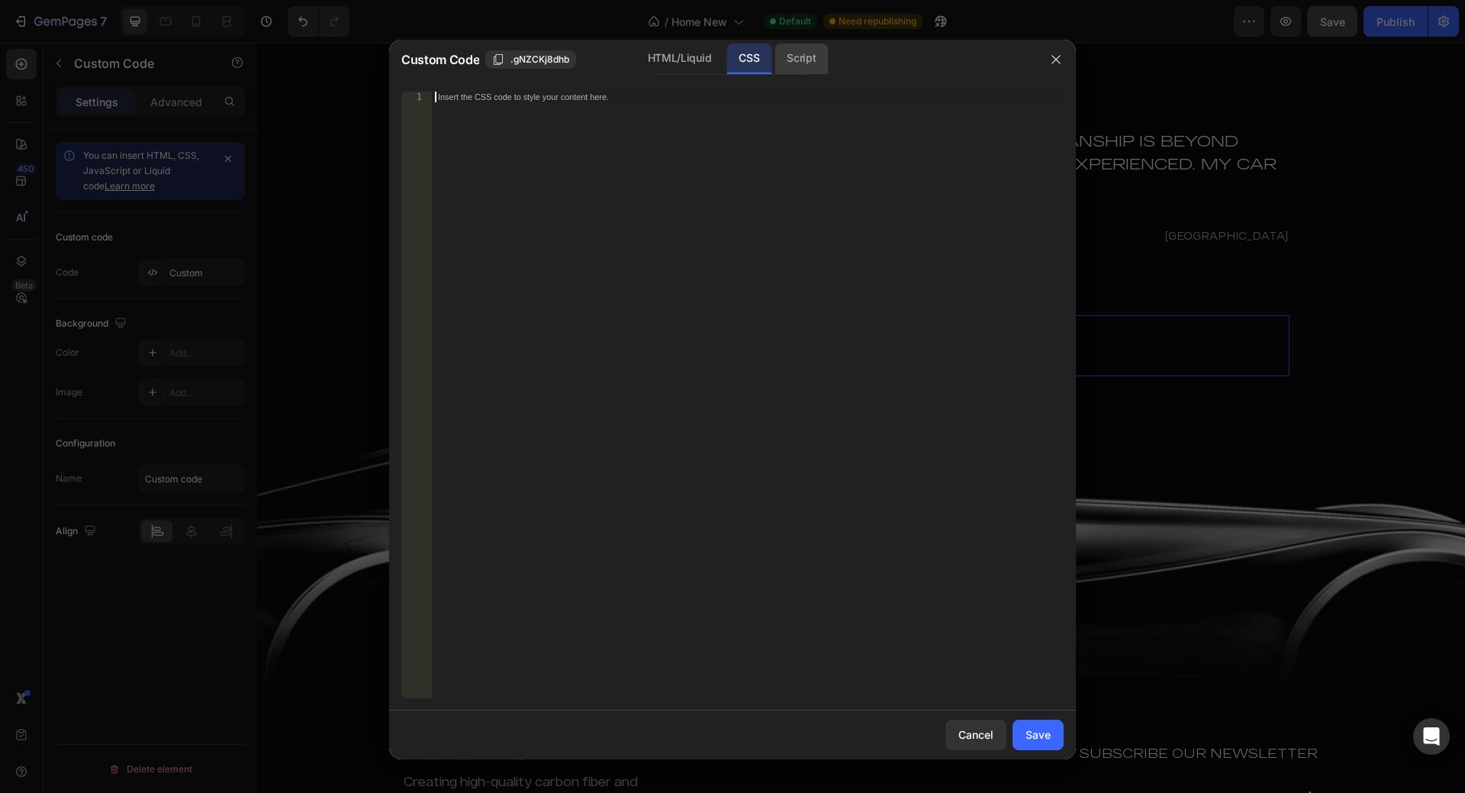
click at [796, 63] on div "Script" at bounding box center [801, 59] width 53 height 31
click at [743, 187] on div "Insert the Javascript code to add interaction and animation to your content her…" at bounding box center [748, 406] width 632 height 628
click at [750, 66] on div "CSS" at bounding box center [749, 59] width 45 height 31
click at [694, 53] on div "HTML/Liquid" at bounding box center [680, 59] width 88 height 31
click at [656, 254] on div "Insert the custom Liquid code, add snippets, or third-party installation code h…" at bounding box center [748, 406] width 632 height 628
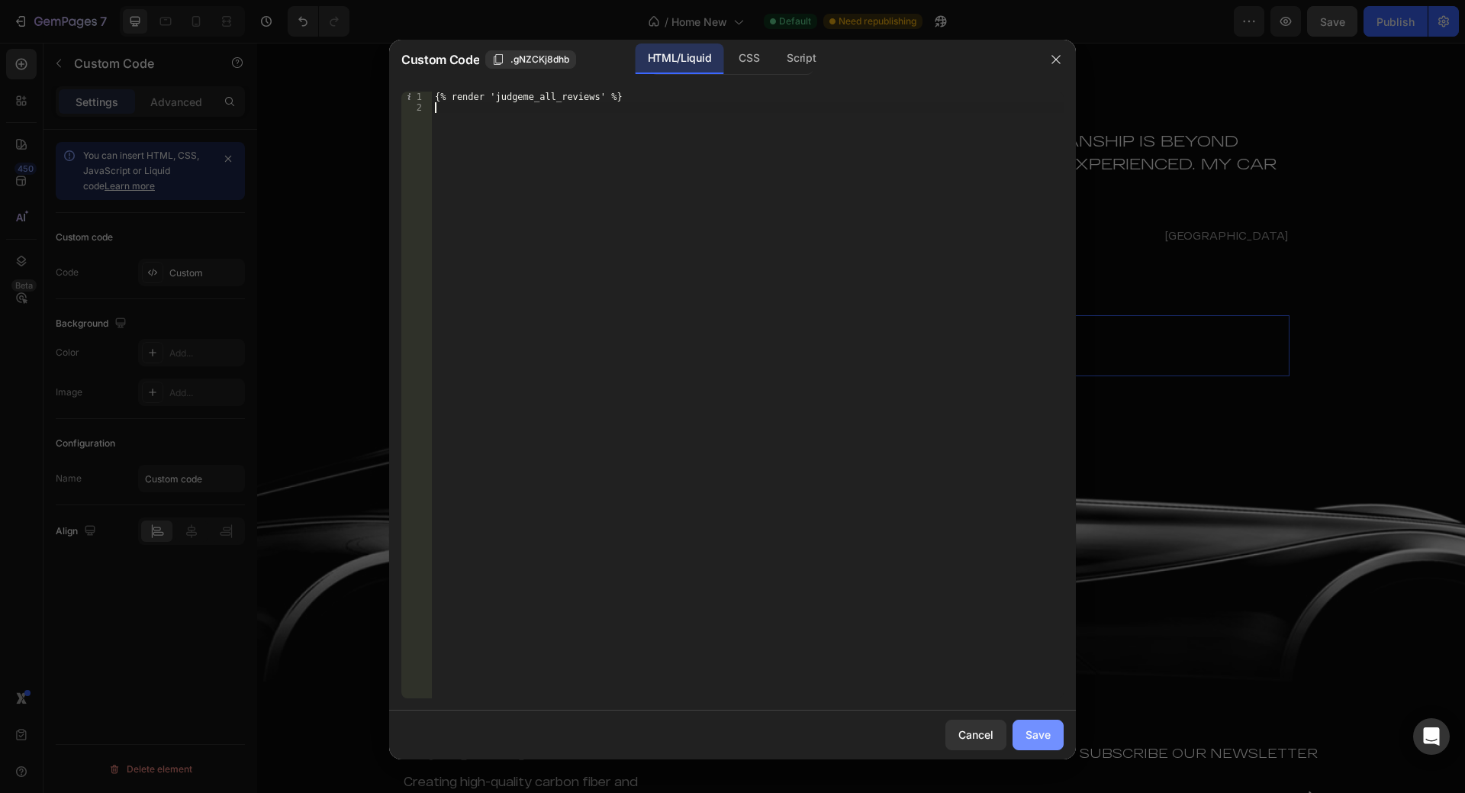
click at [1039, 742] on div "Save" at bounding box center [1038, 735] width 25 height 16
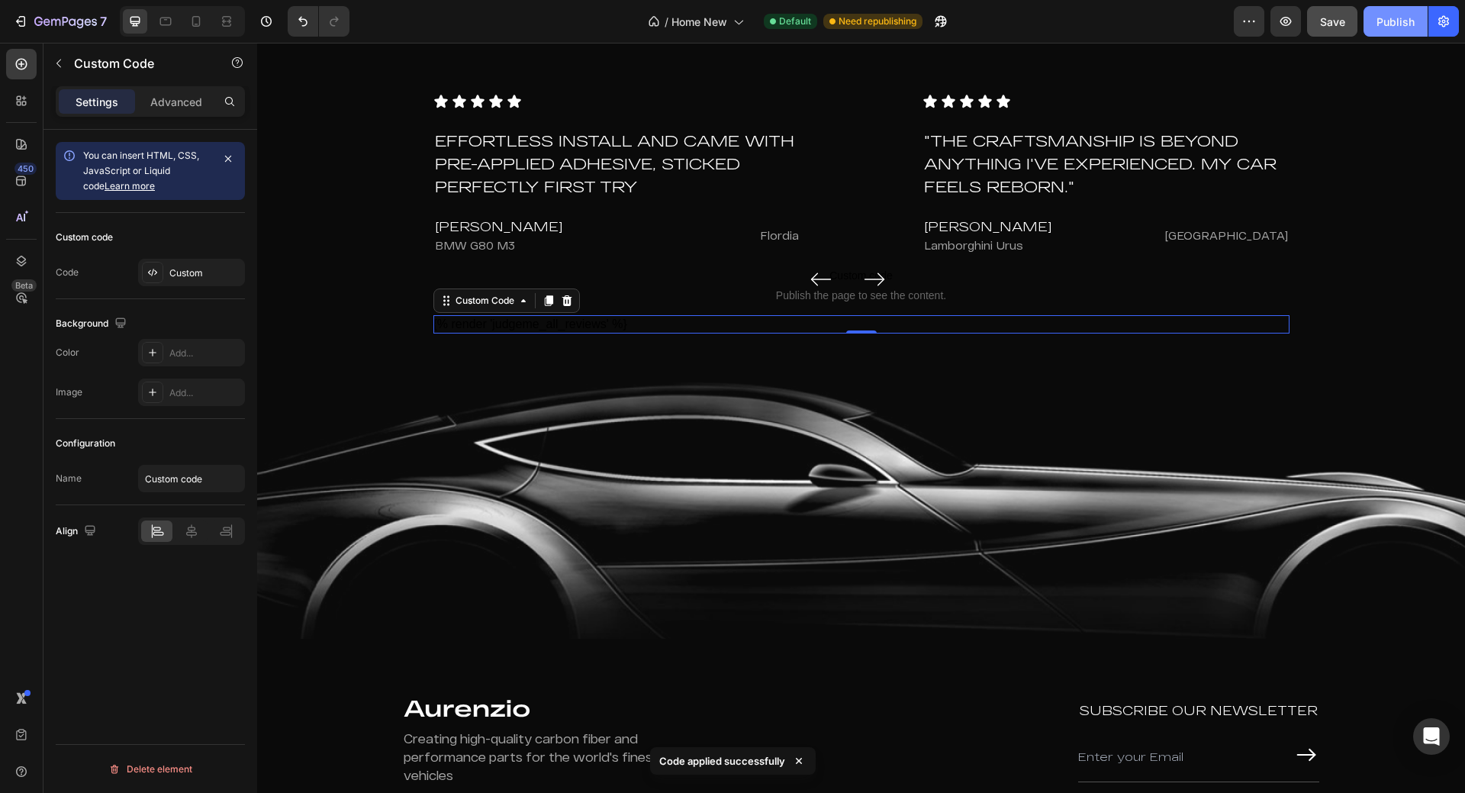
click at [1370, 27] on button "Publish" at bounding box center [1396, 21] width 64 height 31
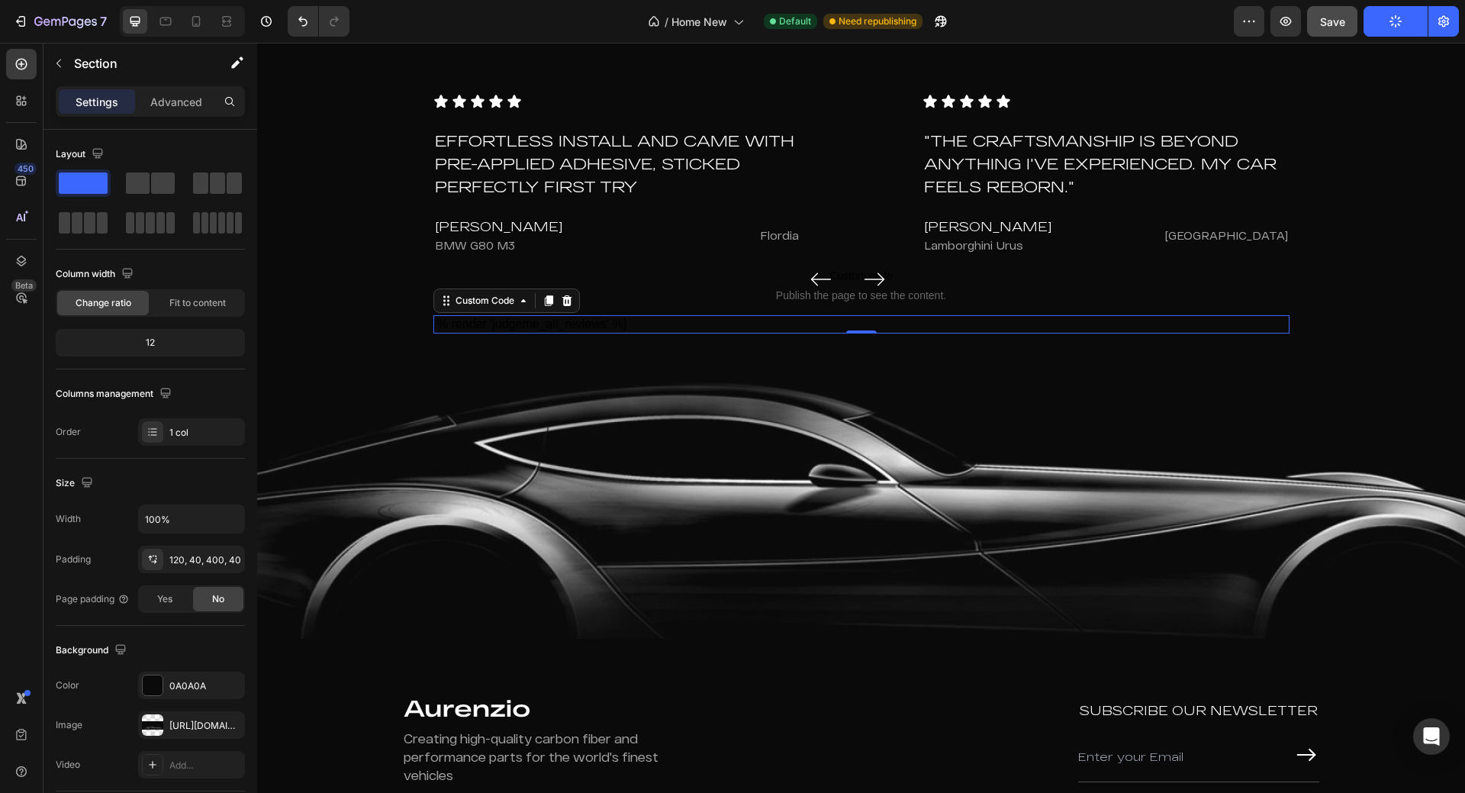
click at [1344, 58] on div "Icon Icon Icon Icon Icon Icon List Effortless Install and Came with pre-applied…" at bounding box center [861, 320] width 1208 height 637
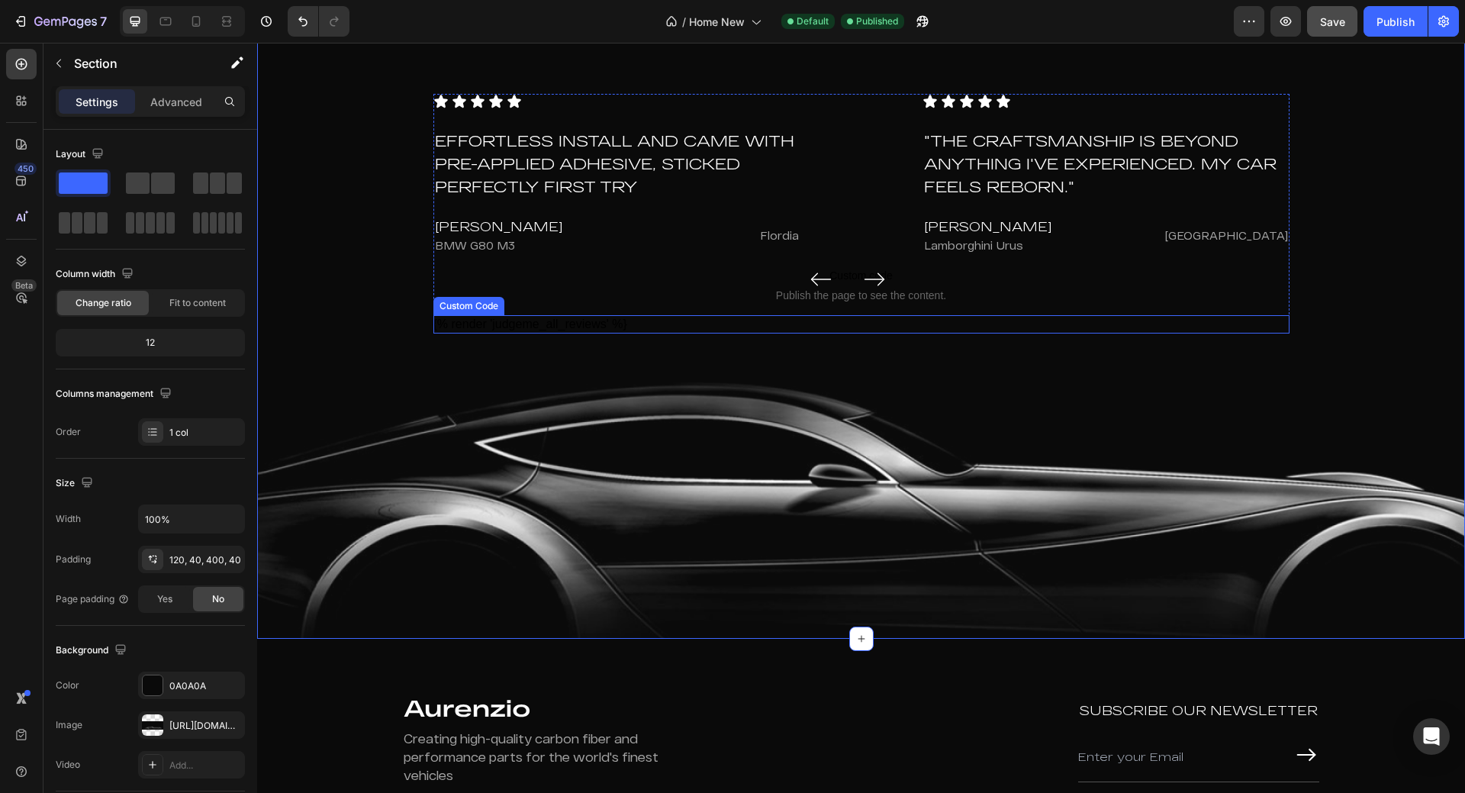
click at [653, 321] on div "{% render 'judgeme_all_reviews' %}" at bounding box center [862, 324] width 856 height 18
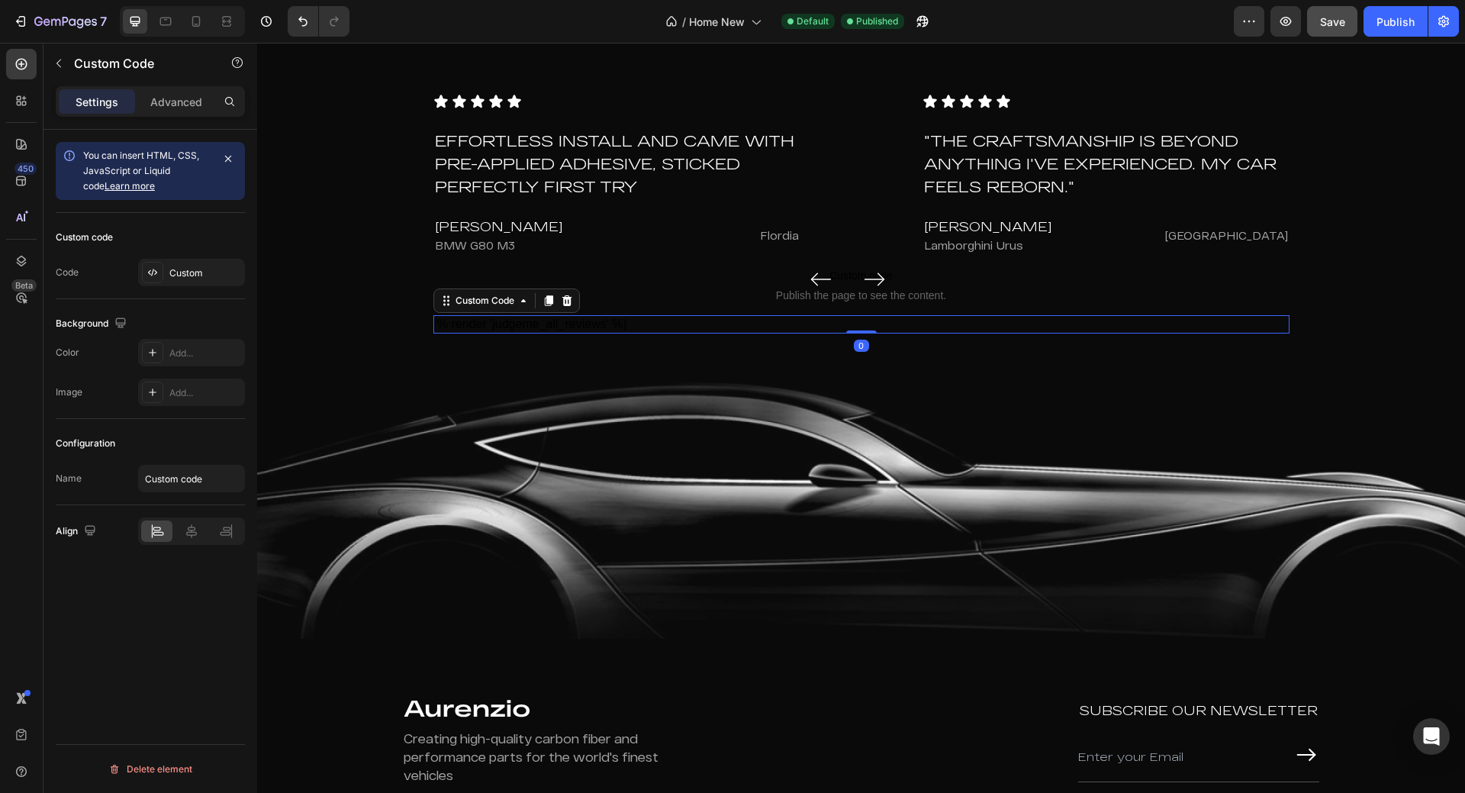
click at [633, 320] on div "{% render 'judgeme_all_reviews' %}" at bounding box center [862, 324] width 856 height 18
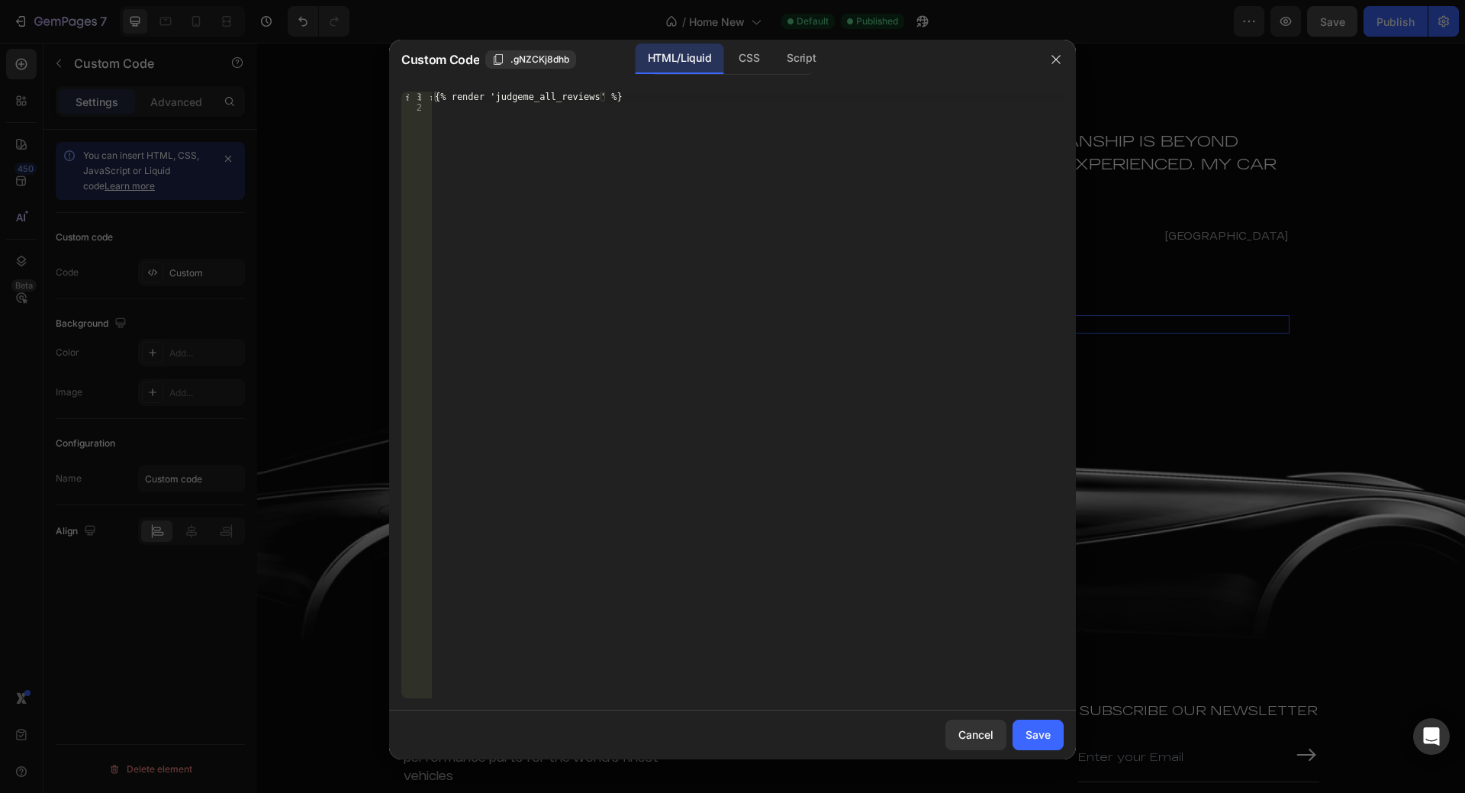
click at [646, 294] on div "{% render 'judgeme_all_reviews' %}" at bounding box center [748, 406] width 632 height 628
type textarea "{% render 'judgeme_all_reviews' %}"
click at [1037, 743] on div "Save" at bounding box center [1038, 735] width 25 height 16
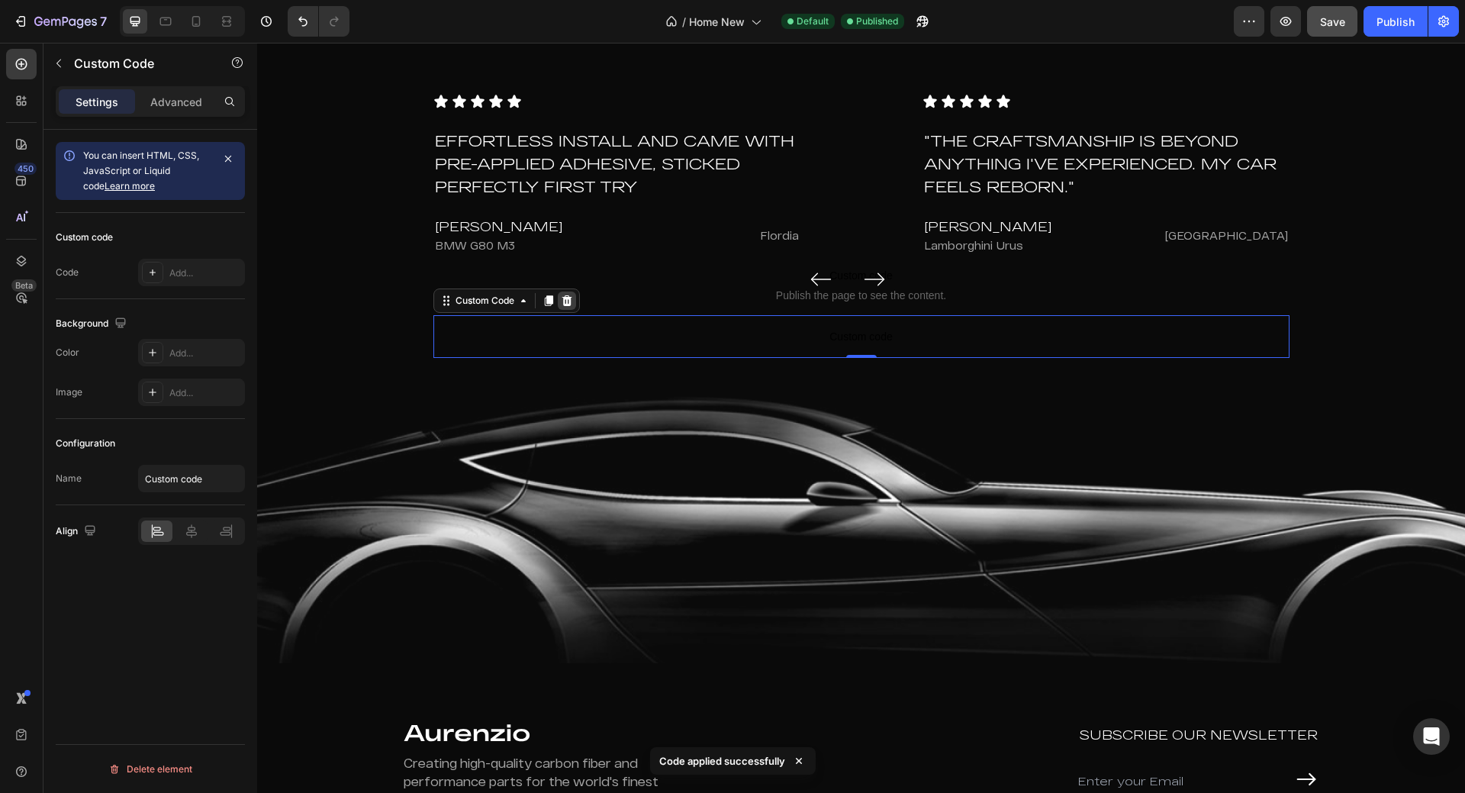
click at [563, 305] on icon at bounding box center [567, 300] width 10 height 11
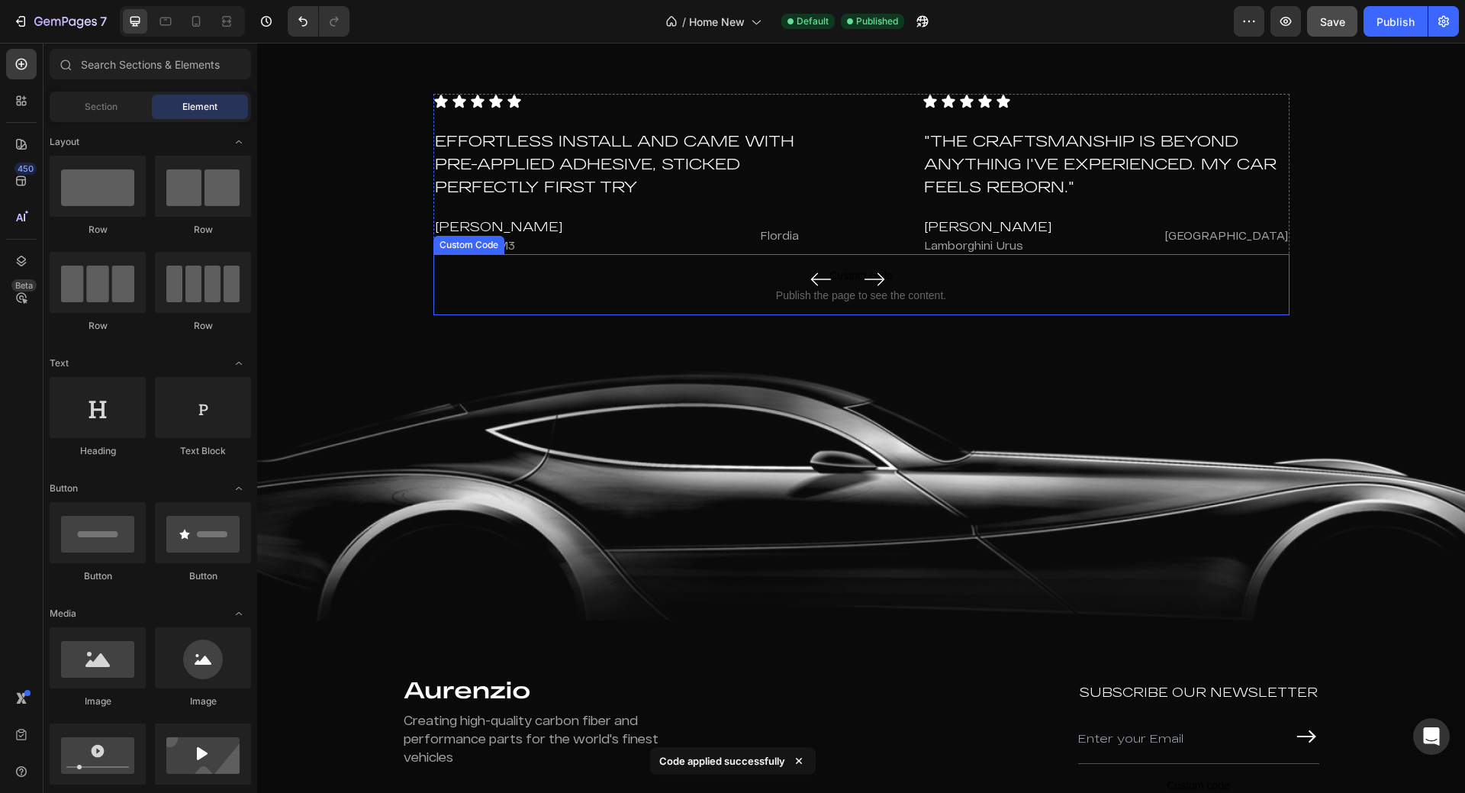
click at [672, 285] on span "Custom code" at bounding box center [862, 275] width 856 height 18
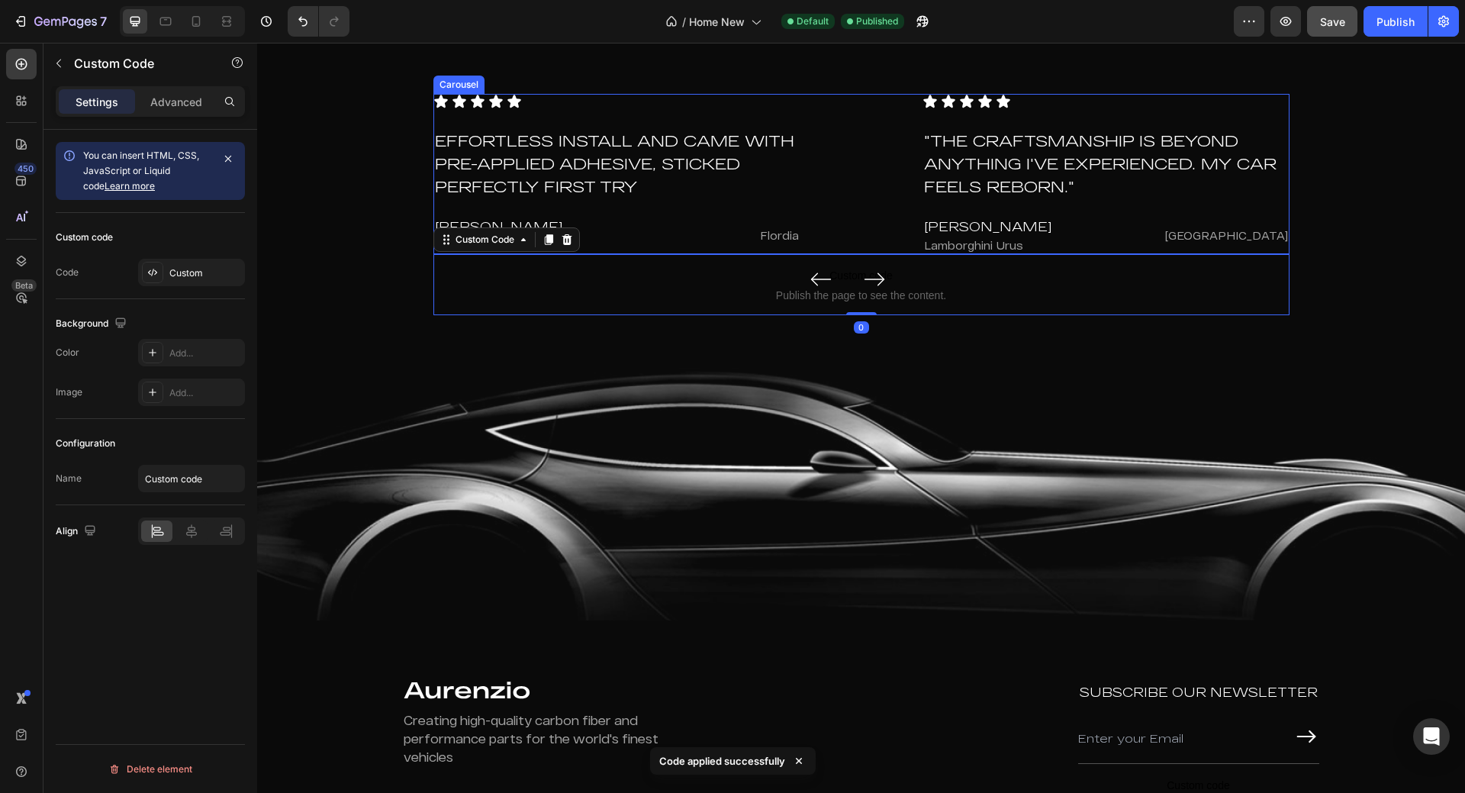
click at [815, 201] on div "Icon Icon Icon Icon Icon Icon List Effortless Install and Came with pre-applied…" at bounding box center [862, 174] width 856 height 160
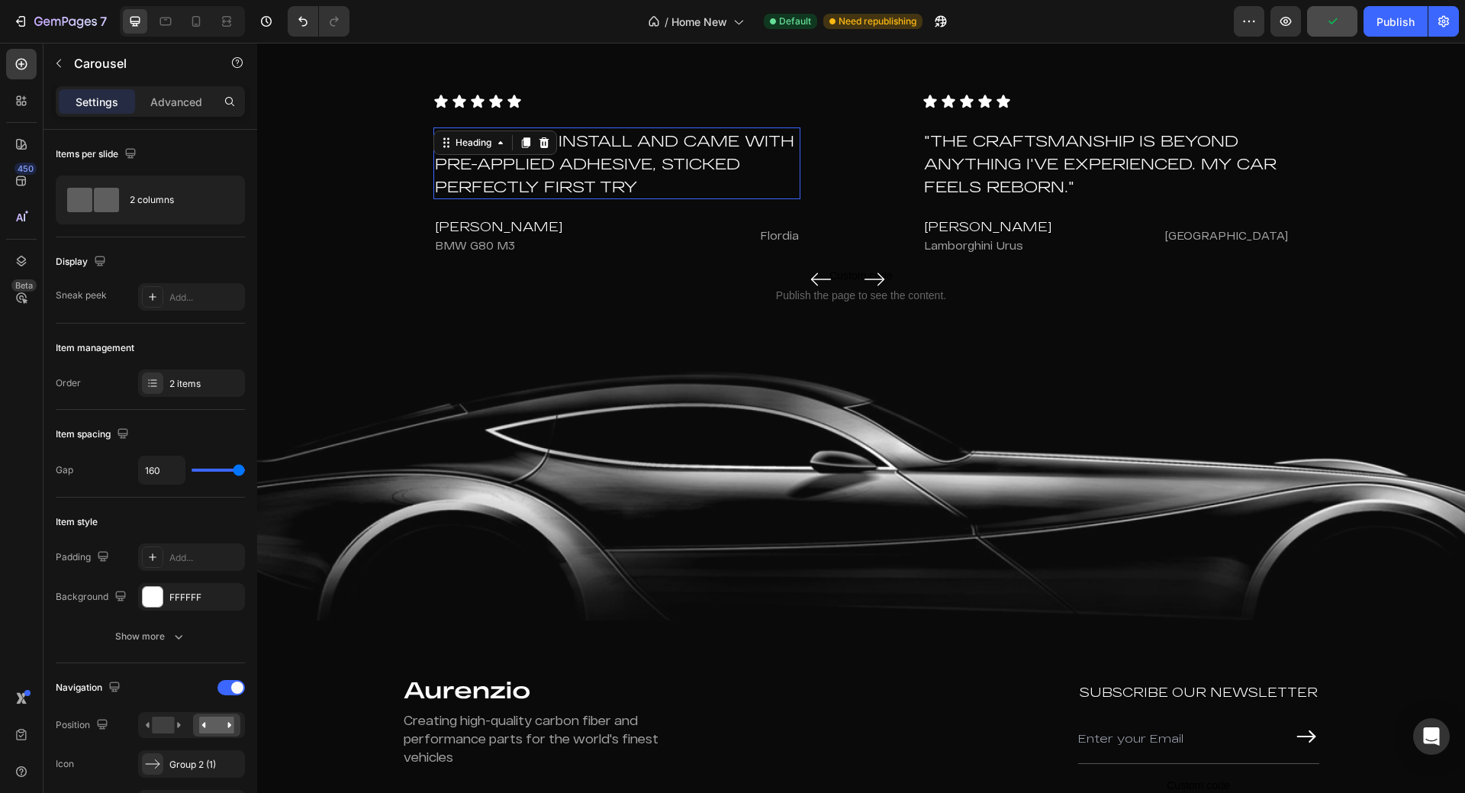
click at [621, 149] on h2 "Effortless Install and Came with pre-applied adhesive, sticked perfectly first …" at bounding box center [617, 163] width 367 height 72
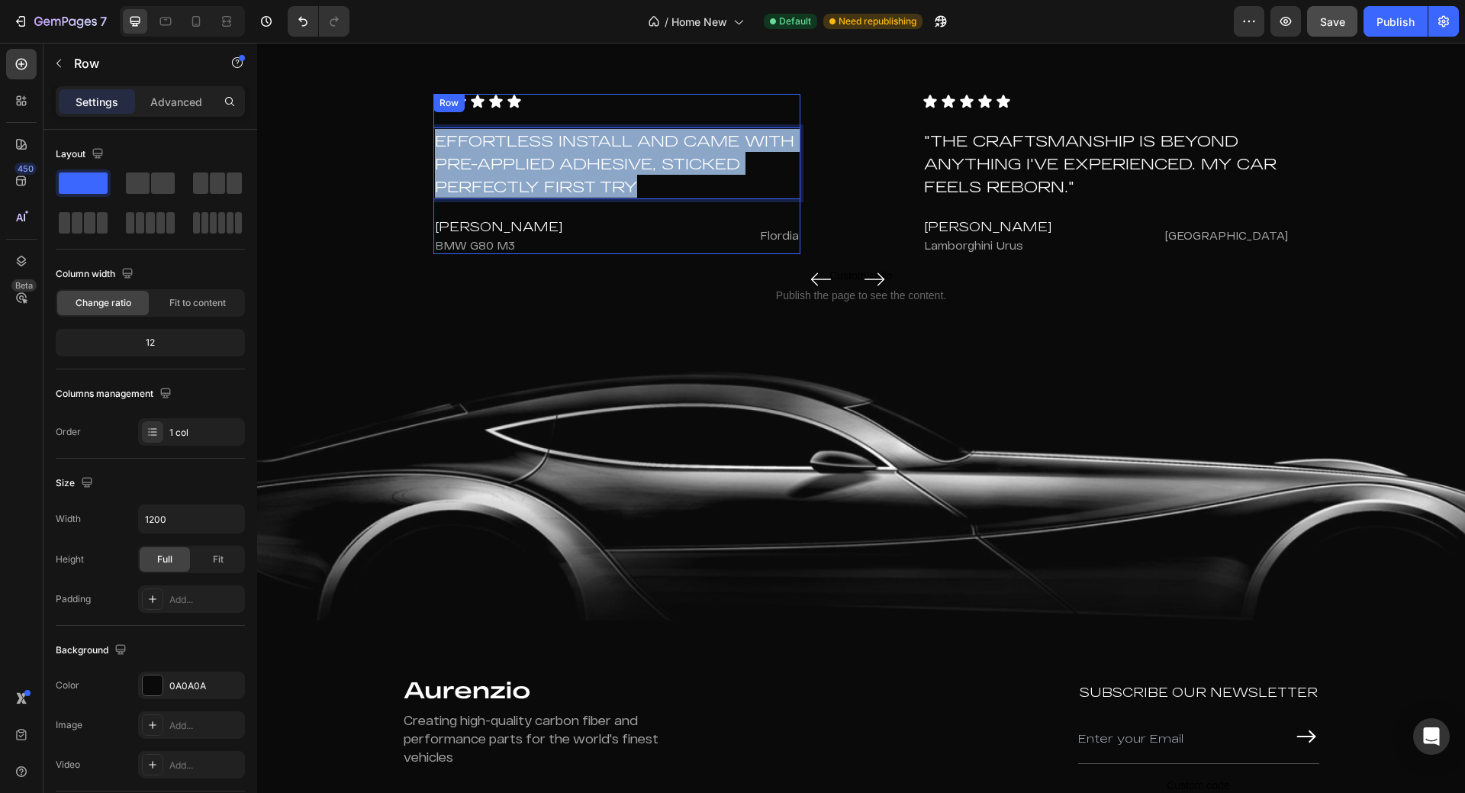
click at [630, 205] on div "Icon Icon Icon Icon Icon Icon List Effortless Install and Came with pre-applied…" at bounding box center [617, 174] width 367 height 160
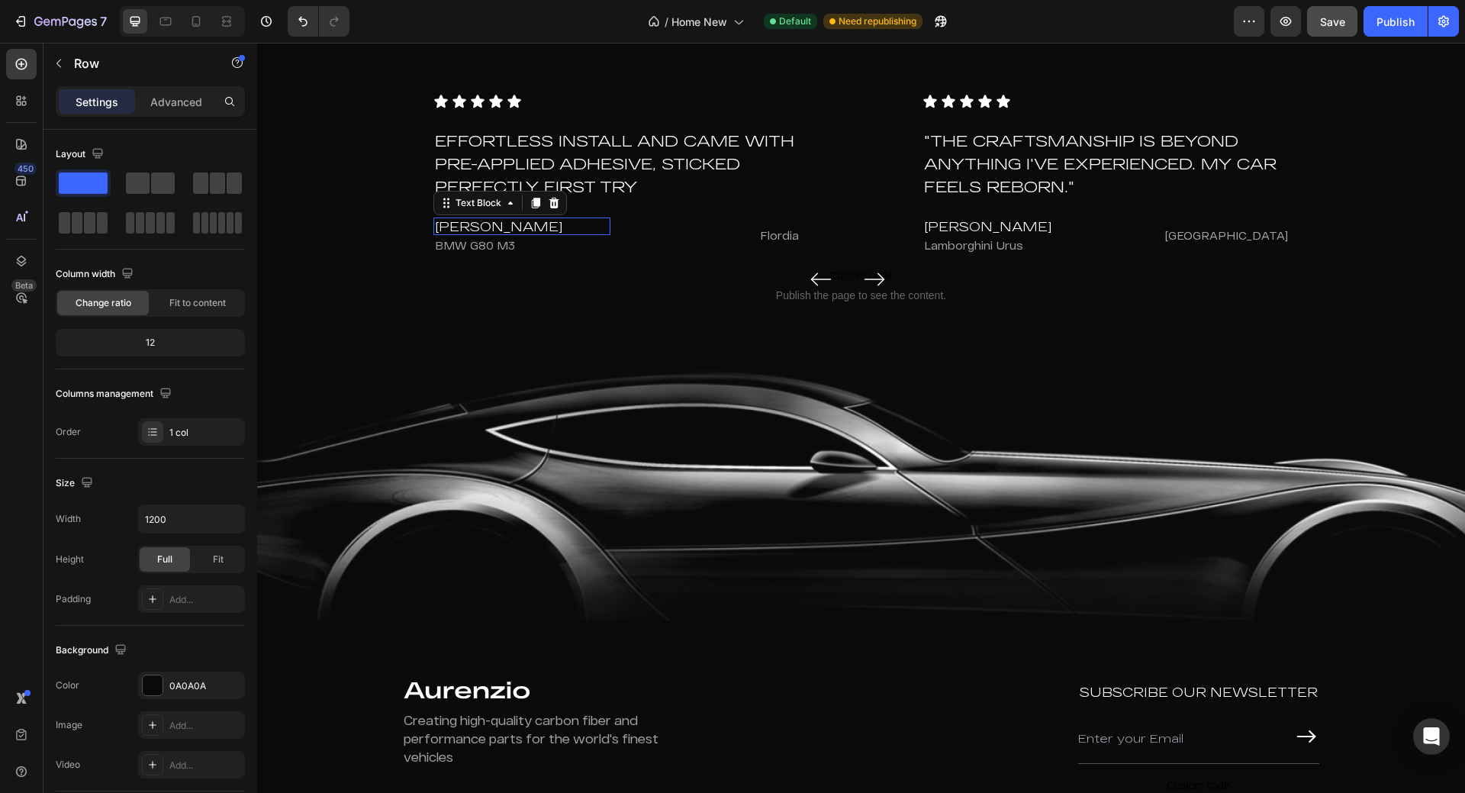
click at [528, 227] on p "[PERSON_NAME]" at bounding box center [522, 226] width 175 height 15
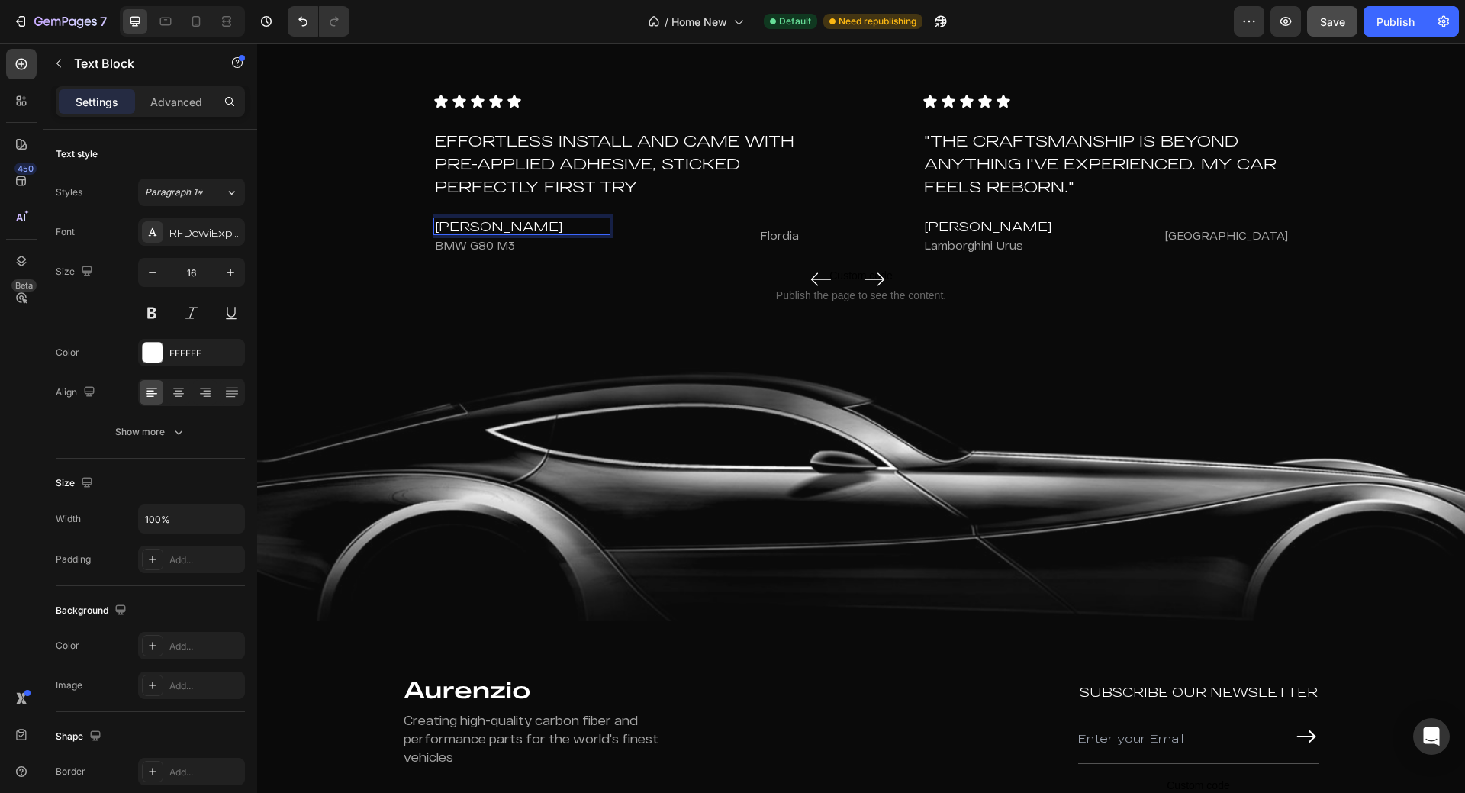
click at [550, 227] on p "[PERSON_NAME]" at bounding box center [522, 226] width 175 height 15
click at [549, 227] on p "[PERSON_NAME]" at bounding box center [522, 226] width 175 height 15
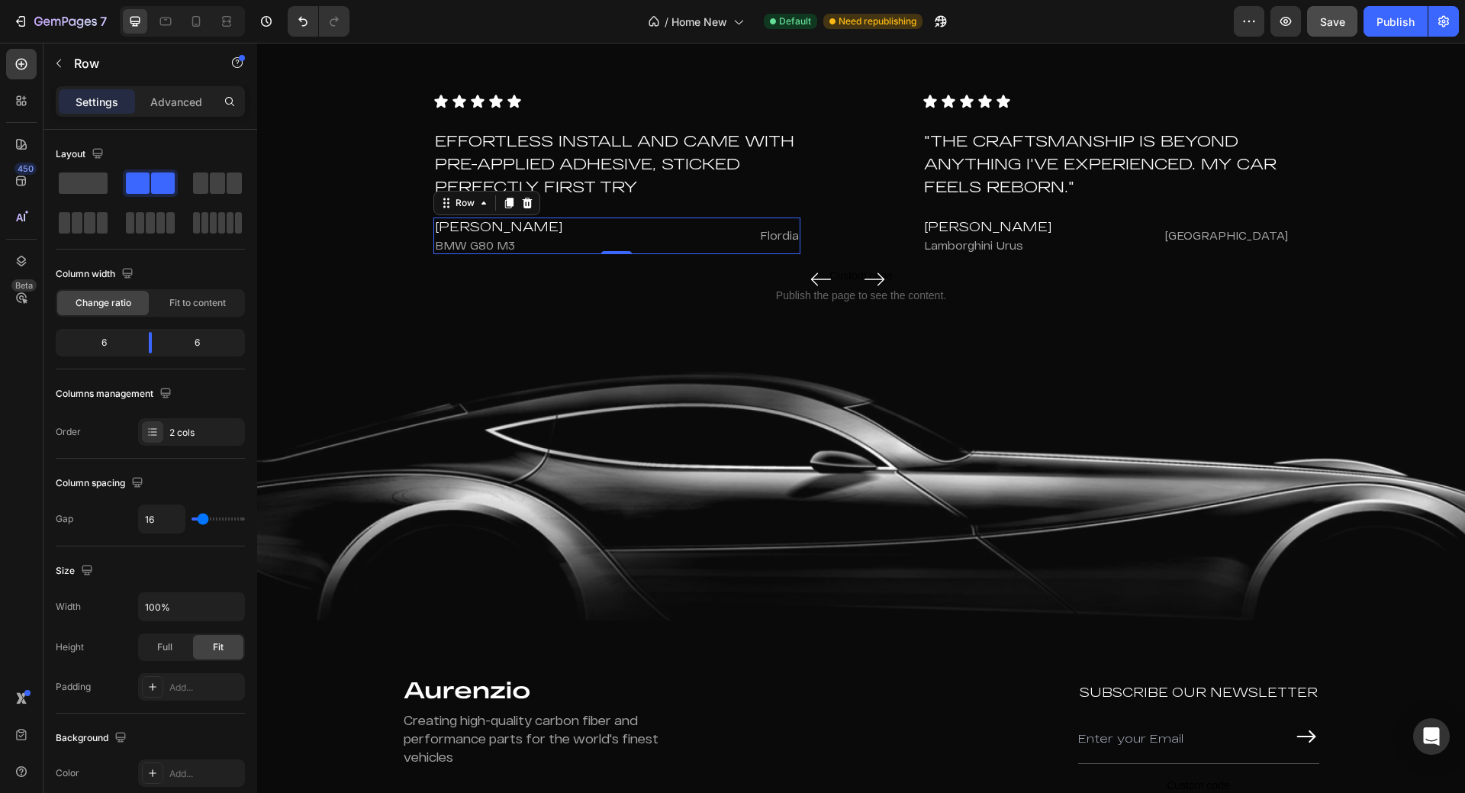
click at [615, 223] on div "[PERSON_NAME] Text Block BMW G80 M3 Text Block Flordia Text Block Row 0" at bounding box center [617, 236] width 367 height 37
click at [557, 227] on p "[PERSON_NAME]" at bounding box center [522, 226] width 175 height 15
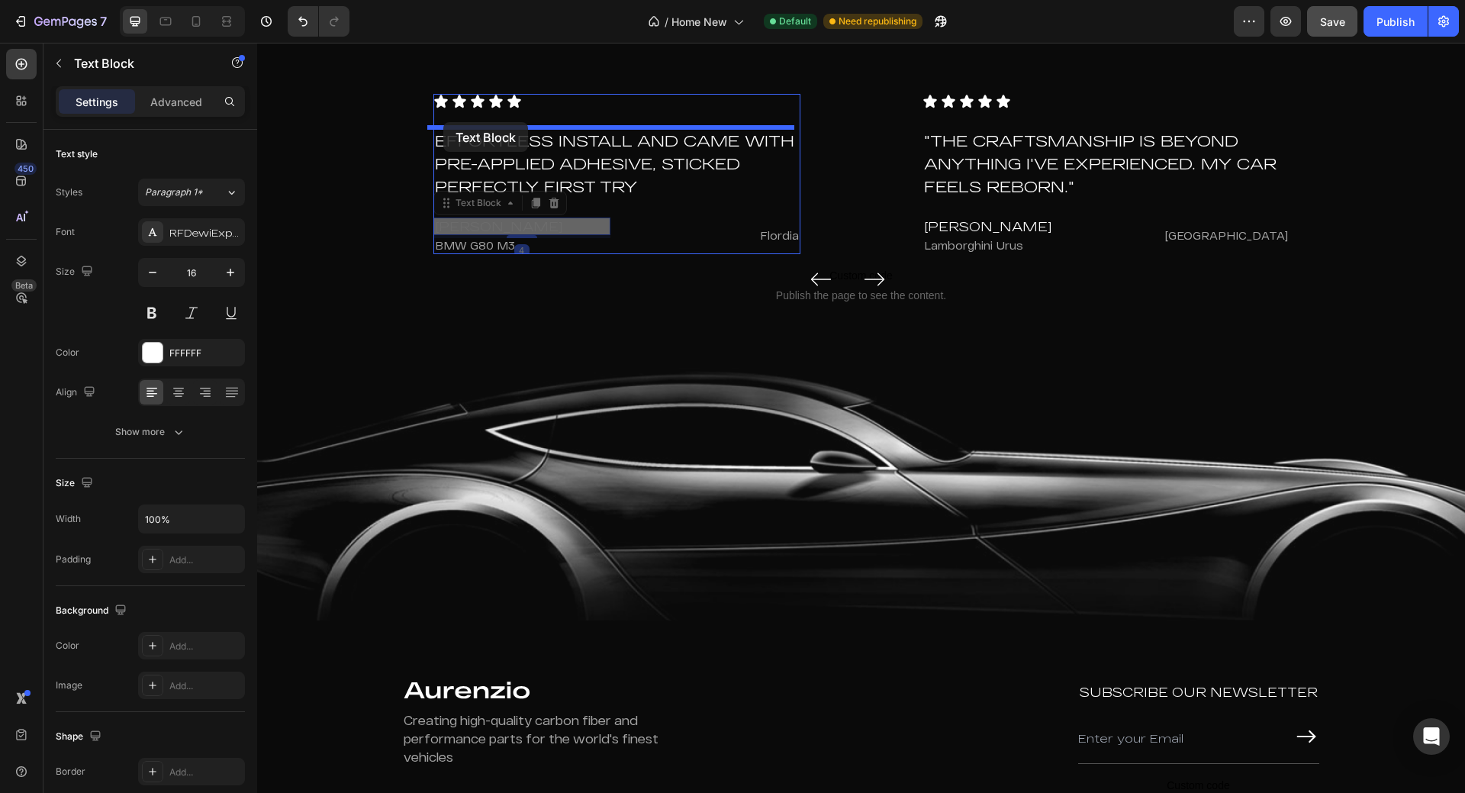
drag, startPoint x: 444, startPoint y: 203, endPoint x: 443, endPoint y: 122, distance: 80.9
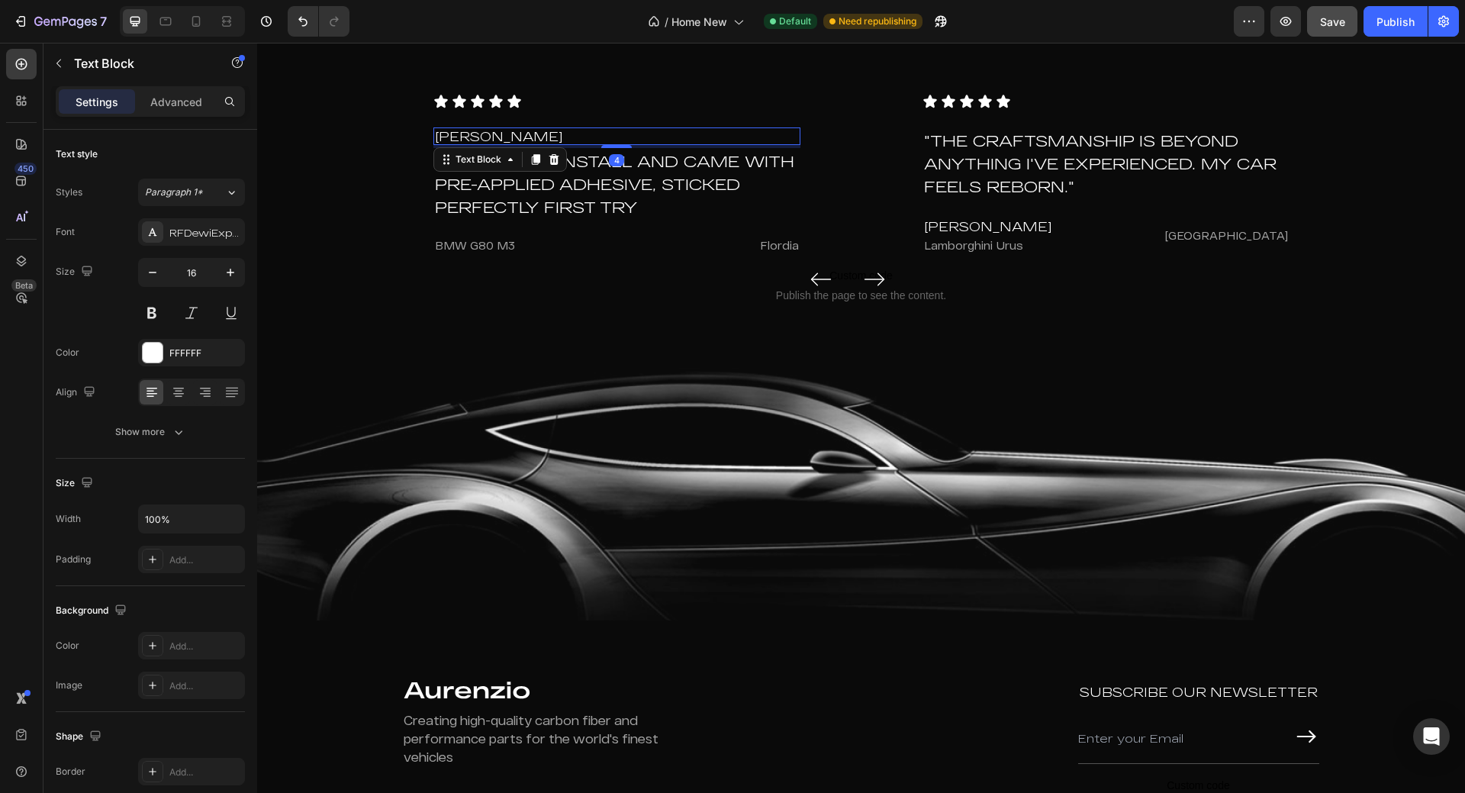
click at [521, 137] on p "[PERSON_NAME]" at bounding box center [617, 136] width 364 height 15
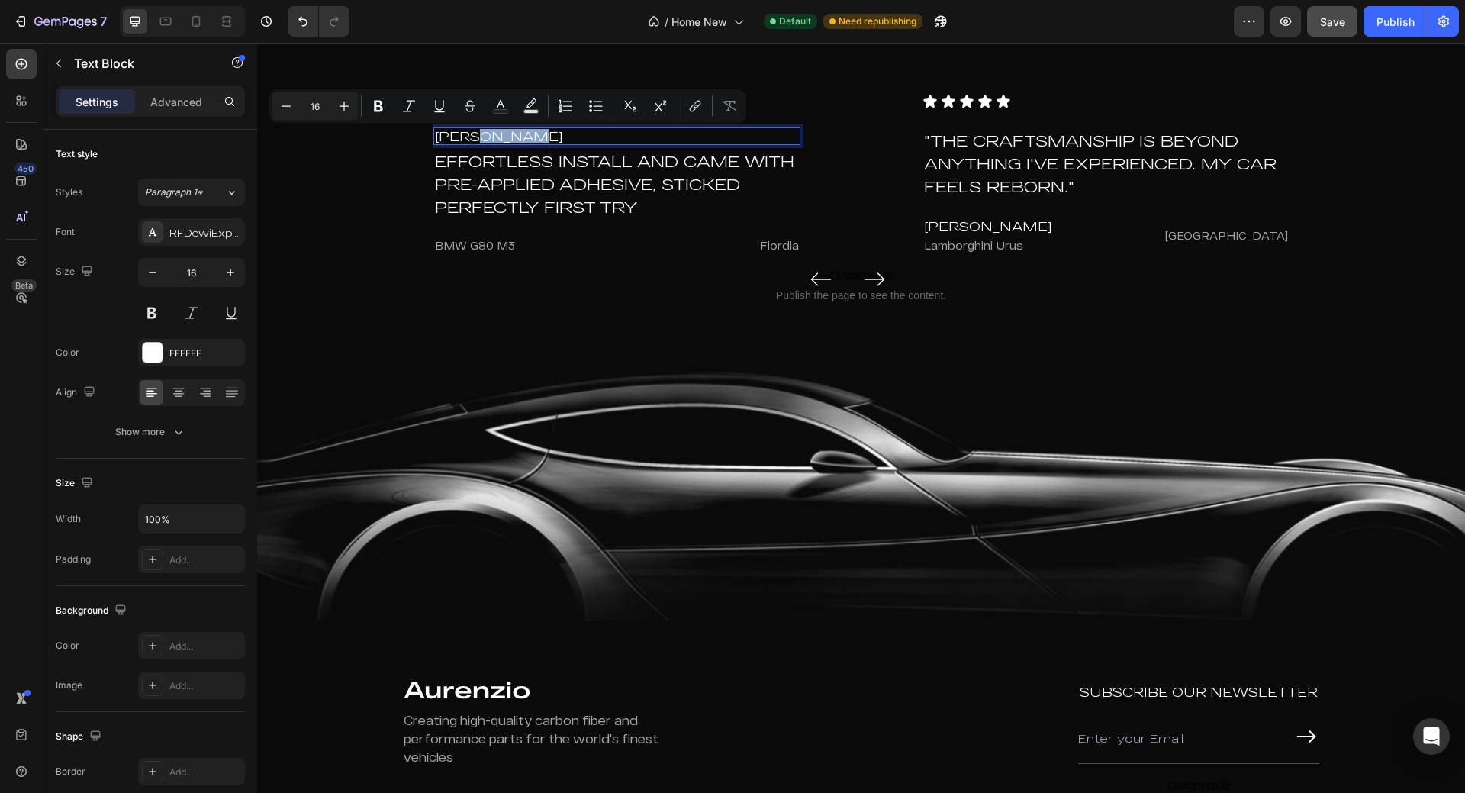
click at [521, 137] on p "[PERSON_NAME]" at bounding box center [617, 136] width 364 height 15
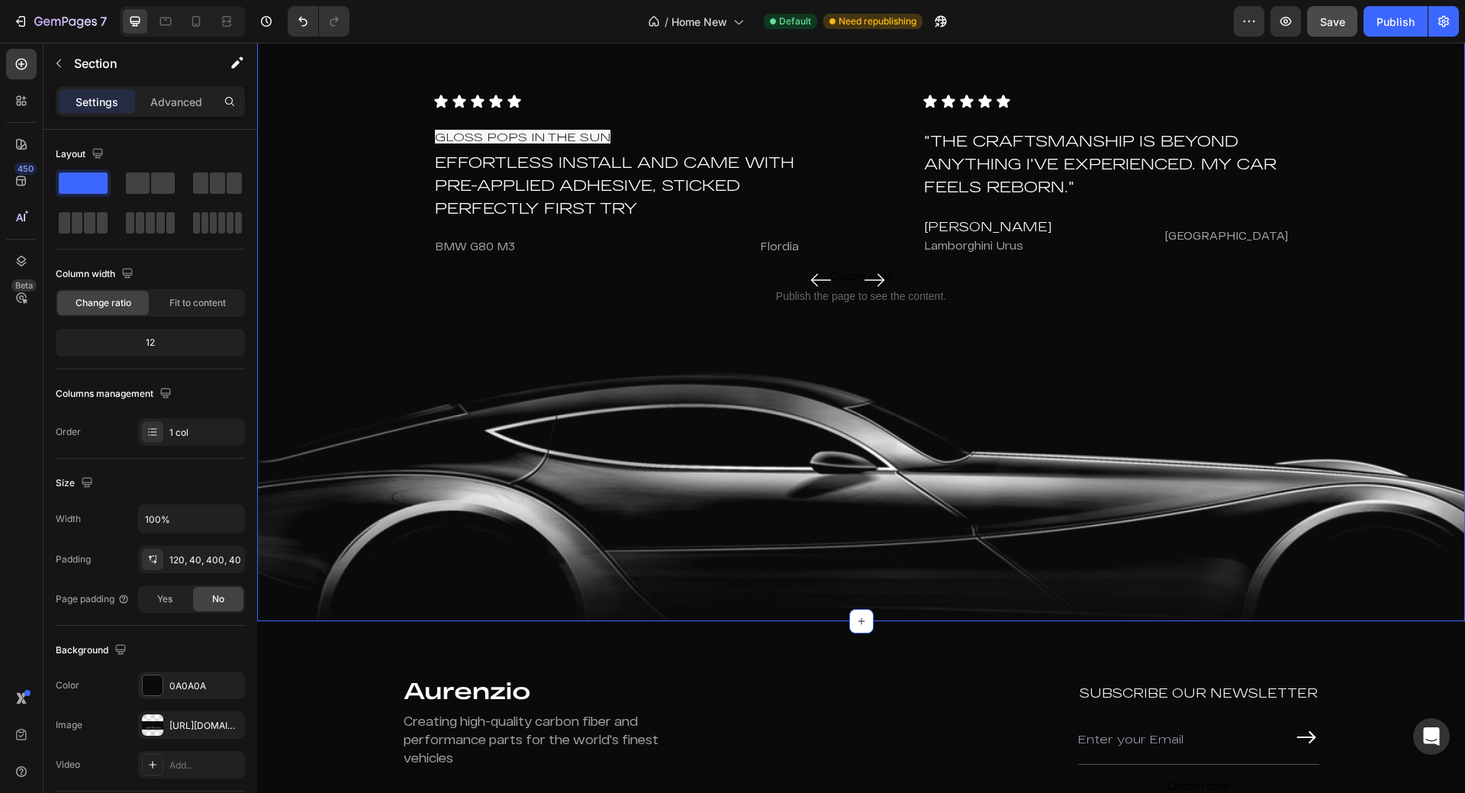
click at [392, 167] on div "Icon Icon Icon Icon Icon Icon List Gloss pops in the sun Text Block Effortless …" at bounding box center [861, 205] width 1147 height 222
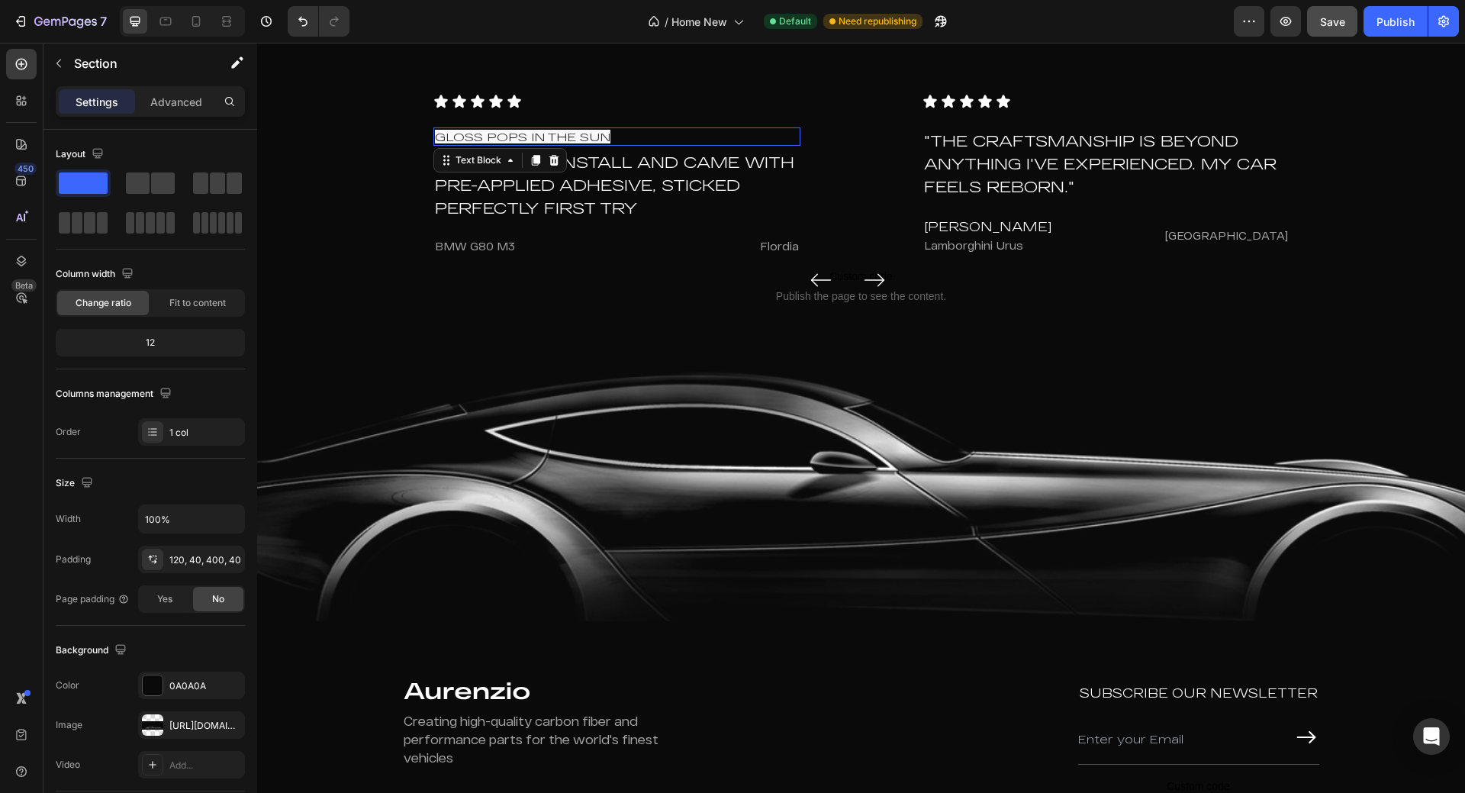
click at [540, 140] on span "Gloss pops in the sun" at bounding box center [523, 137] width 176 height 14
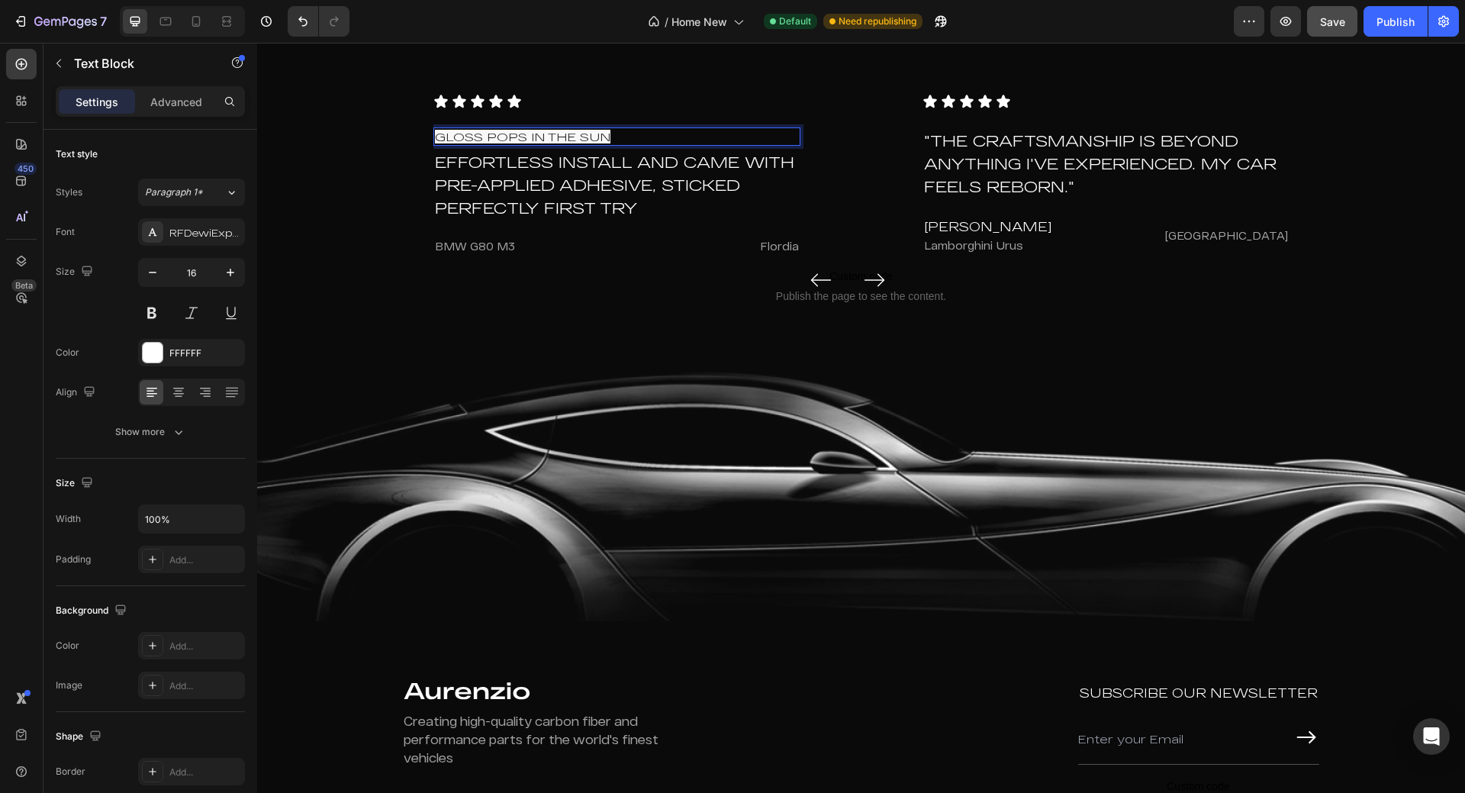
click at [540, 140] on span "Gloss pops in the sun" at bounding box center [523, 137] width 176 height 14
click at [736, 110] on icon "Editor contextual toolbar" at bounding box center [737, 107] width 15 height 11
type input "16"
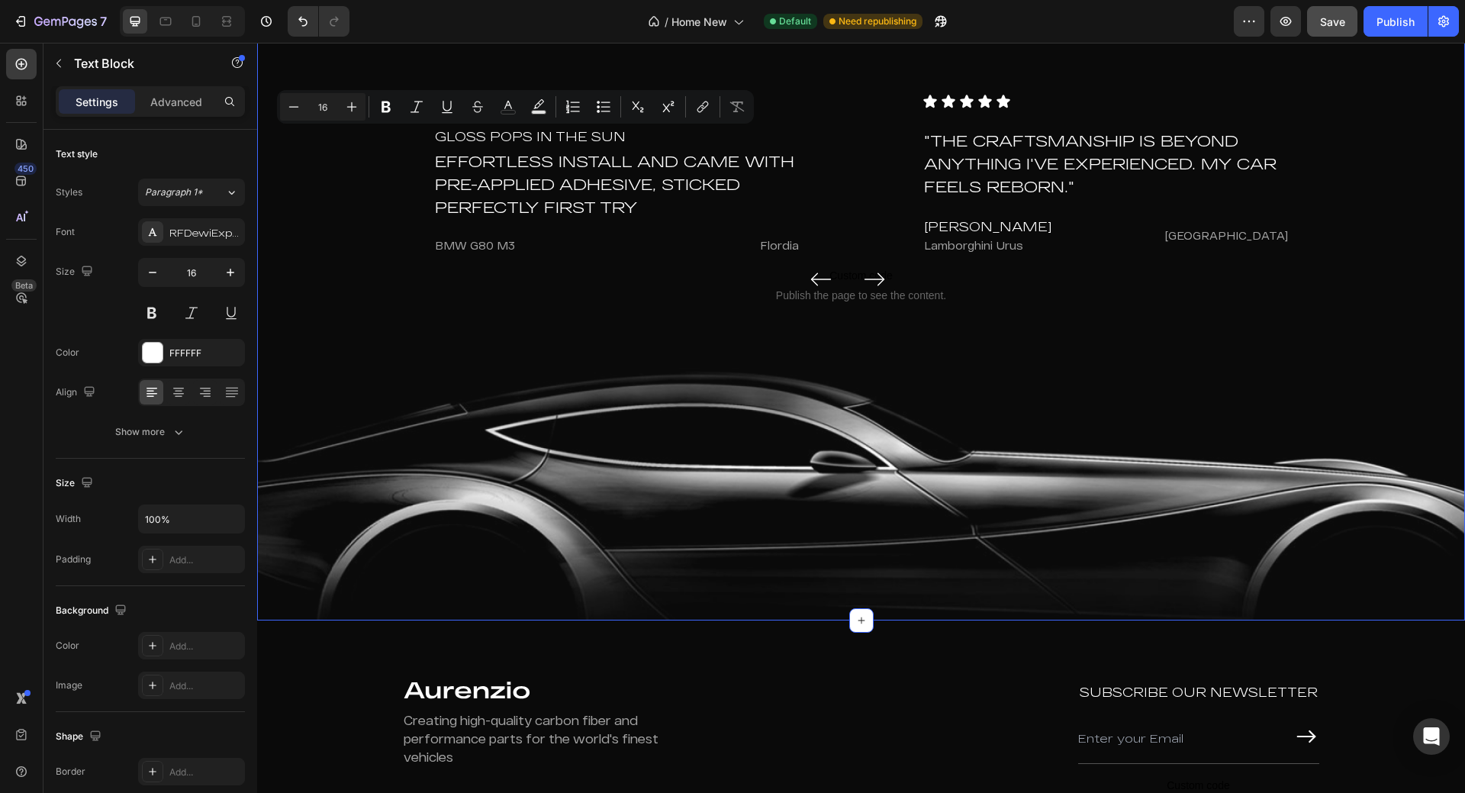
click at [391, 161] on div "Icon Icon Icon Icon Icon Icon List Gloss pops in the sun Text Block Effortless …" at bounding box center [861, 204] width 1147 height 221
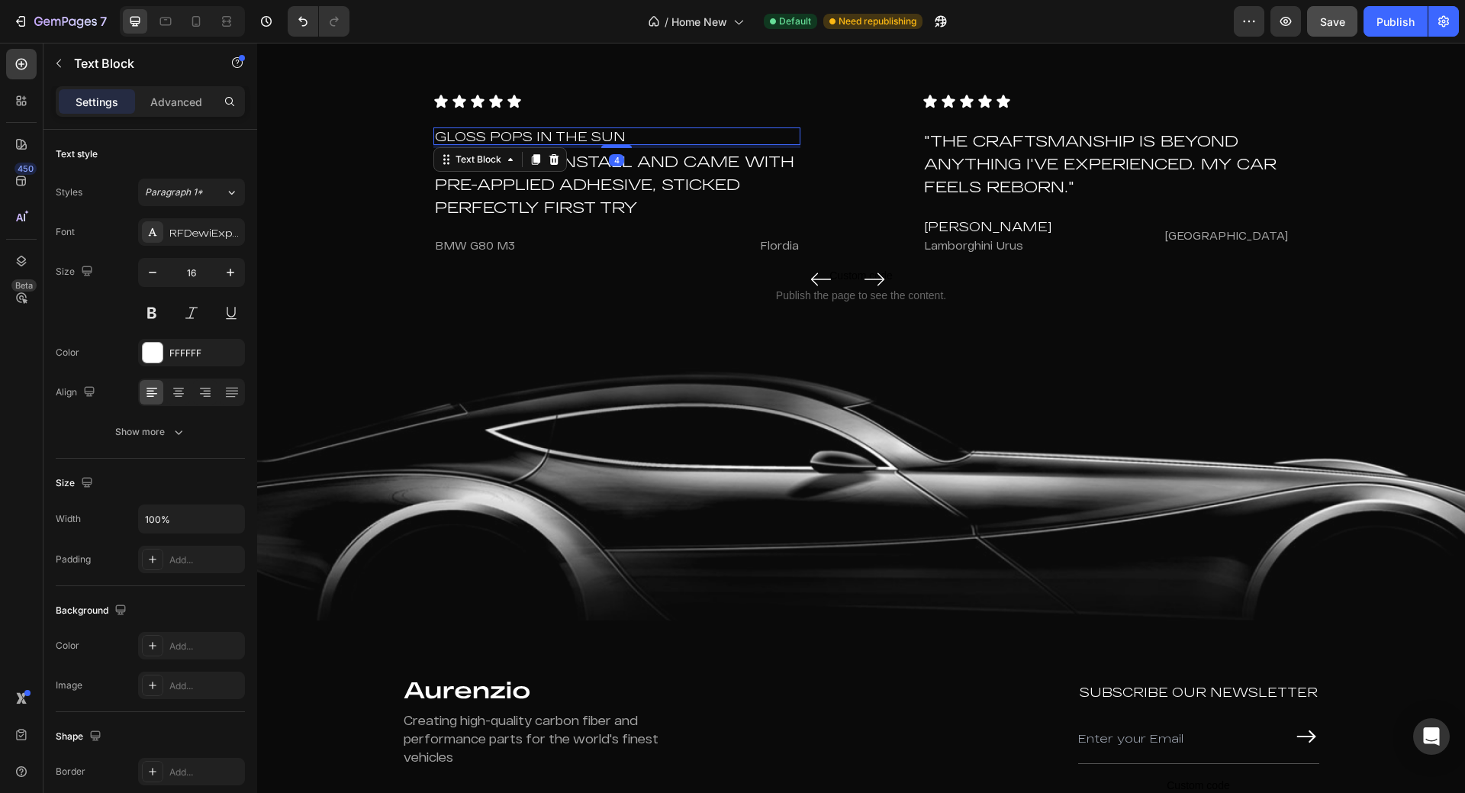
click at [635, 137] on p "Gloss pops in the sun" at bounding box center [617, 136] width 364 height 15
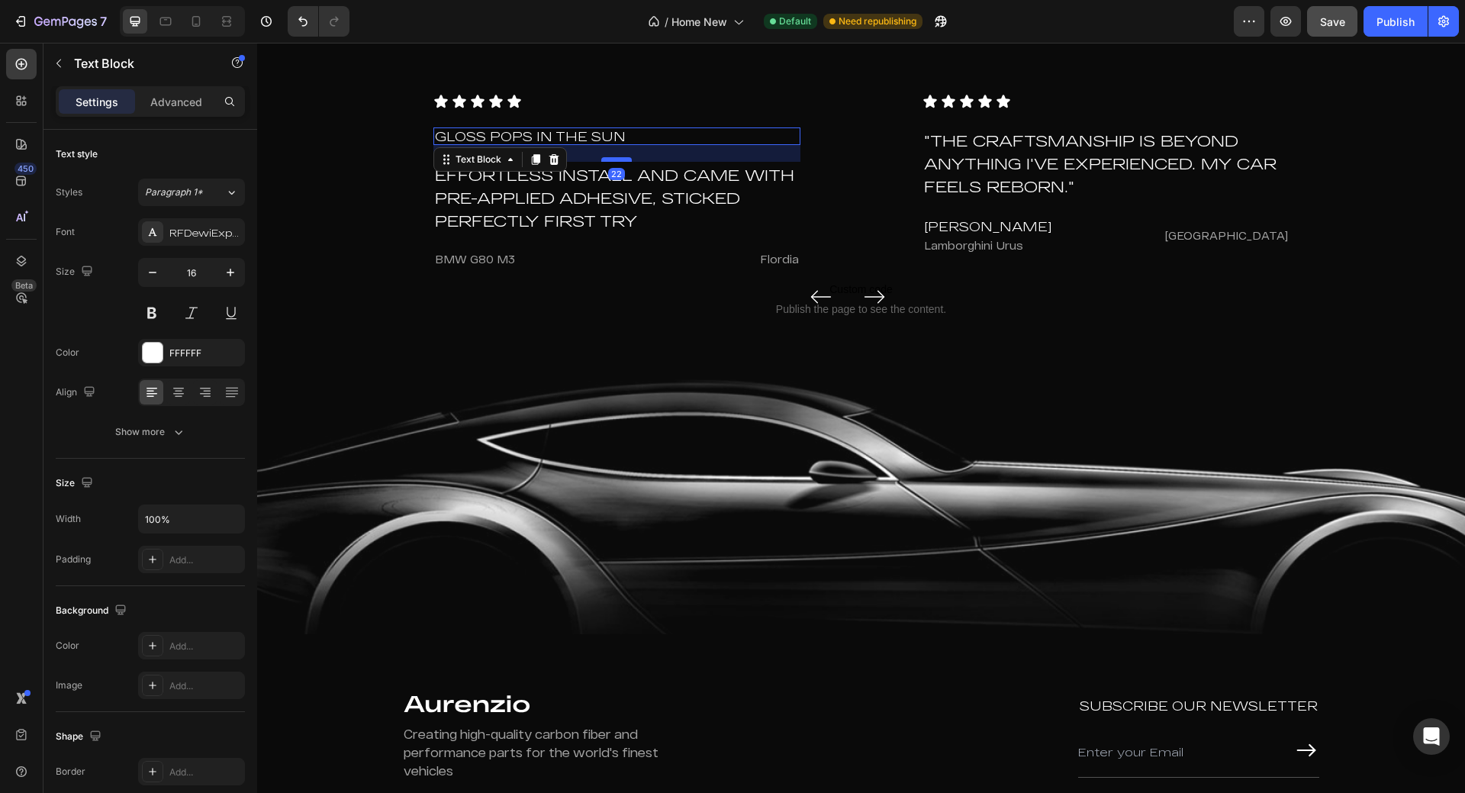
drag, startPoint x: 608, startPoint y: 146, endPoint x: 610, endPoint y: 160, distance: 13.9
click at [610, 160] on div at bounding box center [616, 159] width 31 height 5
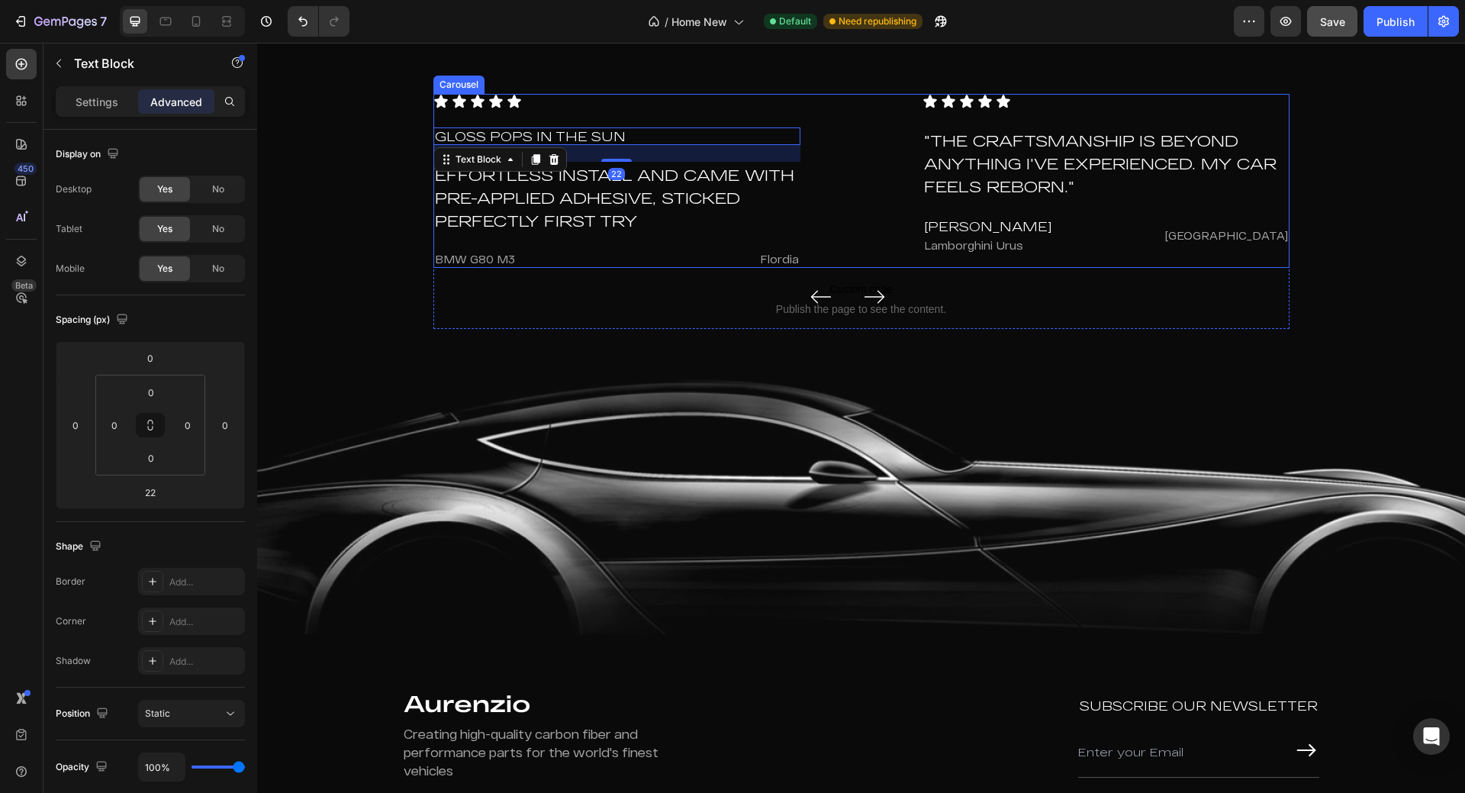
click at [805, 205] on div "Icon Icon Icon Icon Icon Icon List Gloss pops in the sun Text Block 22 Effortle…" at bounding box center [862, 181] width 856 height 174
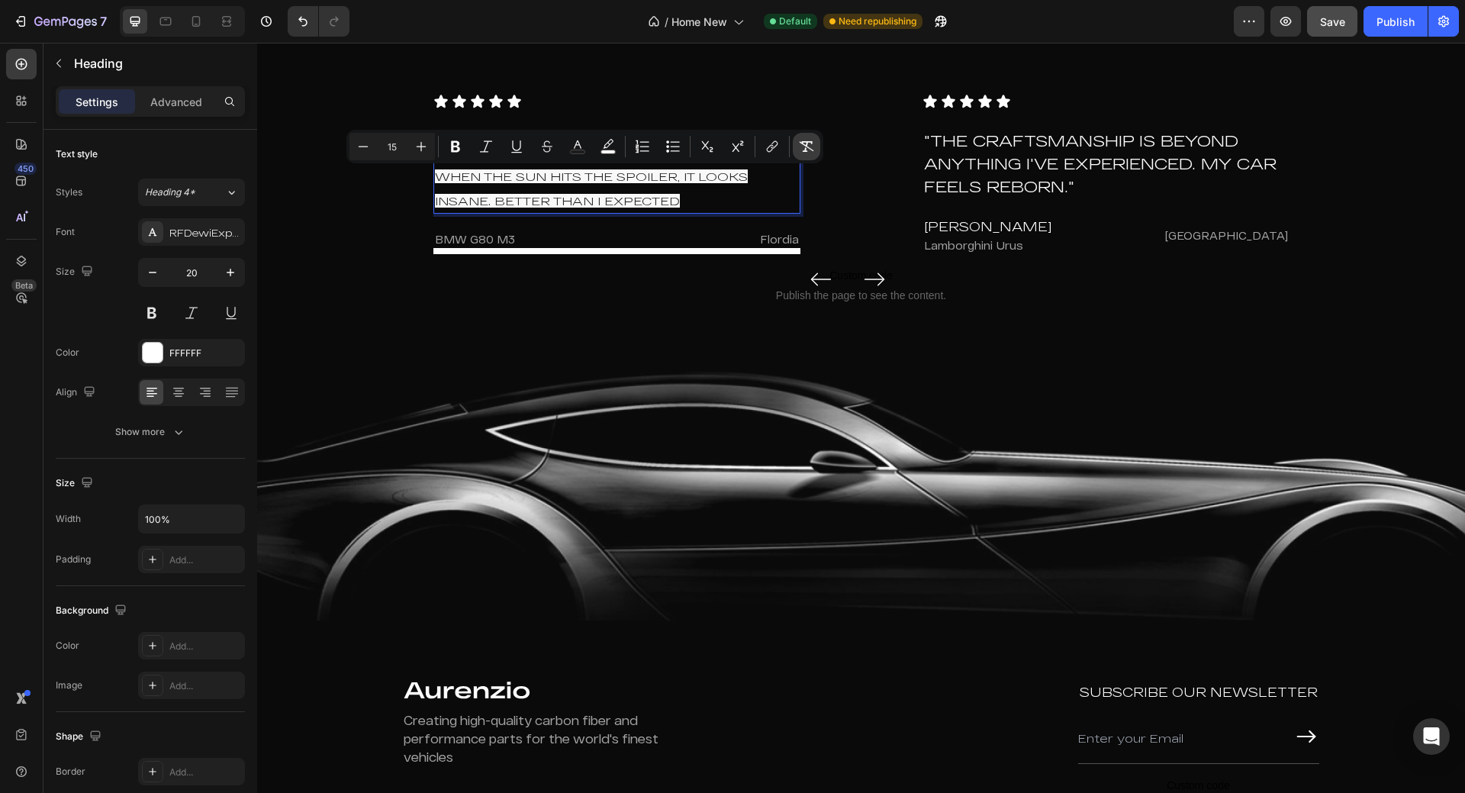
click at [799, 147] on icon "Editor contextual toolbar" at bounding box center [806, 146] width 15 height 15
type input "20"
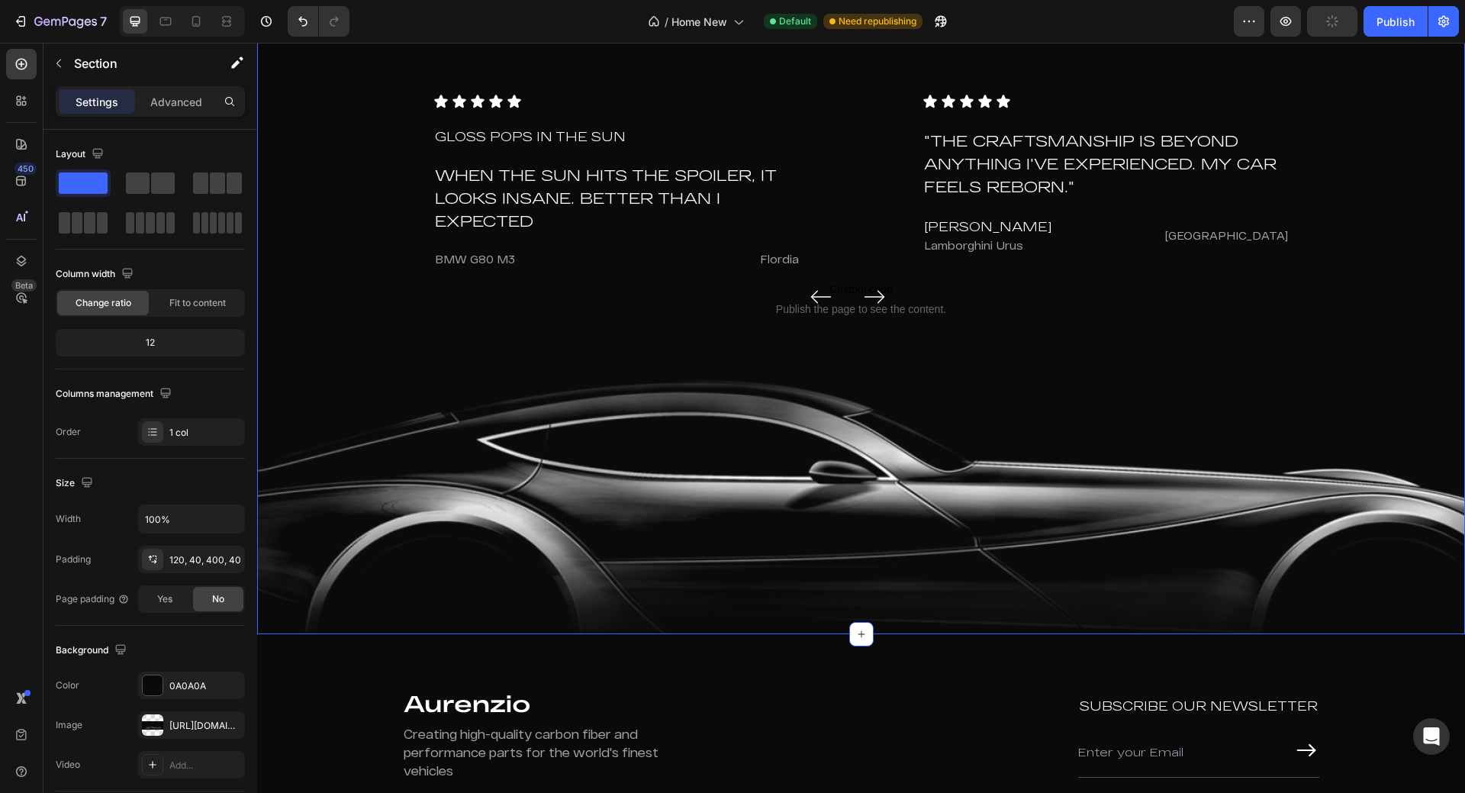
click at [378, 211] on div "Icon Icon Icon Icon Icon Icon List Gloss pops in the sun Text Block When the su…" at bounding box center [861, 211] width 1147 height 235
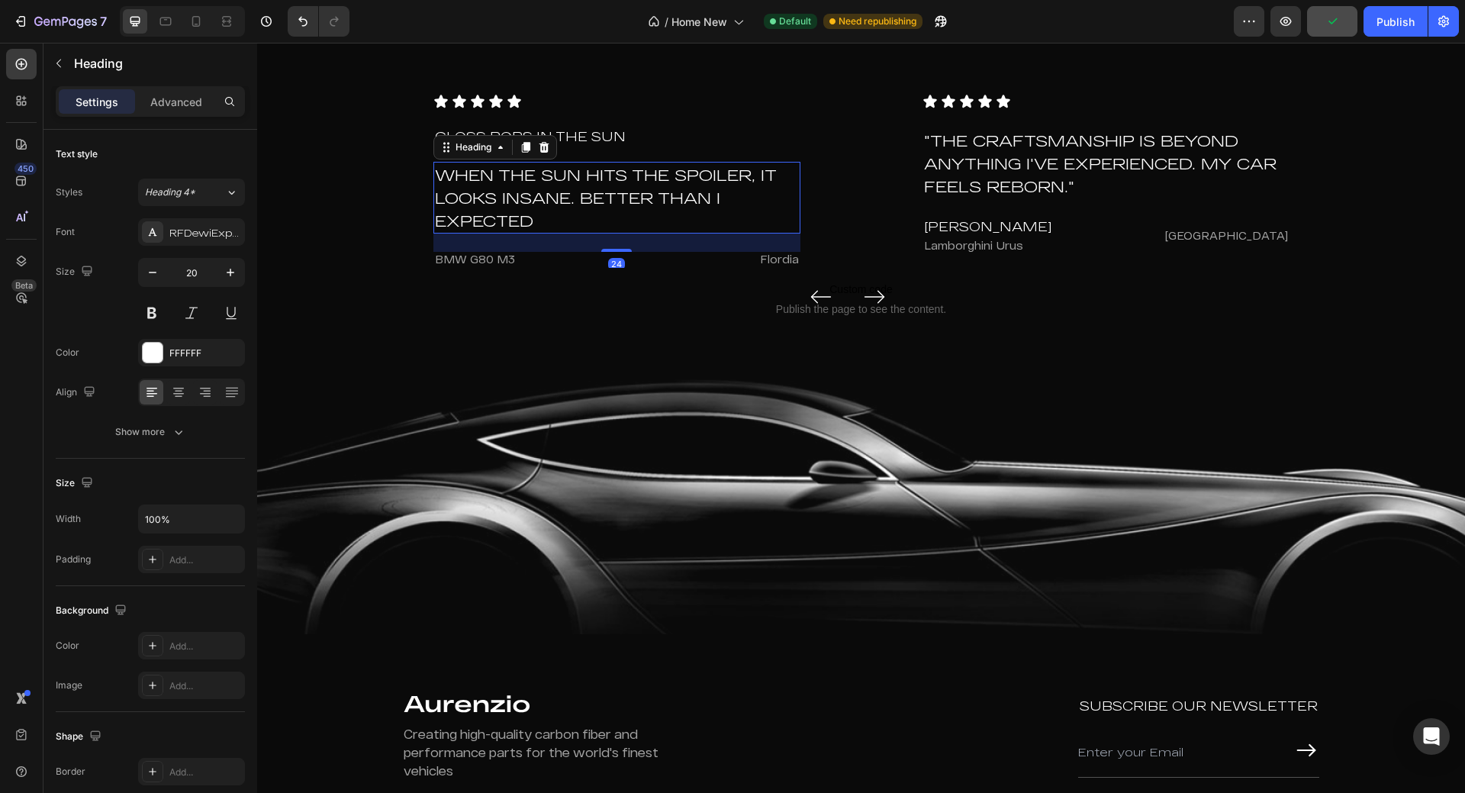
click at [533, 214] on p "When the sun hits the spoiler, it looks insane. Better than I expected" at bounding box center [617, 197] width 364 height 69
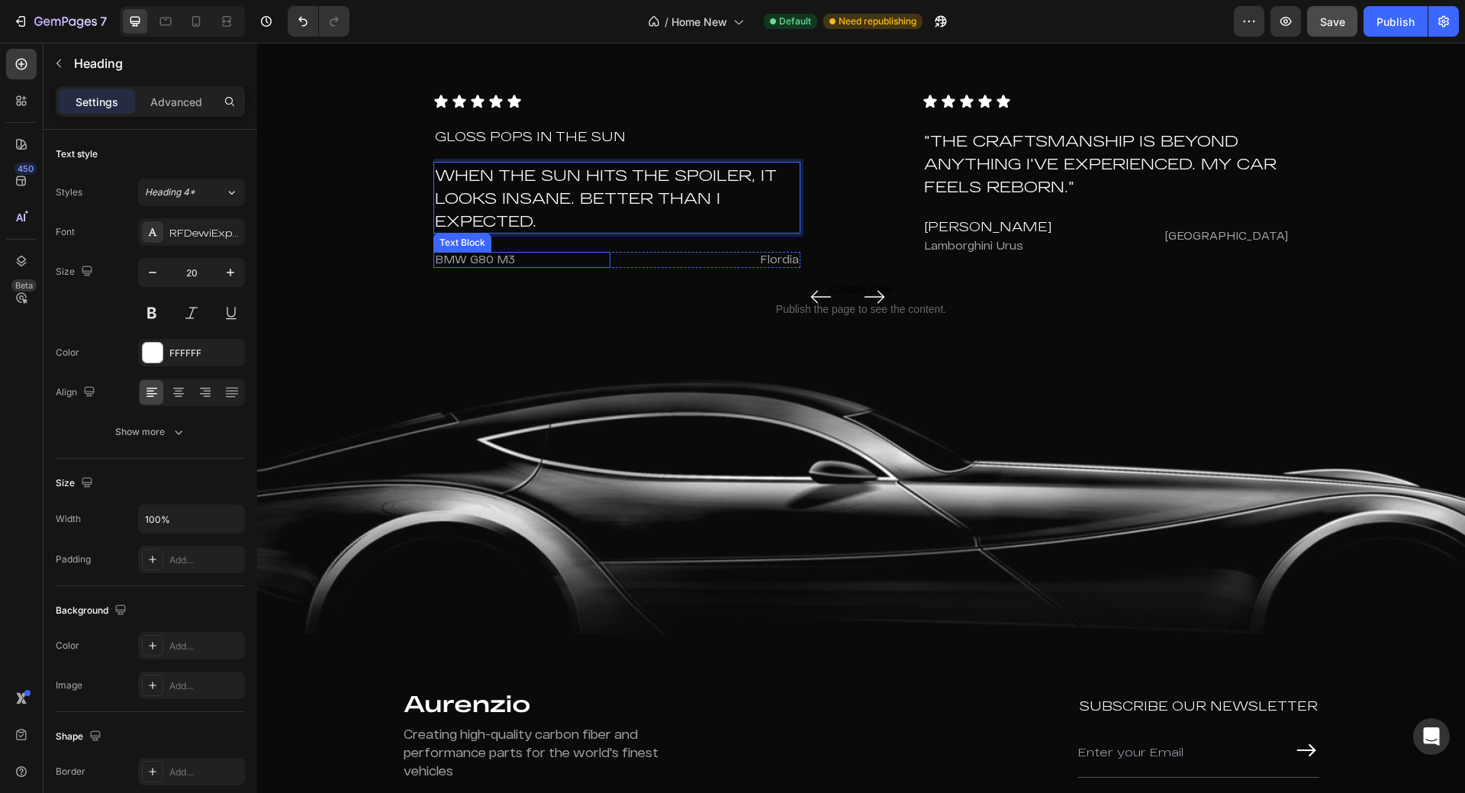
click at [517, 260] on p "BMW G80 M3" at bounding box center [522, 259] width 175 height 13
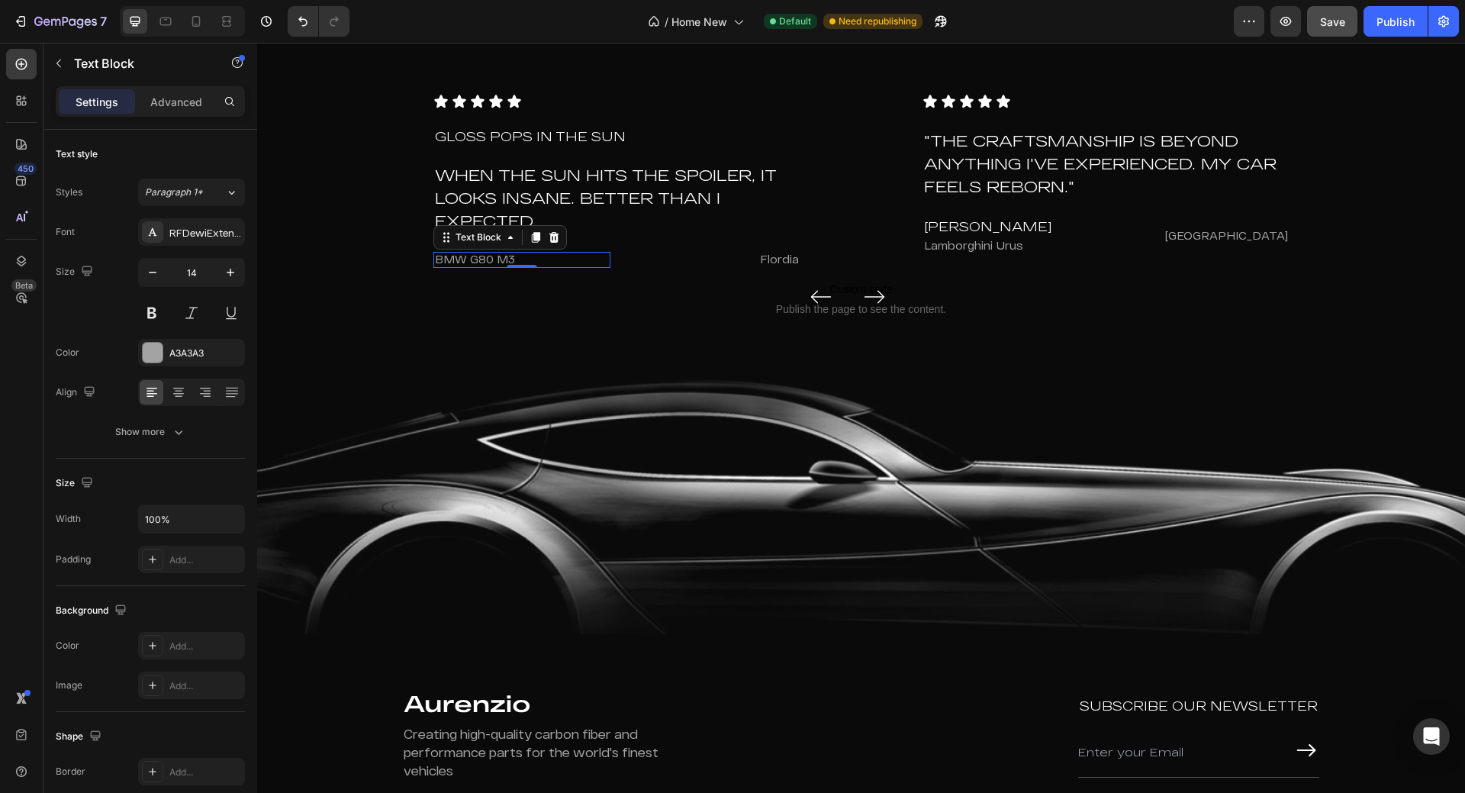
click at [517, 260] on p "BMW G80 M3" at bounding box center [522, 259] width 175 height 13
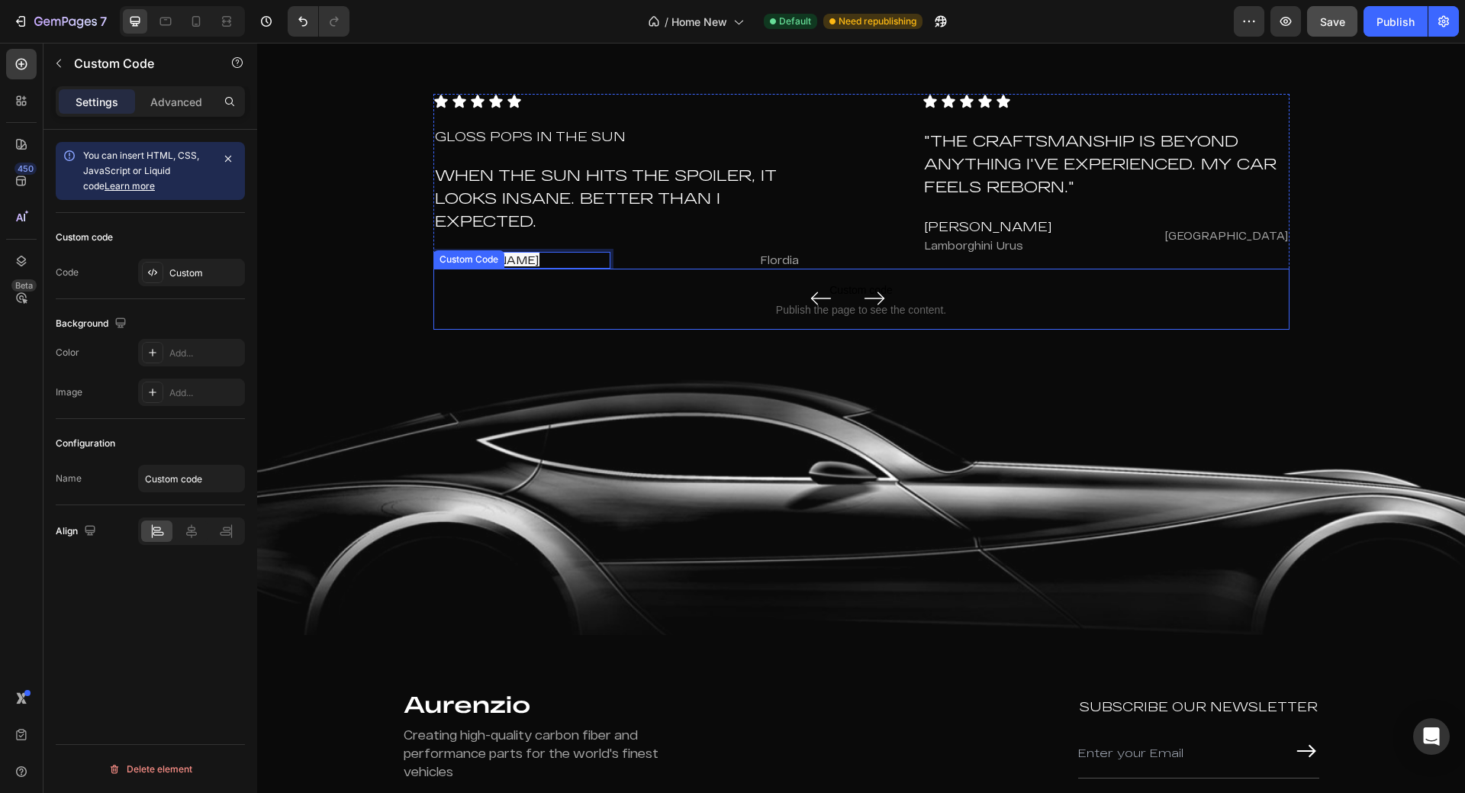
click at [538, 293] on span "Custom code" at bounding box center [862, 290] width 856 height 18
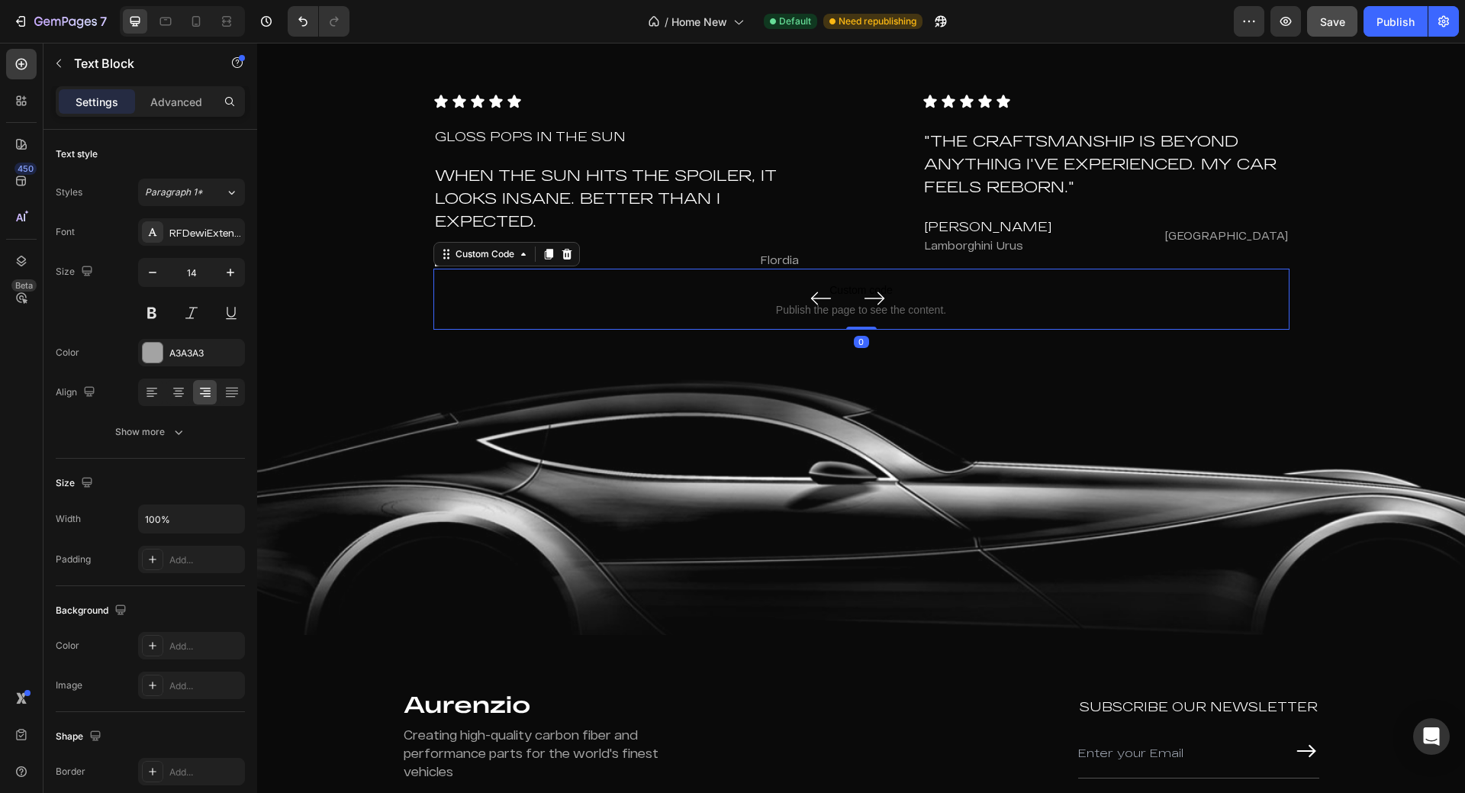
click at [648, 261] on p "Flordia" at bounding box center [711, 260] width 175 height 13
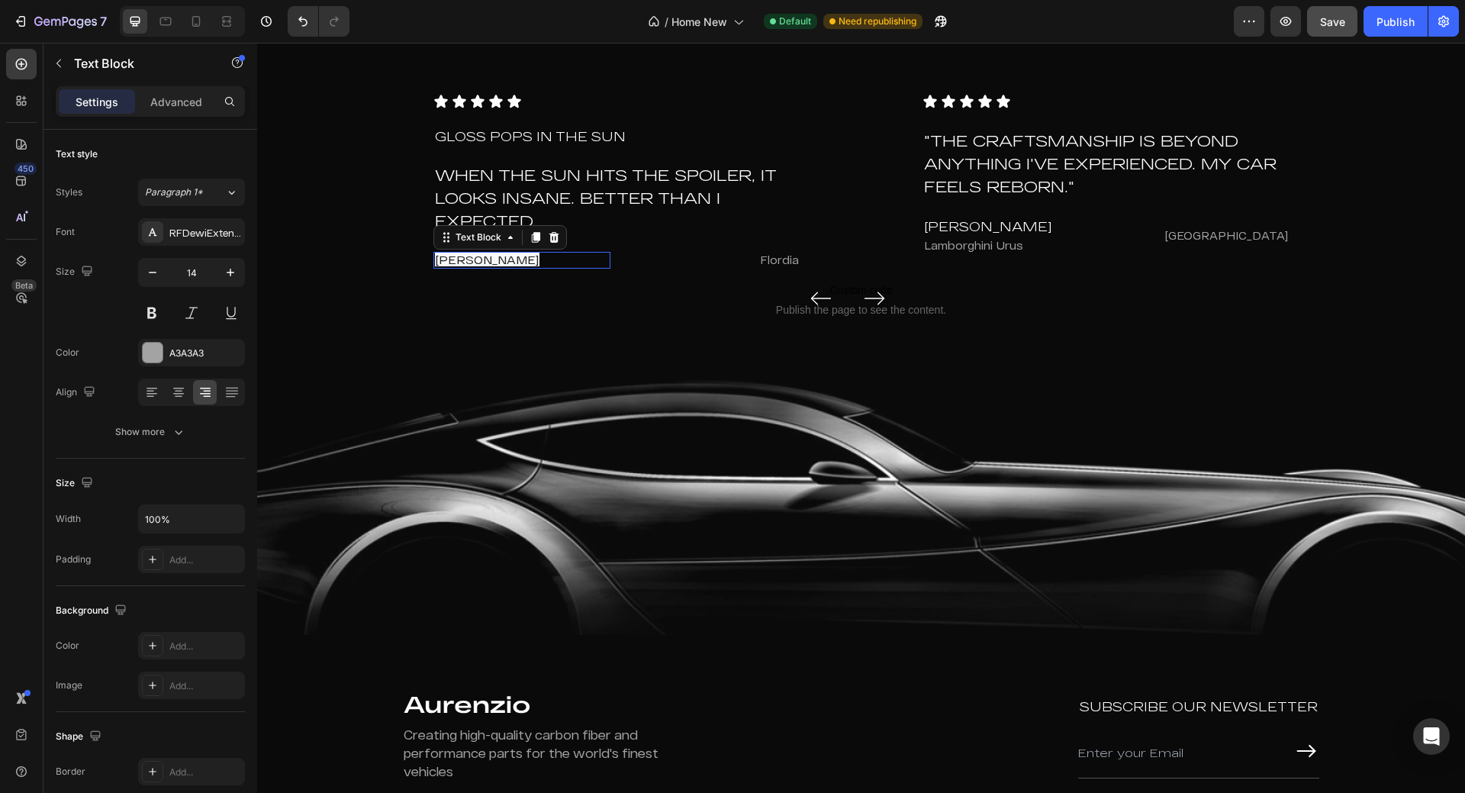
click at [482, 259] on p "[PERSON_NAME]" at bounding box center [522, 260] width 175 height 14
click at [716, 230] on icon "Editor contextual toolbar" at bounding box center [720, 229] width 15 height 15
type input "14"
click at [761, 256] on p "Flordia" at bounding box center [711, 259] width 175 height 13
click at [740, 239] on icon at bounding box center [744, 237] width 10 height 11
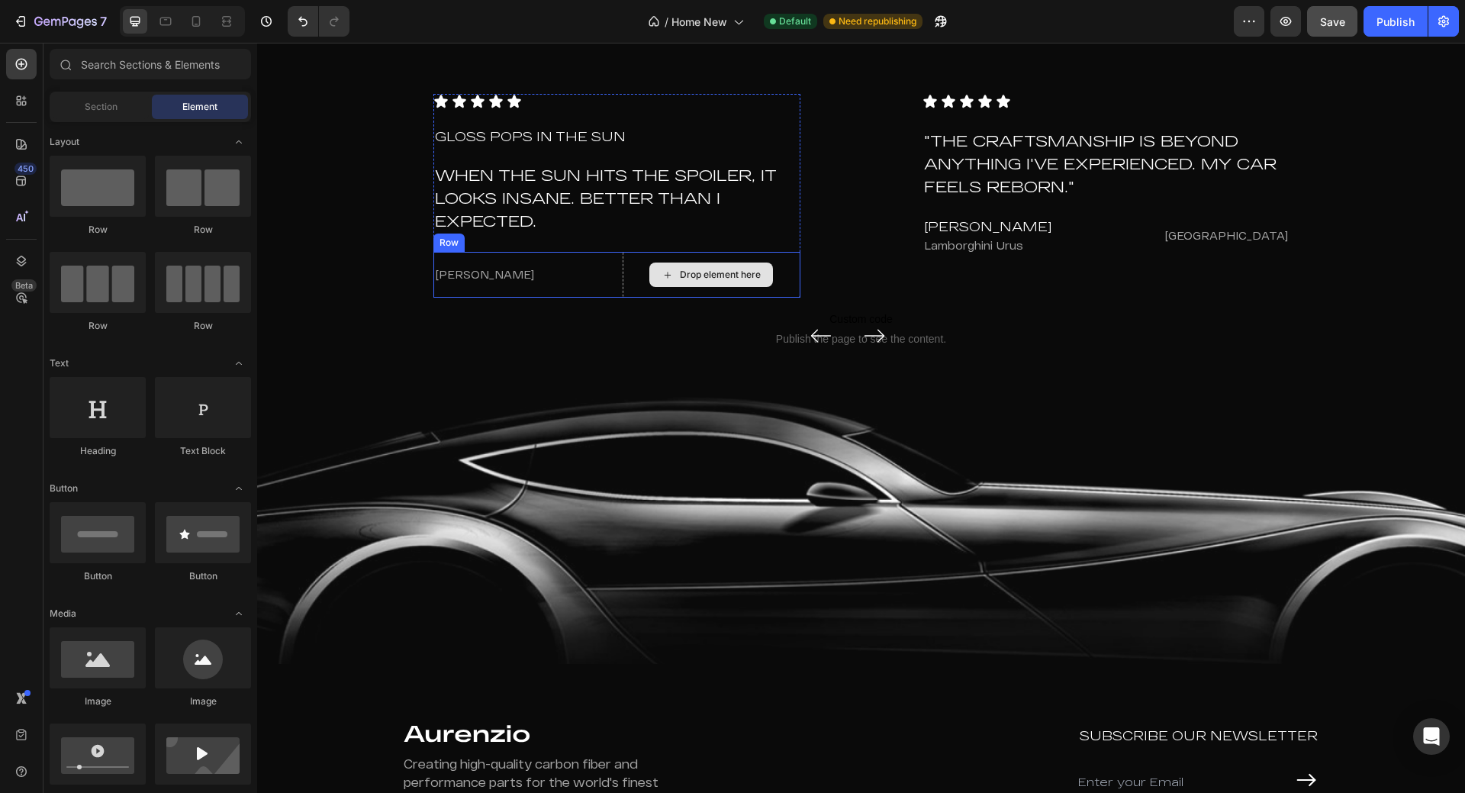
click at [701, 271] on div "Drop element here" at bounding box center [720, 275] width 81 height 12
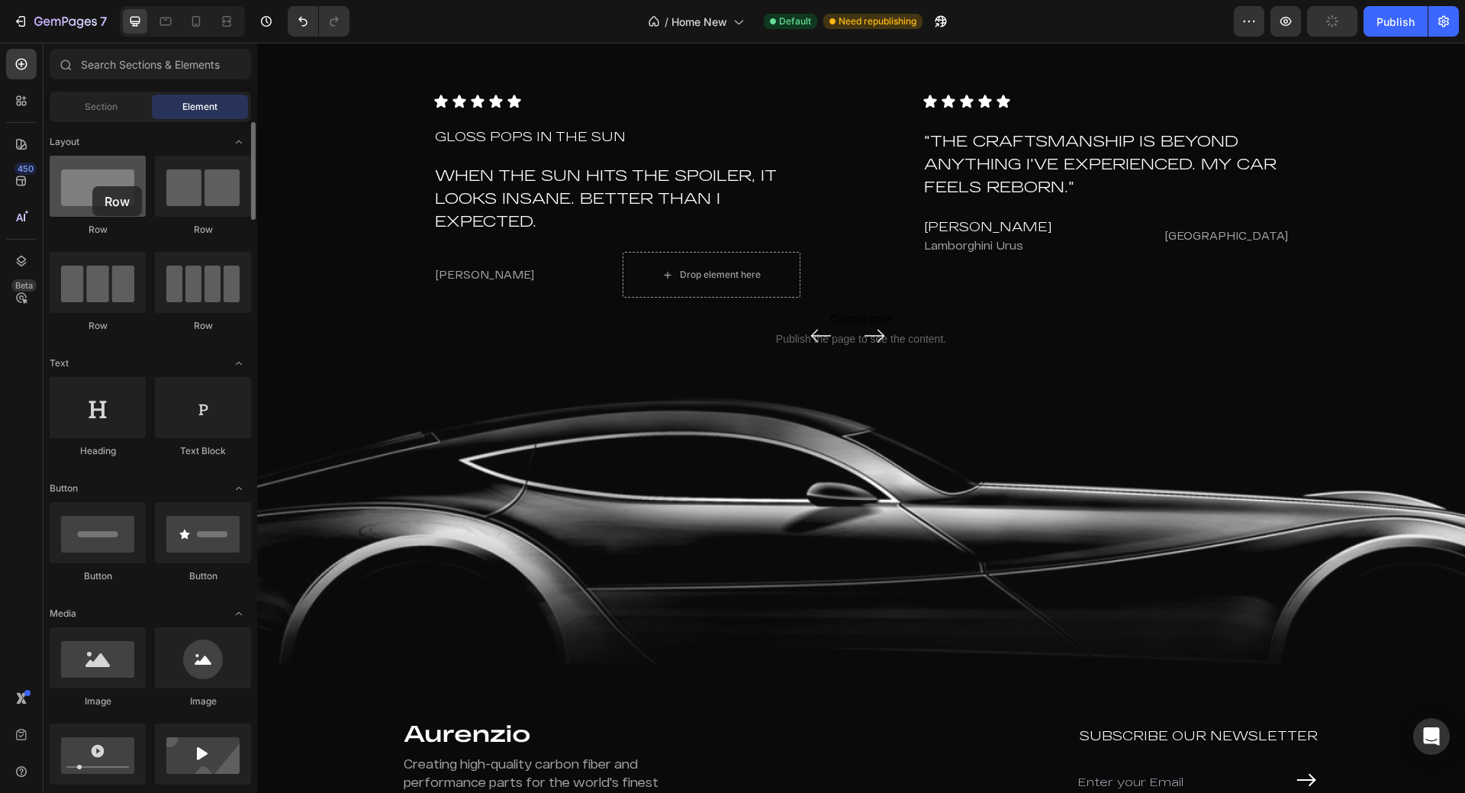
click at [92, 186] on div at bounding box center [98, 186] width 96 height 61
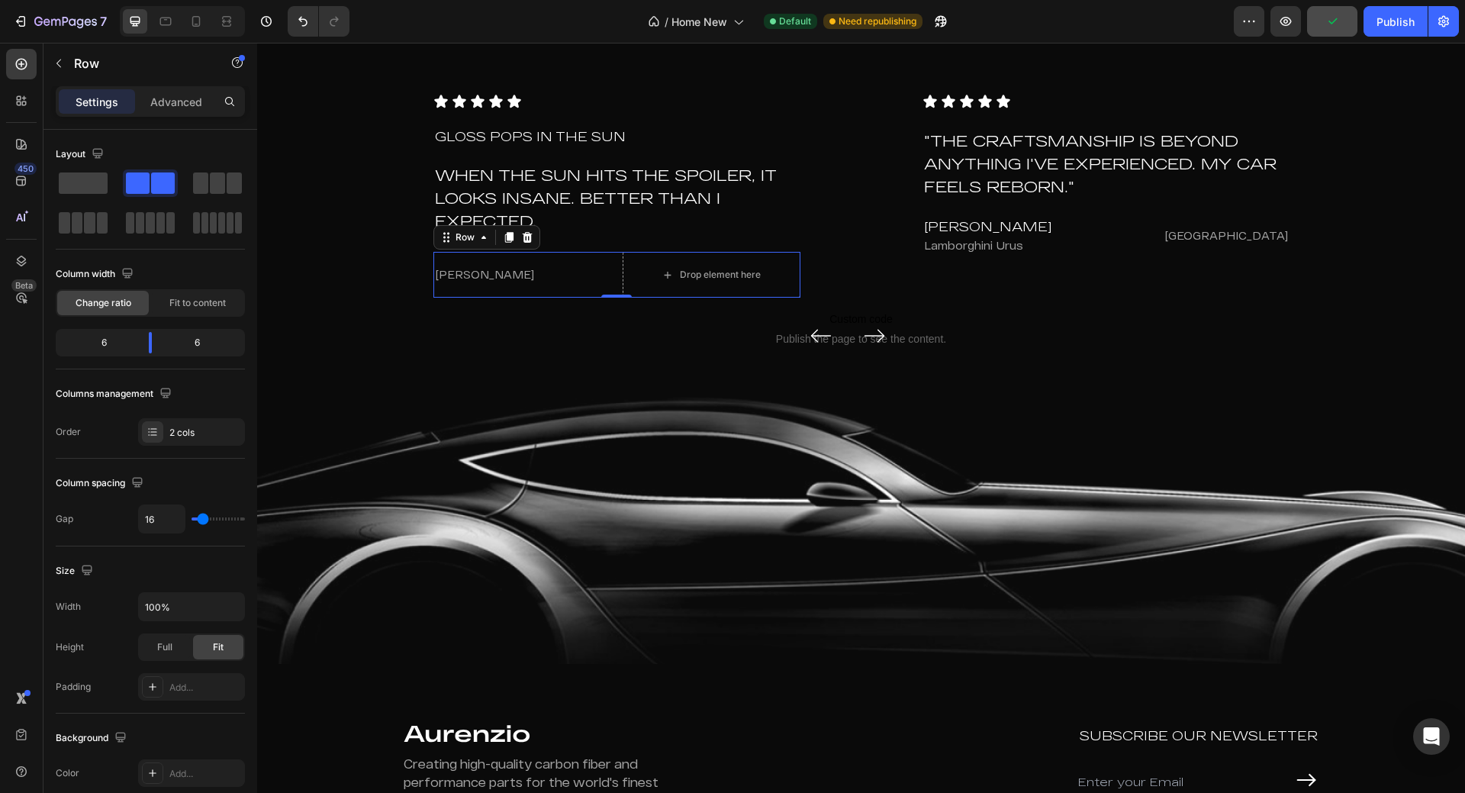
click at [585, 260] on div "[PERSON_NAME] Text Block" at bounding box center [523, 275] width 178 height 46
click at [87, 184] on span at bounding box center [83, 182] width 49 height 21
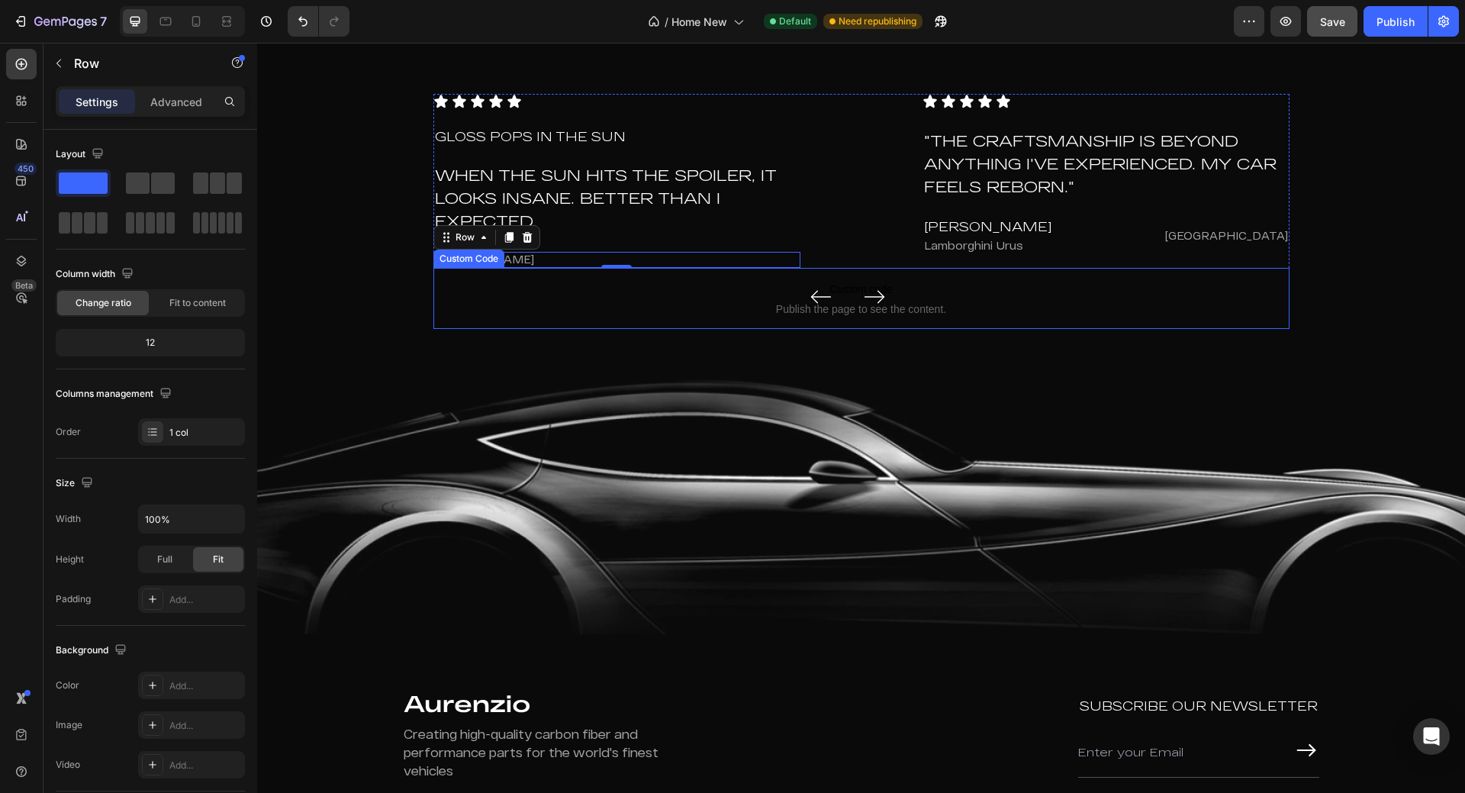
click at [653, 305] on span "Publish the page to see the content." at bounding box center [862, 308] width 856 height 15
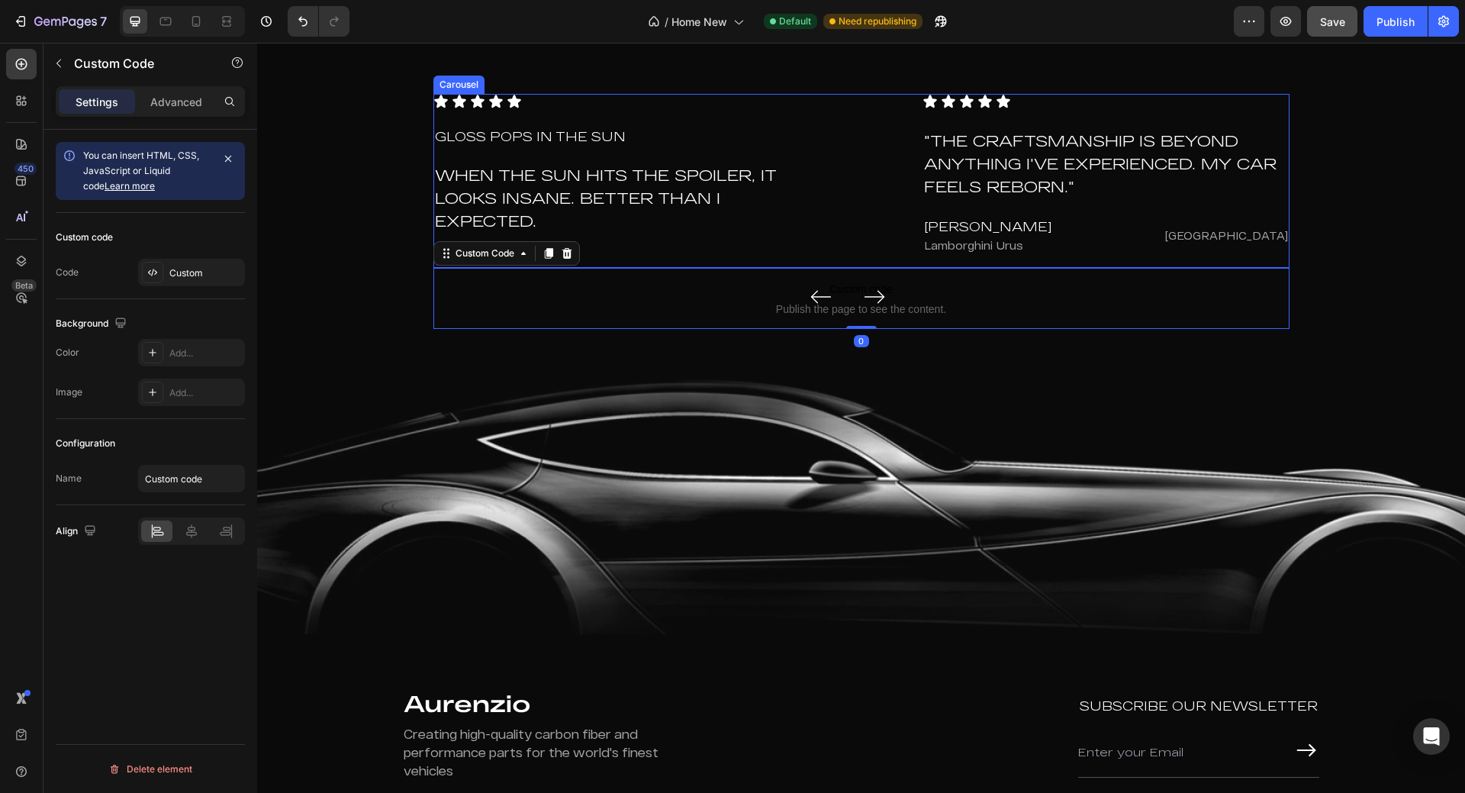
click at [873, 192] on div "Icon Icon Icon Icon Icon Icon List Gloss pops in the sun Text Block When the su…" at bounding box center [862, 181] width 856 height 174
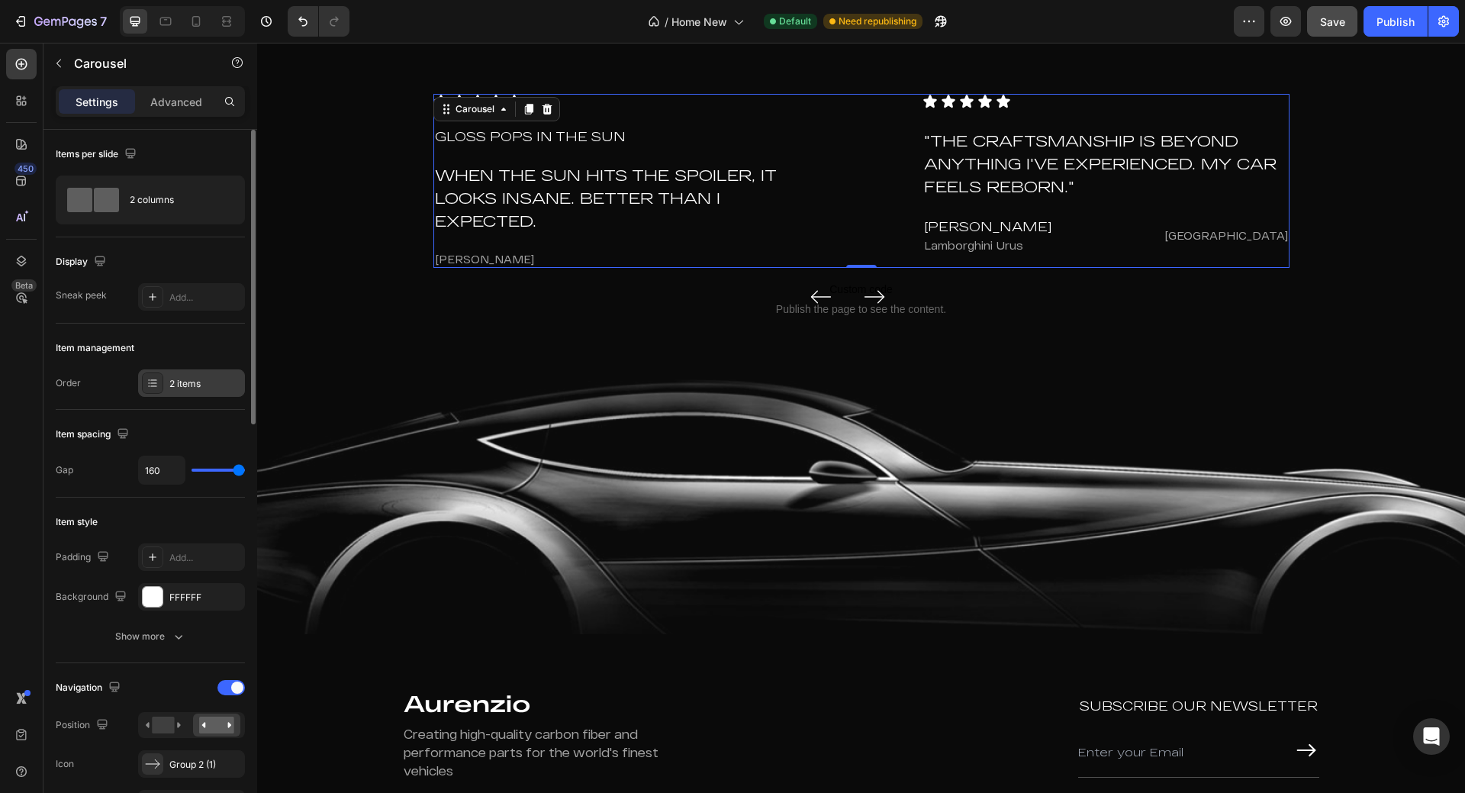
click at [205, 388] on div "2 items" at bounding box center [205, 384] width 72 height 14
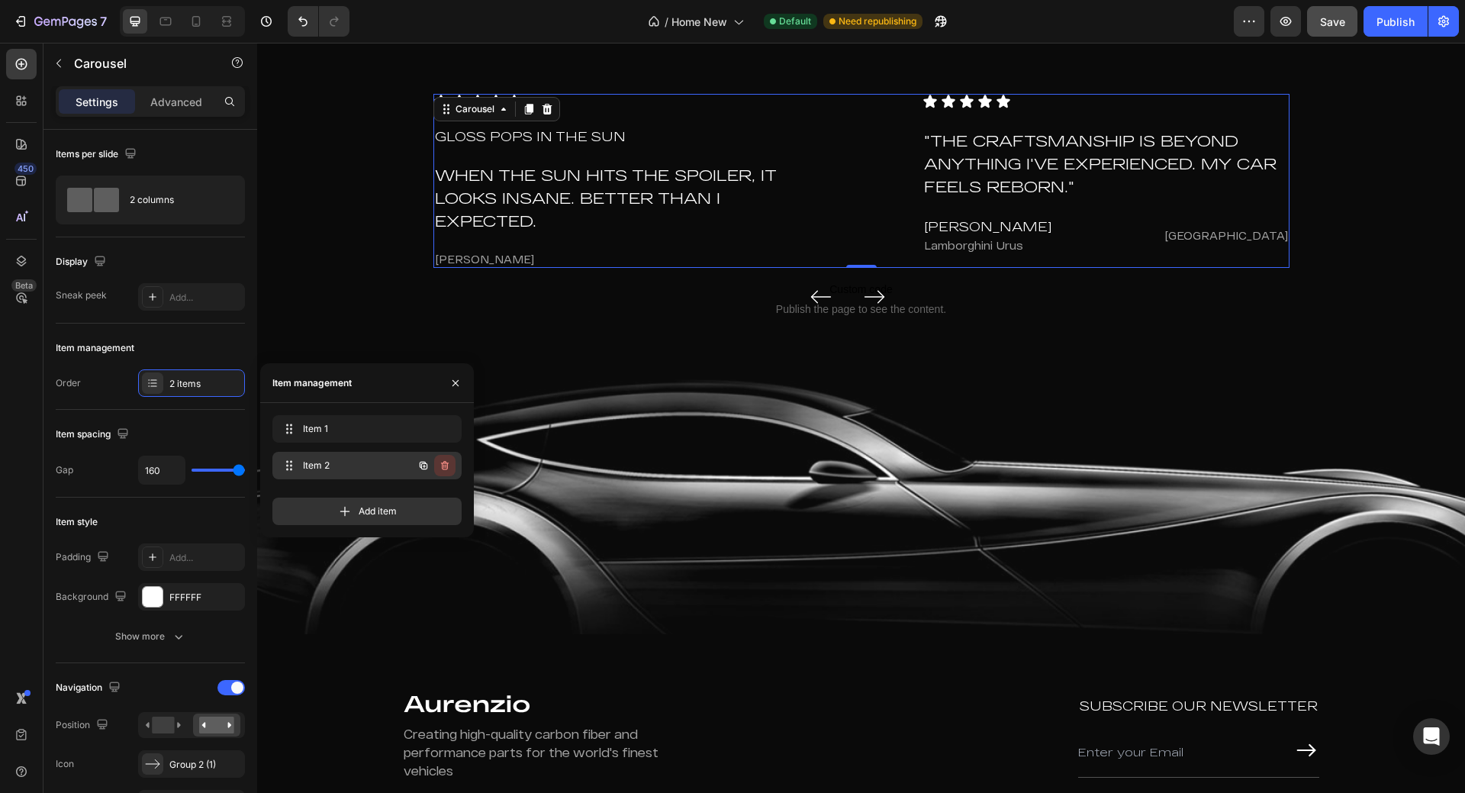
click at [438, 466] on button "button" at bounding box center [444, 465] width 21 height 21
click at [435, 465] on div "Delete" at bounding box center [435, 466] width 28 height 14
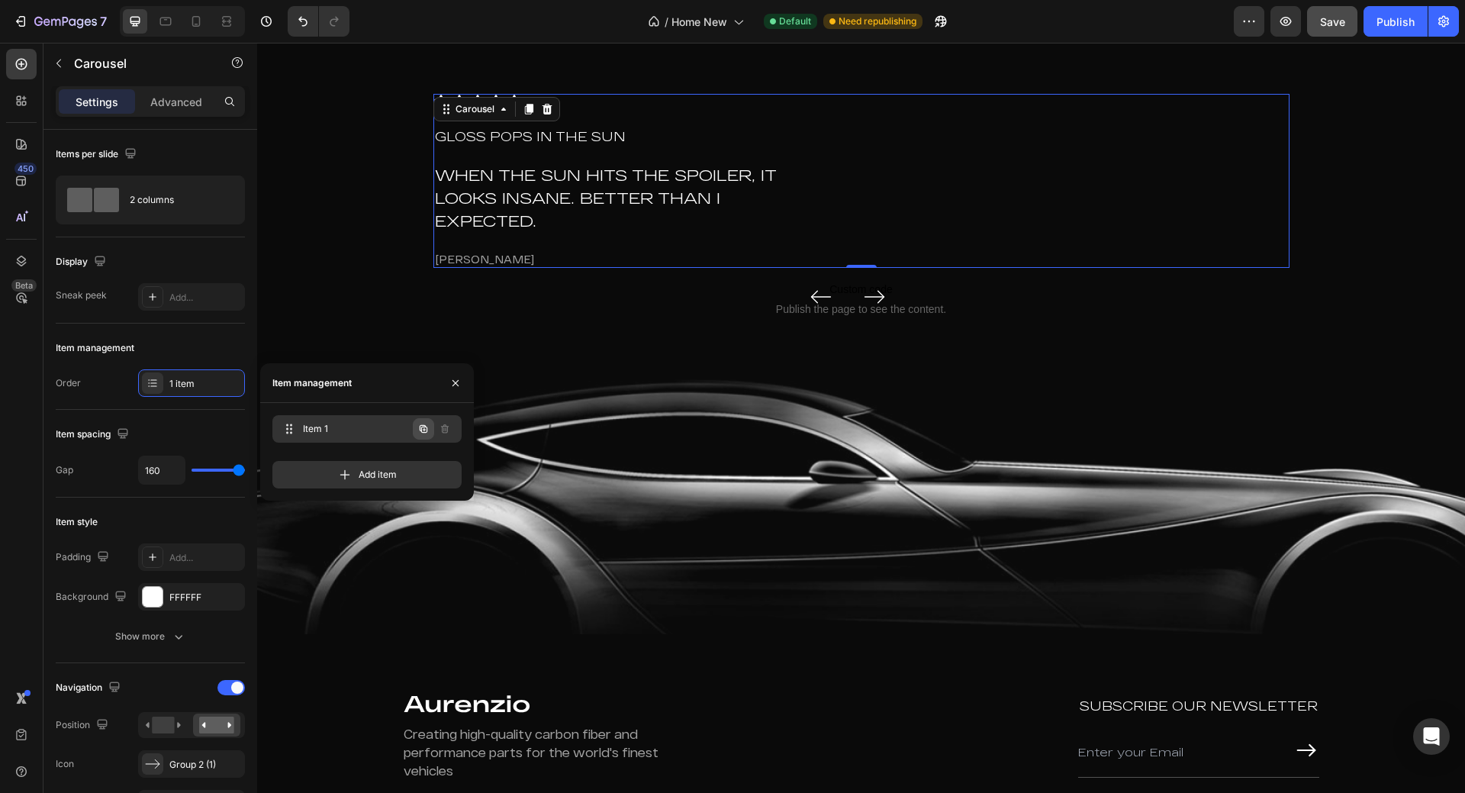
click at [419, 427] on icon "button" at bounding box center [423, 429] width 12 height 12
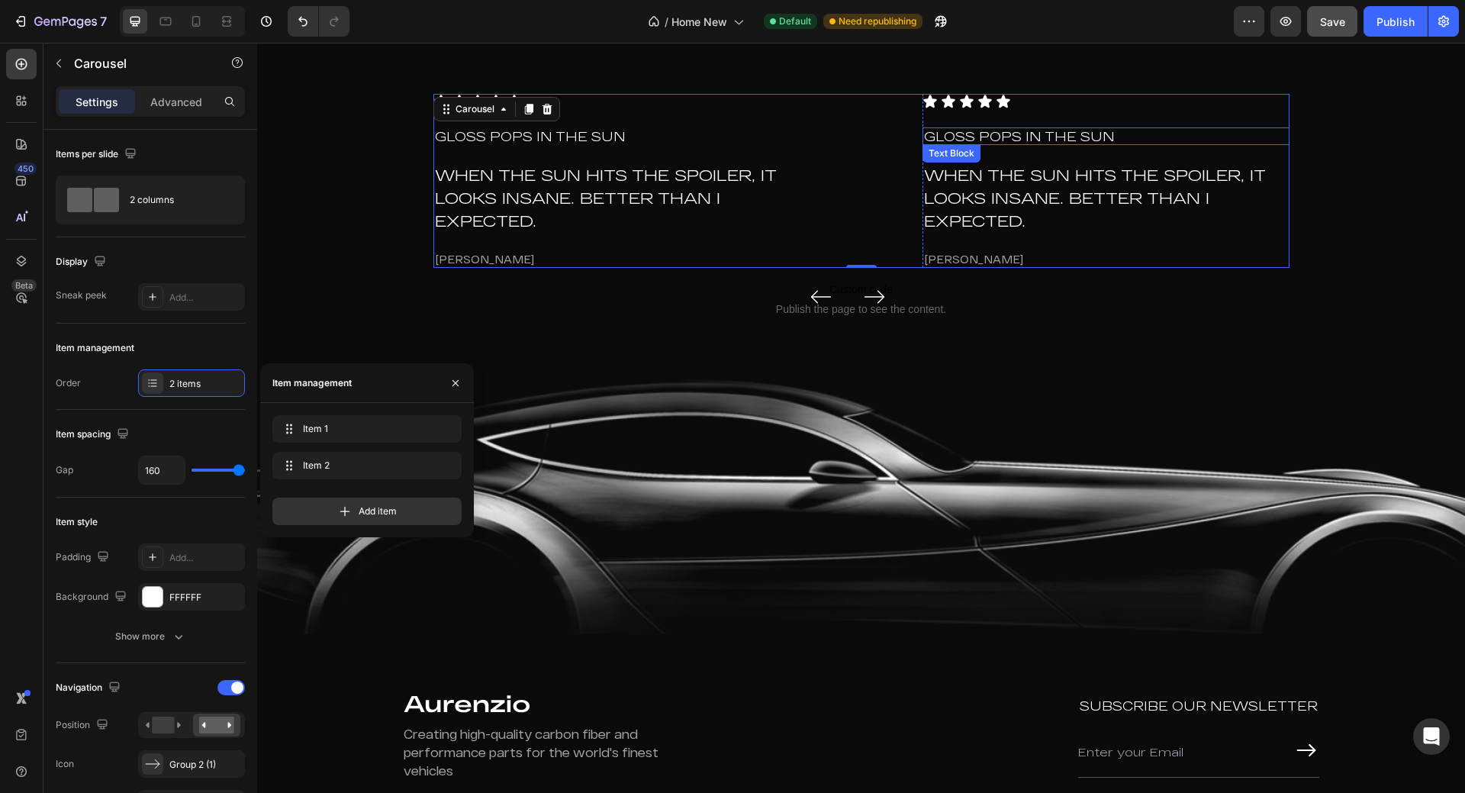
click at [1002, 138] on p "Gloss pops in the sun" at bounding box center [1106, 136] width 364 height 15
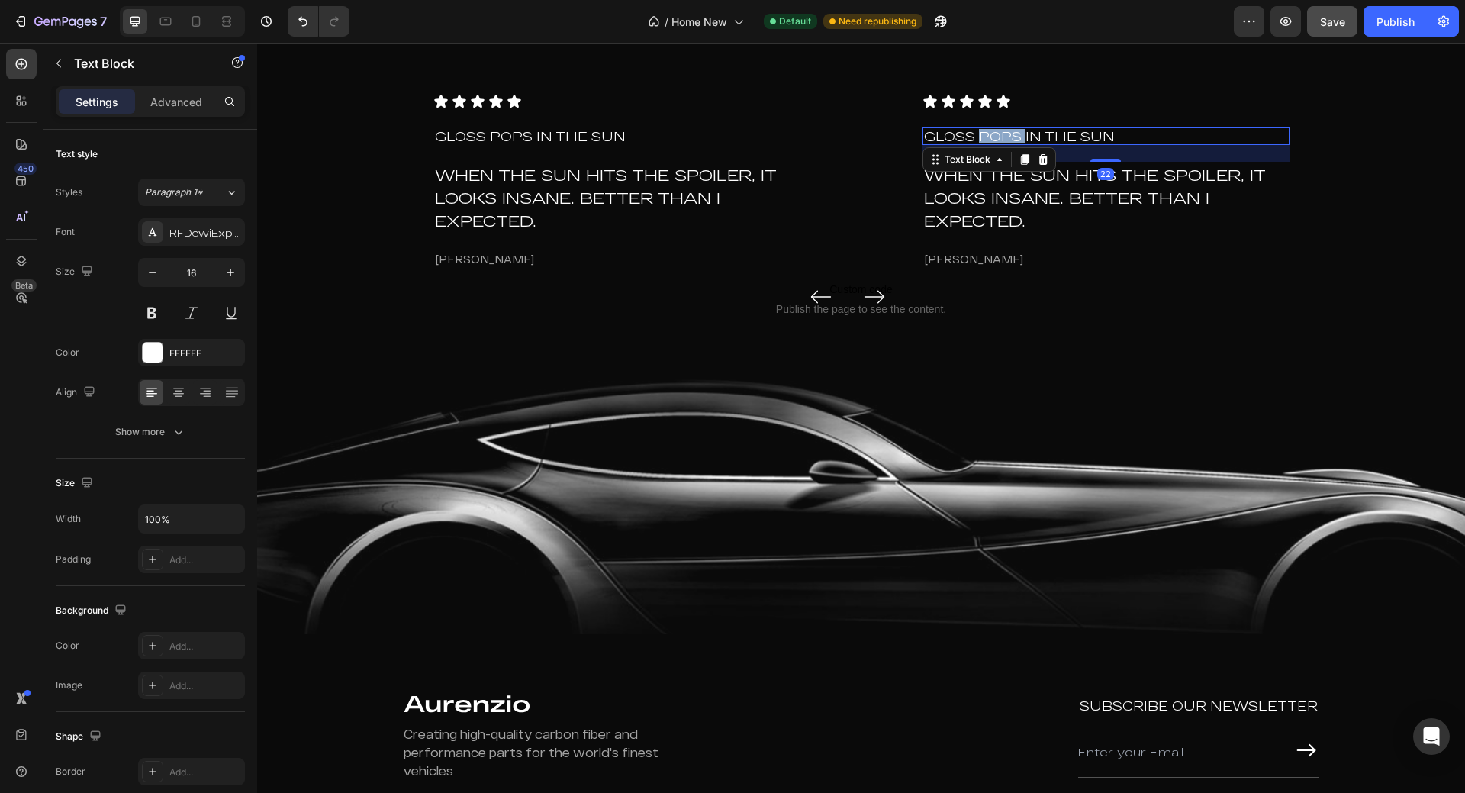
click at [1002, 138] on p "Gloss pops in the sun" at bounding box center [1106, 136] width 364 height 15
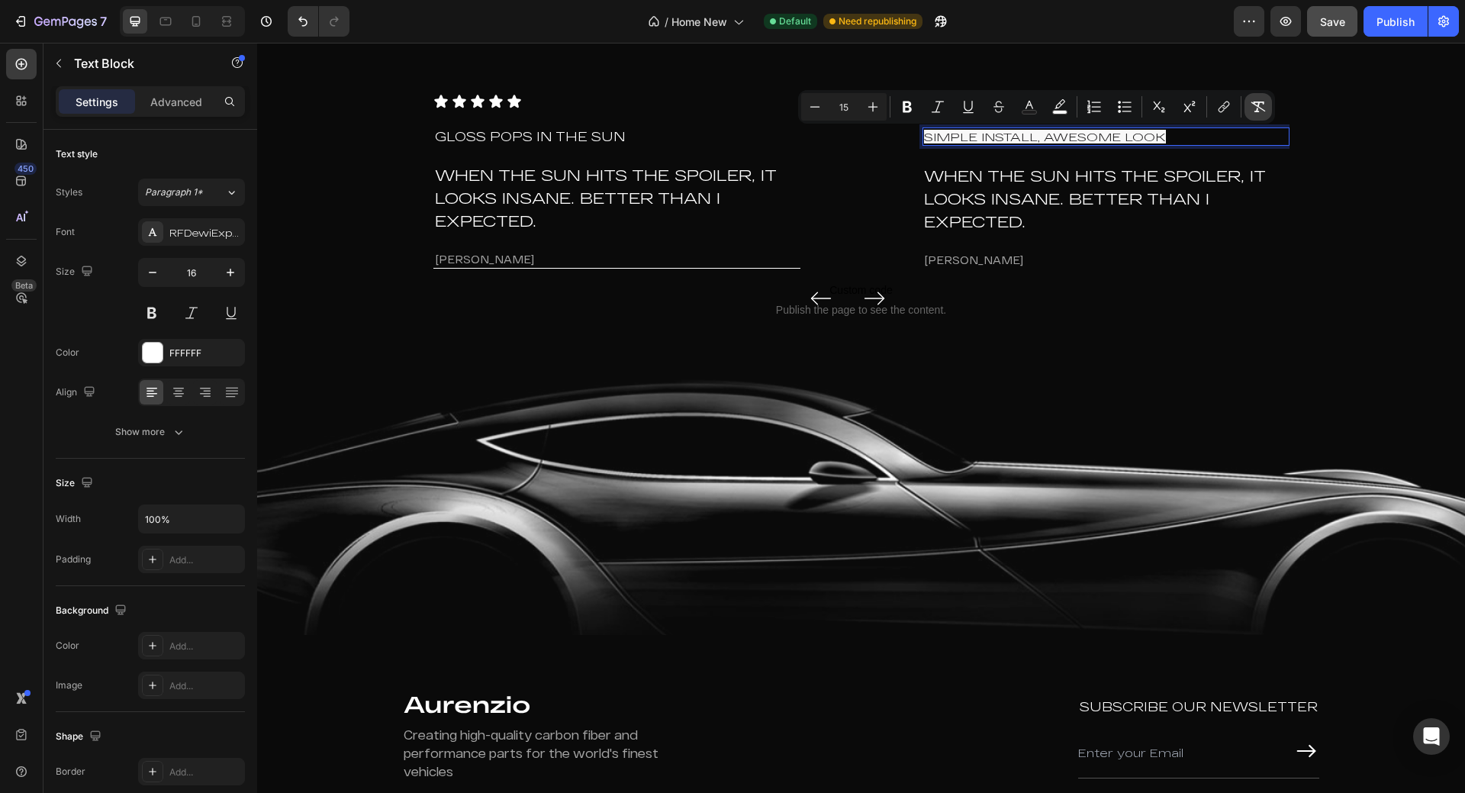
click at [1255, 106] on icon "Editor contextual toolbar" at bounding box center [1258, 106] width 15 height 15
type input "16"
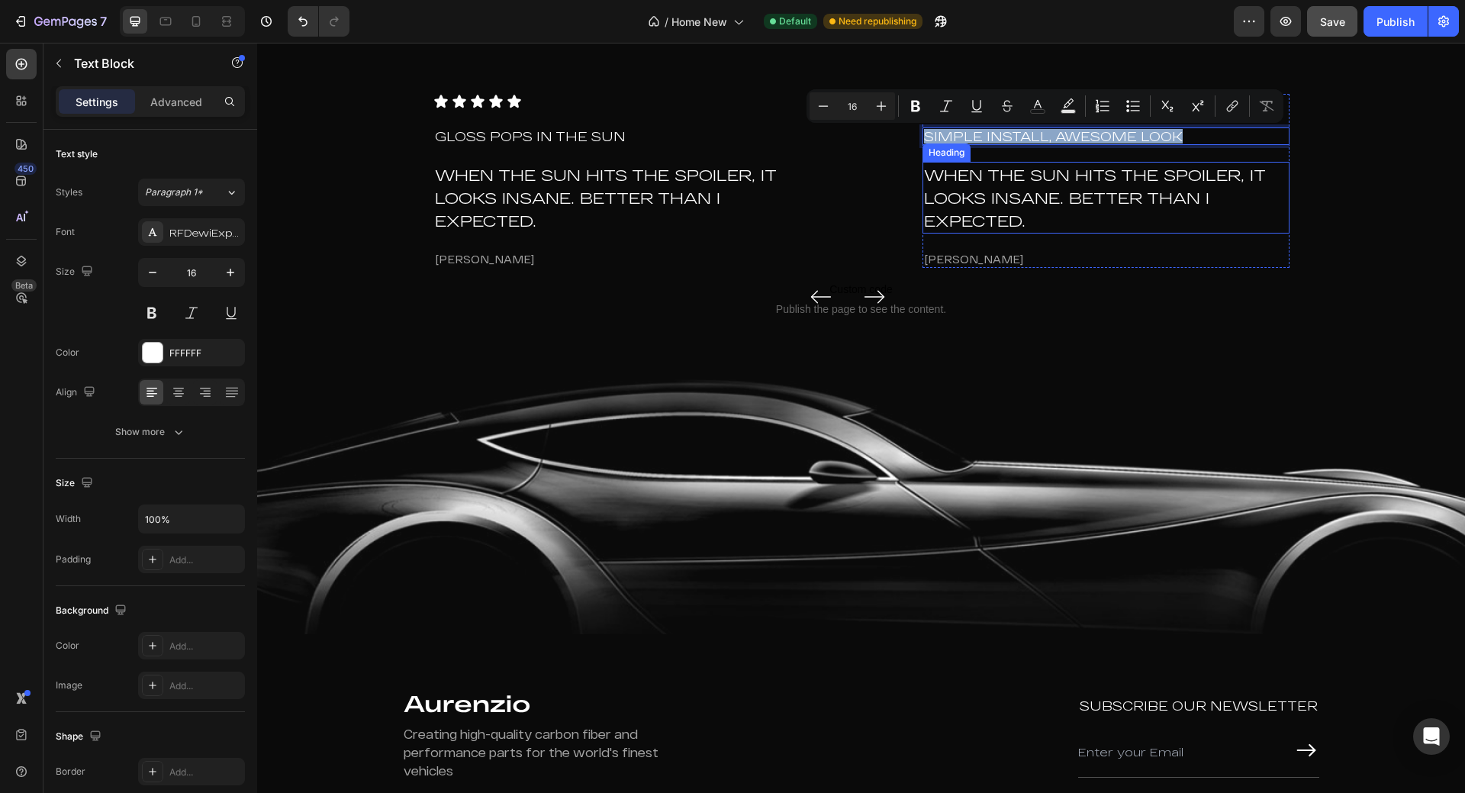
click at [1004, 207] on h2 "When the sun hits the spoiler, it looks insane. Better than I expected." at bounding box center [1106, 198] width 367 height 72
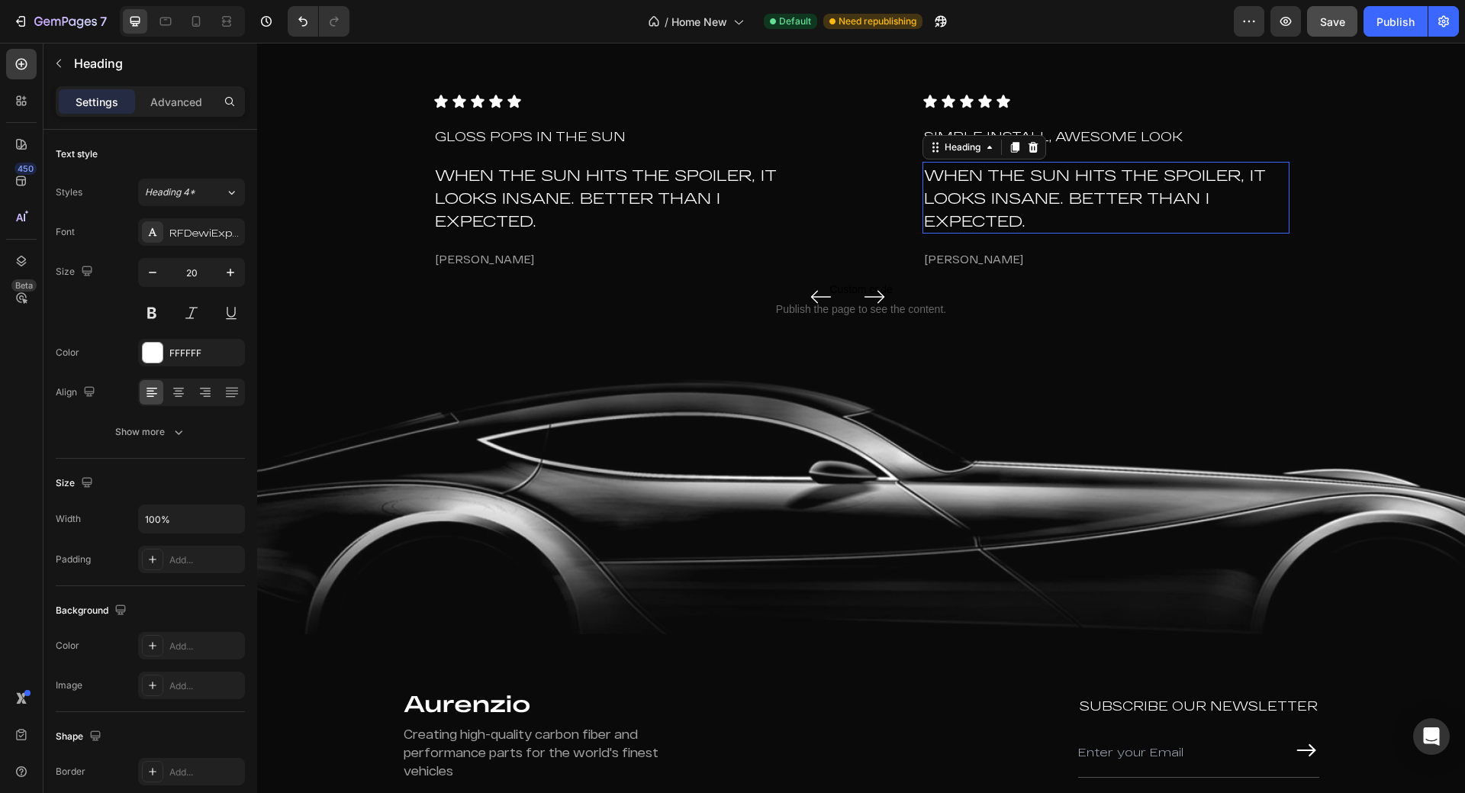
click at [1004, 207] on h2 "When the sun hits the spoiler, it looks insane. Better than I expected." at bounding box center [1106, 198] width 367 height 72
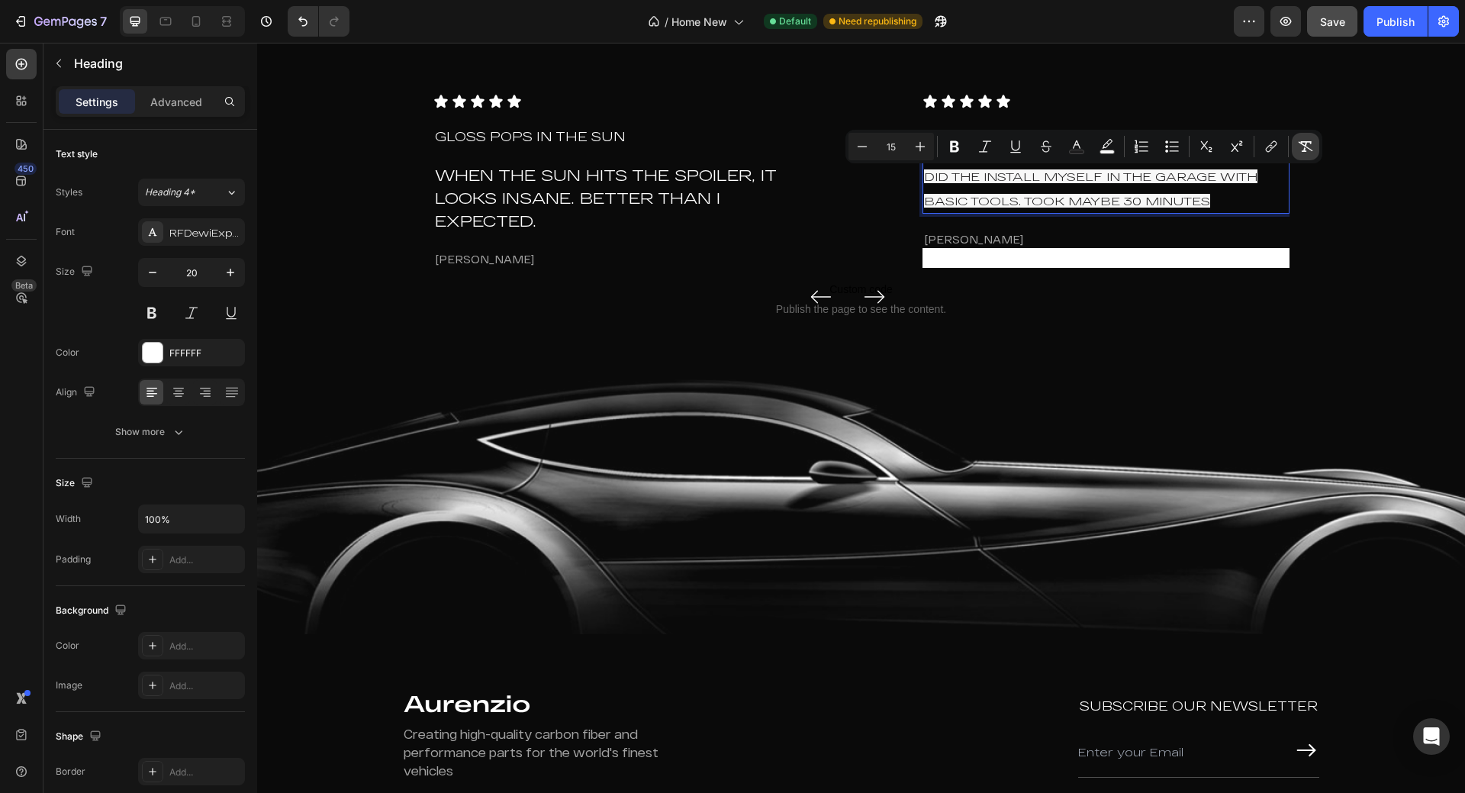
click at [1298, 149] on icon "Editor contextual toolbar" at bounding box center [1305, 146] width 15 height 15
type input "20"
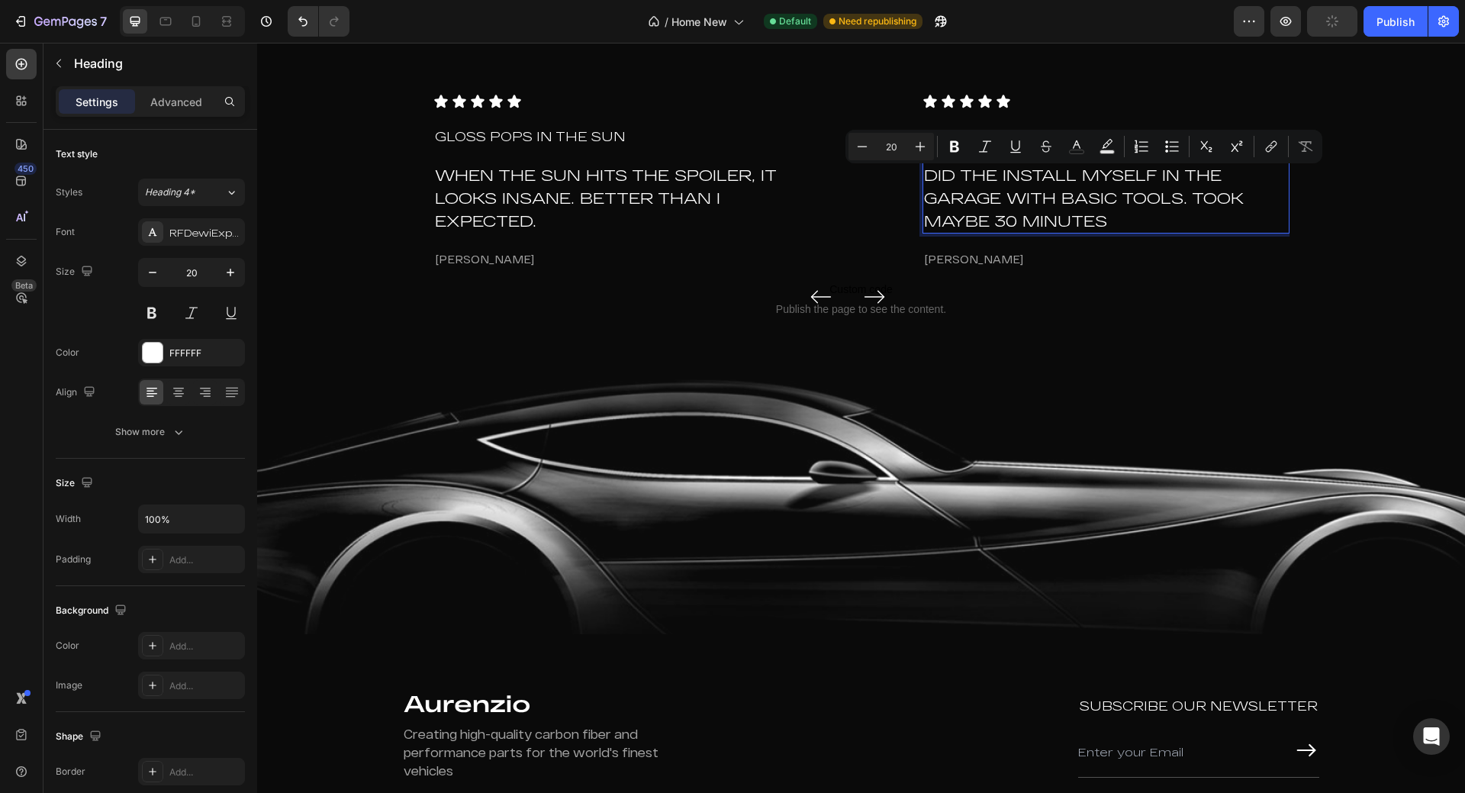
click at [1083, 208] on p "Did the install myself in the garage with basic tools. Took maybe 30 minutes" at bounding box center [1106, 197] width 364 height 69
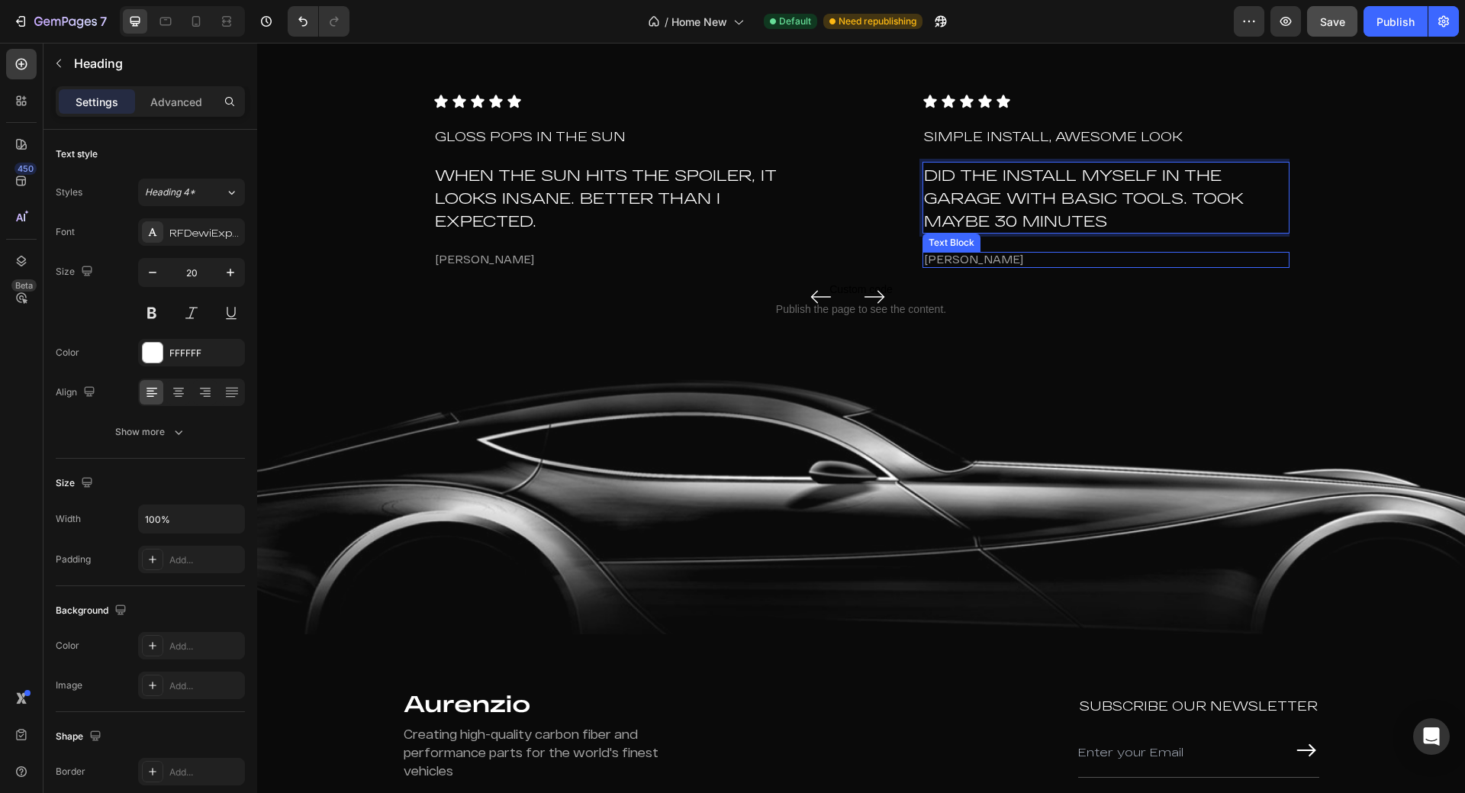
click at [940, 256] on p "[PERSON_NAME]" at bounding box center [1106, 259] width 364 height 13
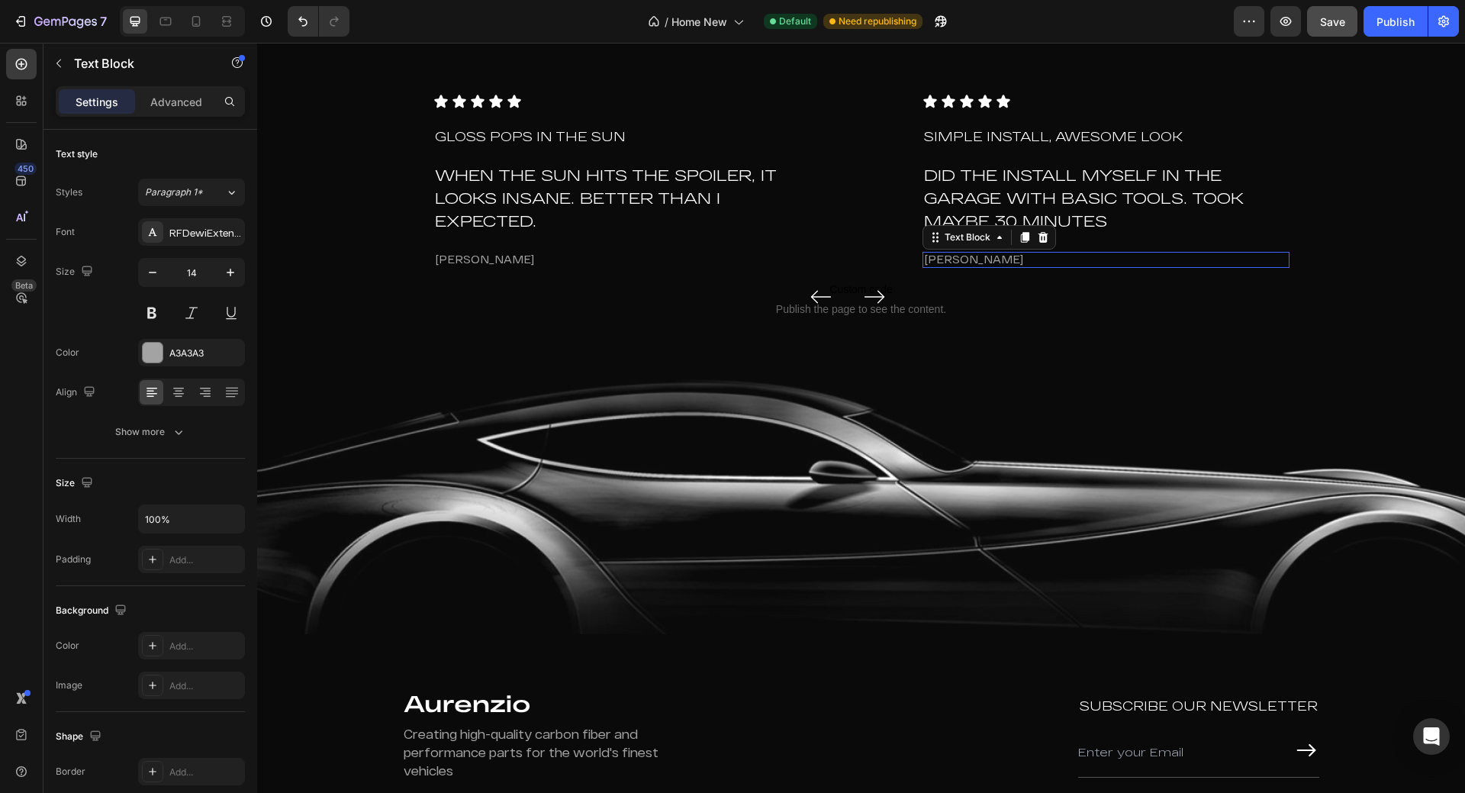
click at [940, 256] on p "[PERSON_NAME]" at bounding box center [1106, 259] width 364 height 13
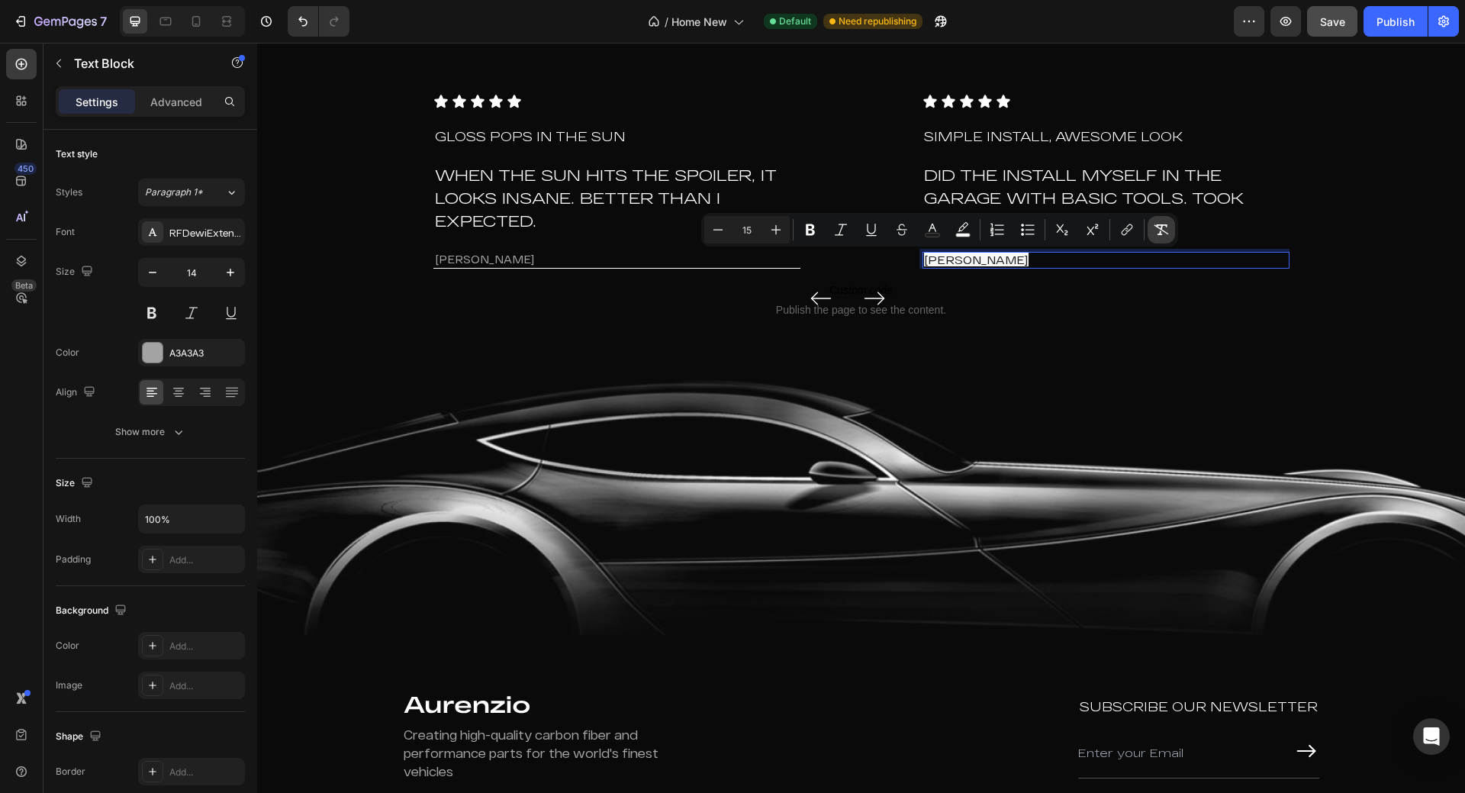
click at [1149, 231] on button "Remove Format" at bounding box center [1161, 229] width 27 height 27
type input "14"
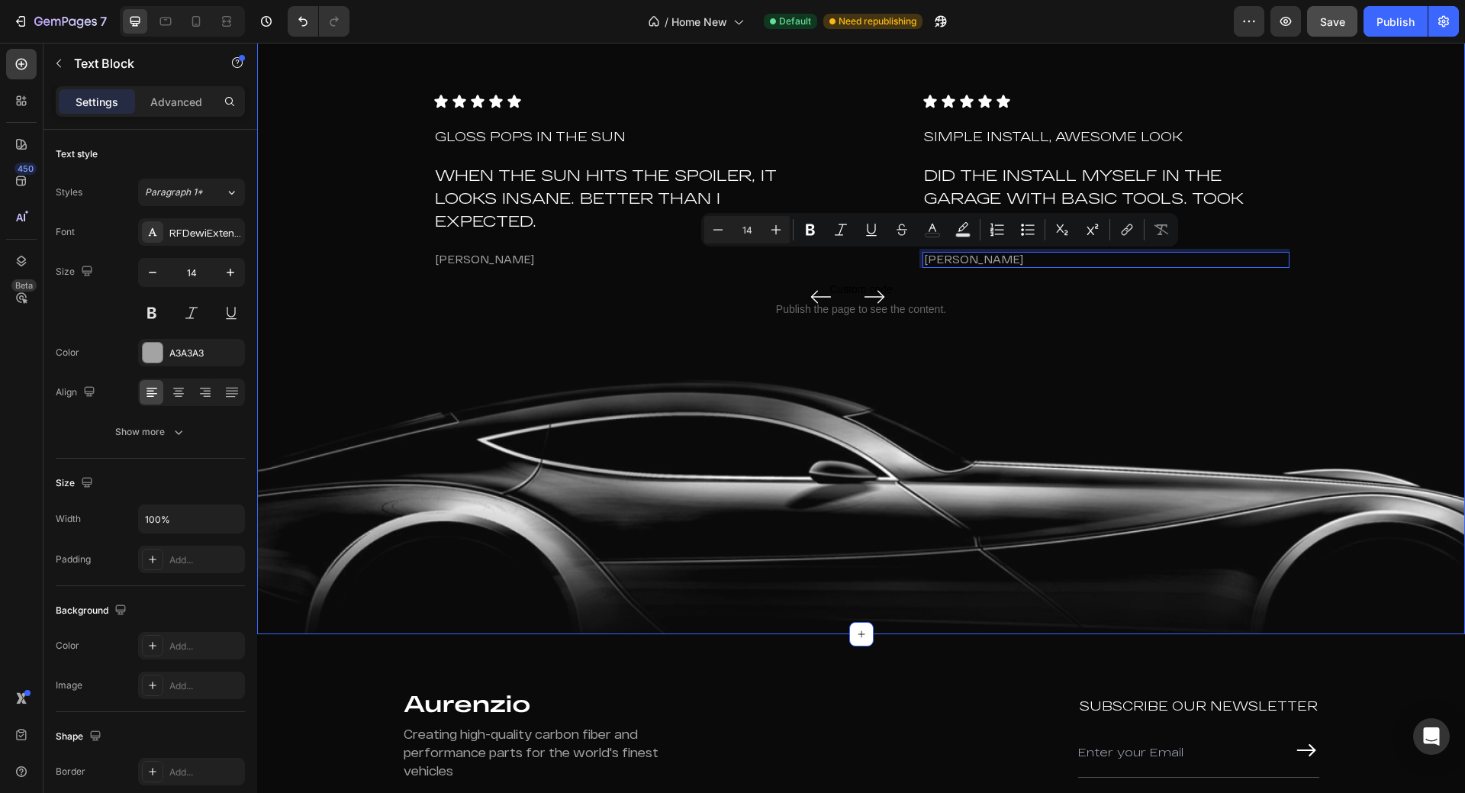
click at [1043, 339] on div "Icon Icon Icon Icon Icon Icon List Gloss pops in the sun Text Block When the su…" at bounding box center [861, 318] width 1208 height 632
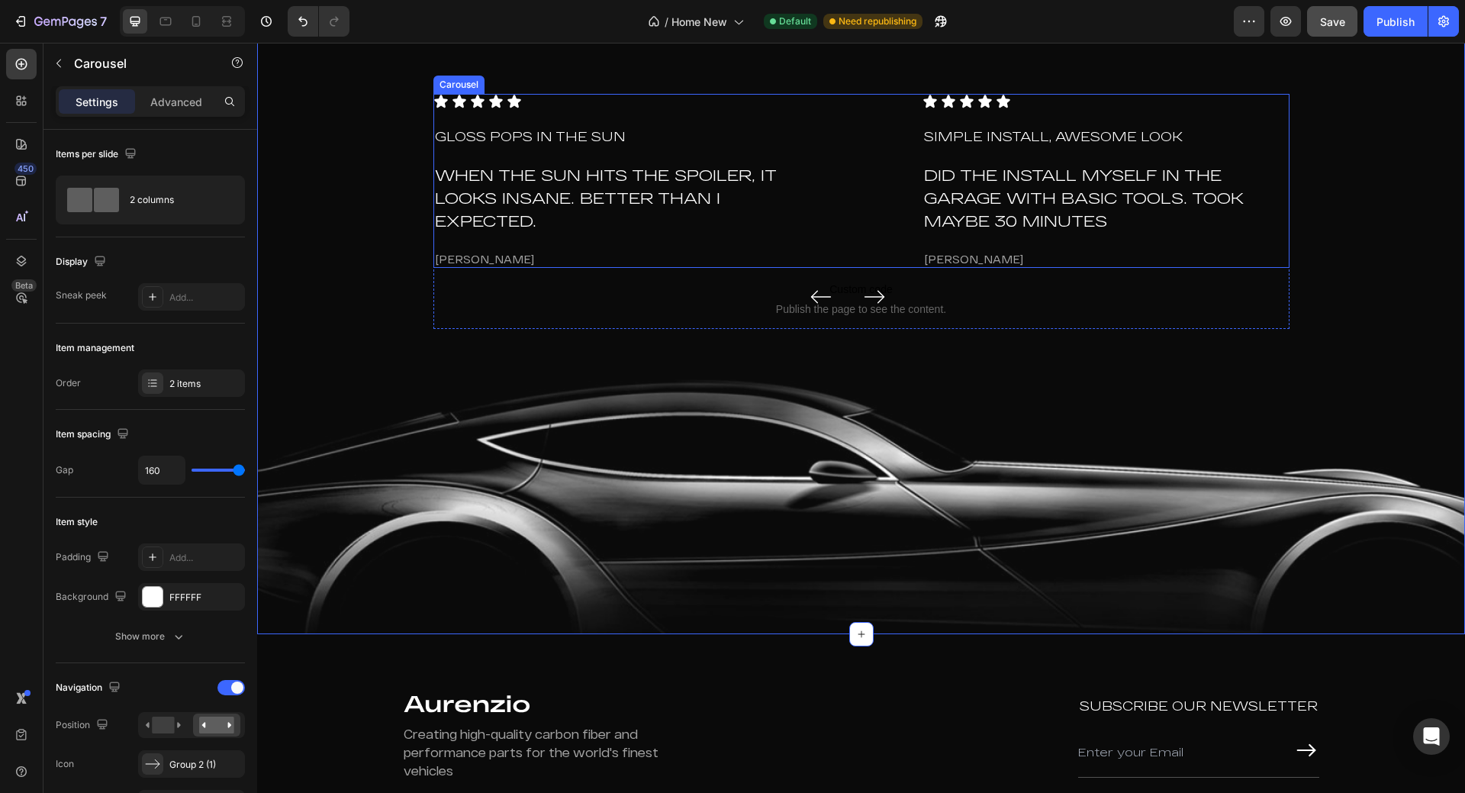
click at [874, 292] on icon "Carousel Next Arrow" at bounding box center [874, 296] width 21 height 21
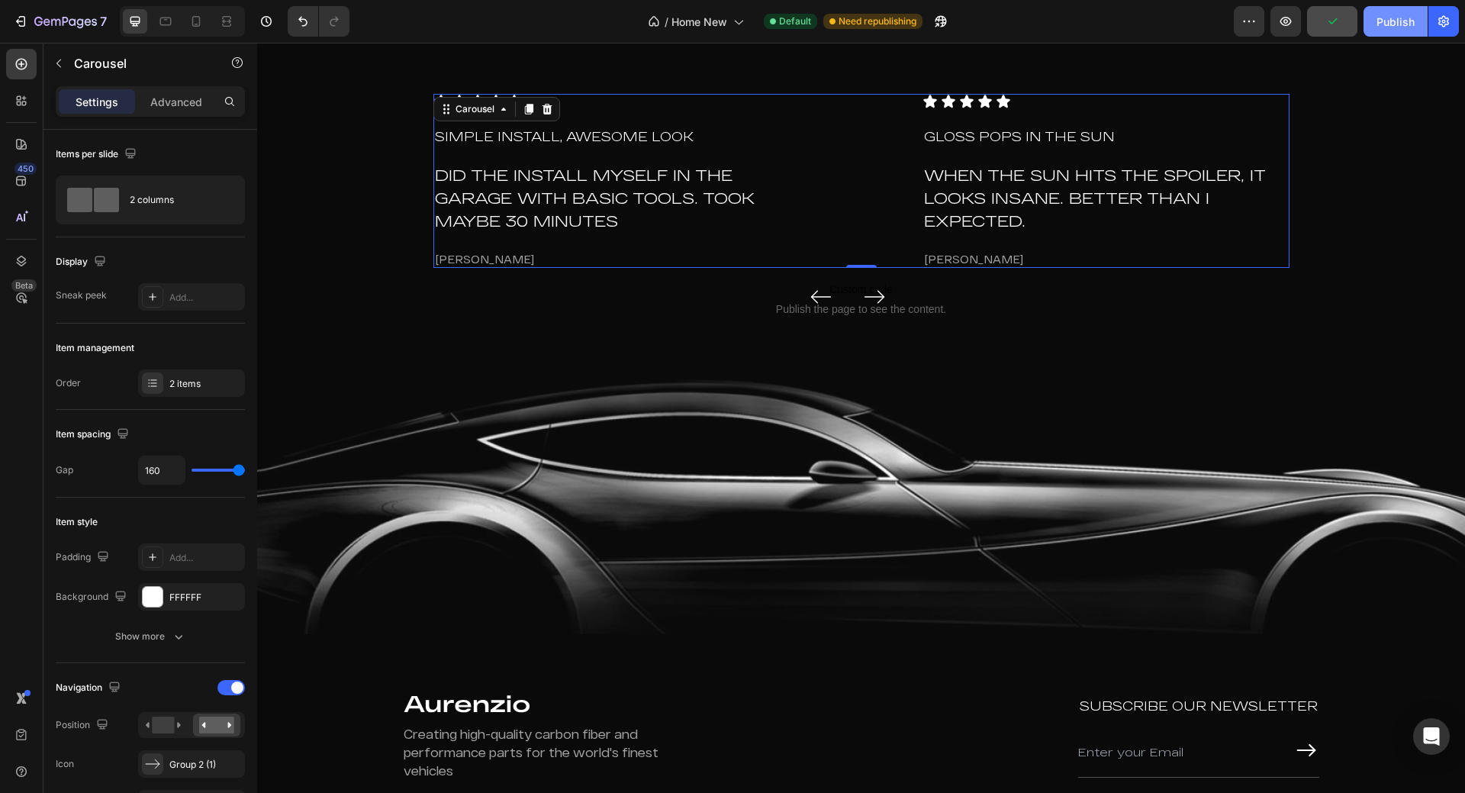
click at [1393, 23] on div "Publish" at bounding box center [1396, 22] width 38 height 16
